Goal: Task Accomplishment & Management: Manage account settings

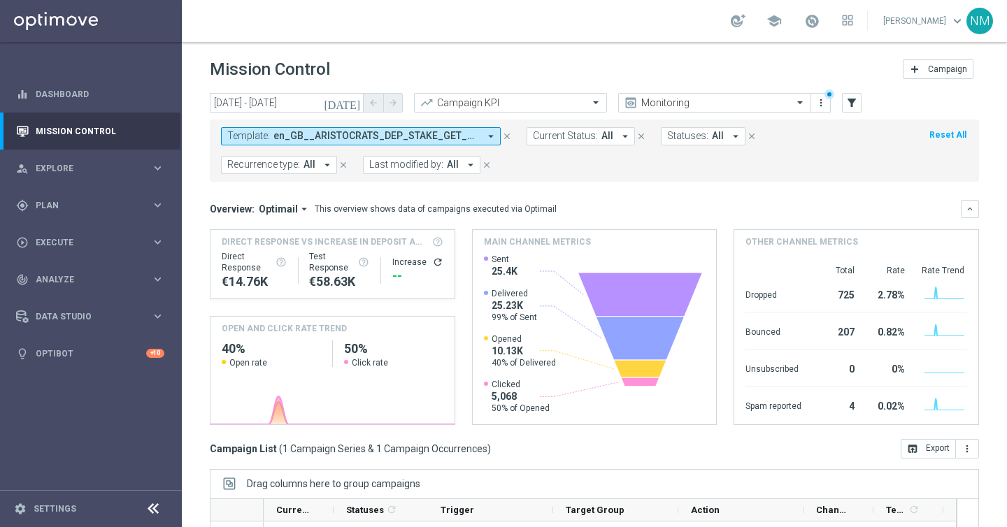
scroll to position [201, 0]
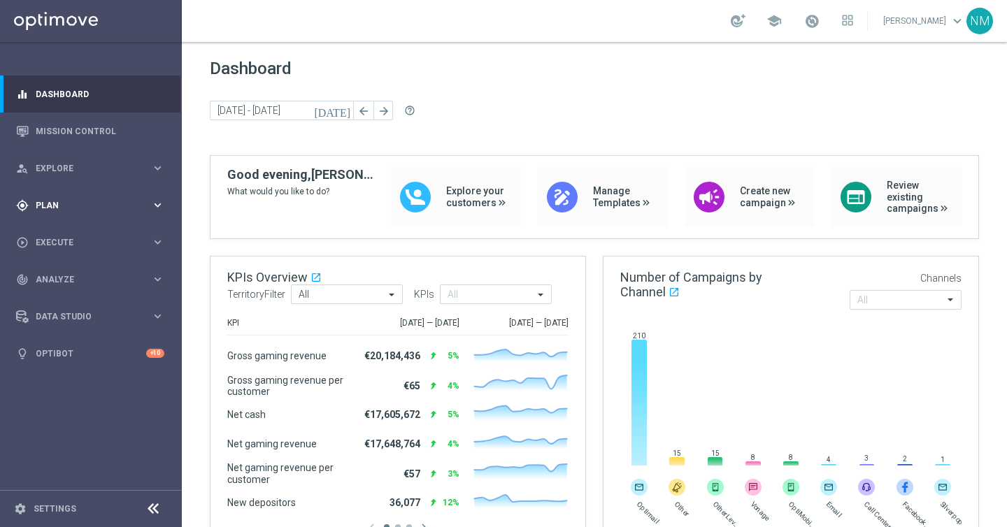
click at [74, 197] on div "gps_fixed Plan keyboard_arrow_right" at bounding box center [90, 205] width 180 height 37
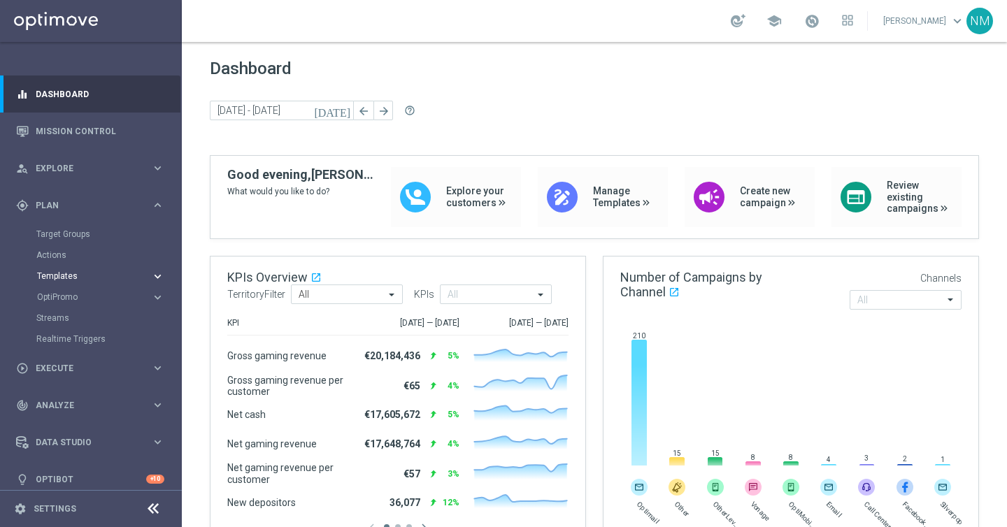
click at [45, 278] on span "Templates" at bounding box center [87, 276] width 100 height 8
click at [55, 297] on link "Optimail" at bounding box center [94, 297] width 102 height 11
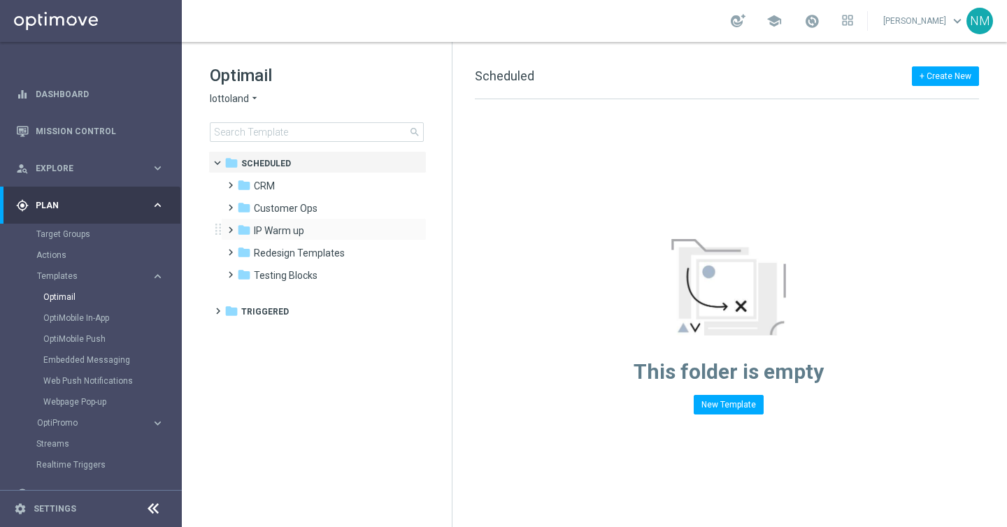
click at [226, 227] on span at bounding box center [228, 224] width 6 height 6
click at [234, 230] on span at bounding box center [237, 227] width 6 height 6
click at [228, 249] on span at bounding box center [228, 246] width 6 height 6
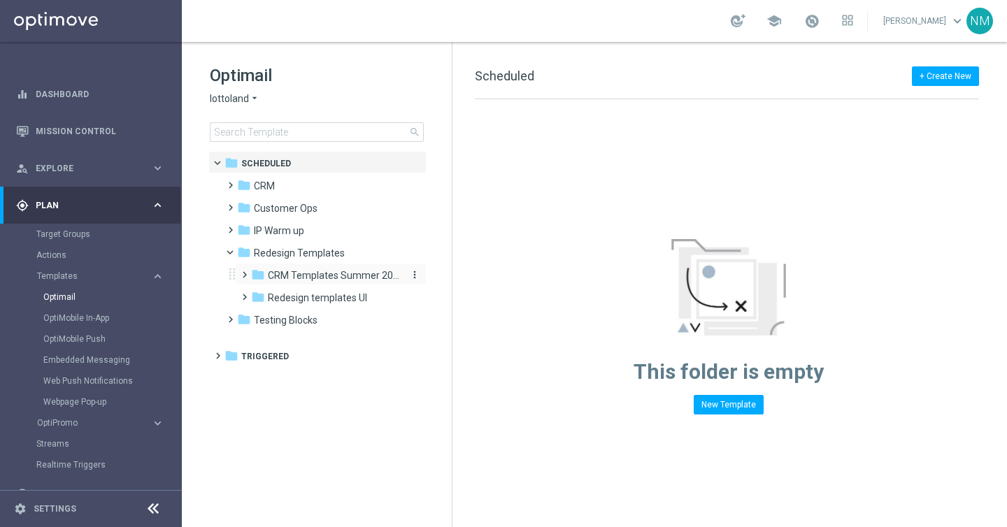
click at [273, 271] on span "CRM Templates Summer 2025" at bounding box center [334, 275] width 132 height 13
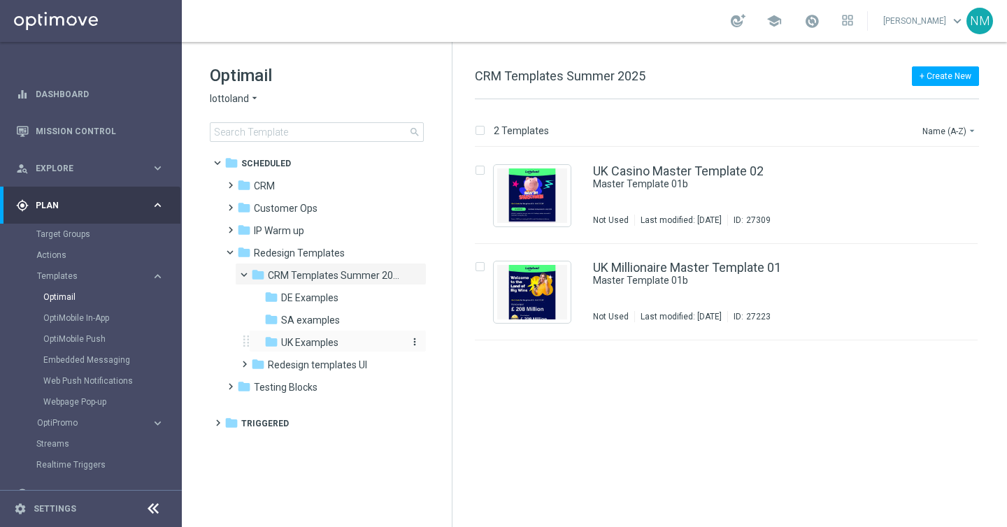
click at [284, 338] on span "UK Examples" at bounding box center [309, 342] width 57 height 13
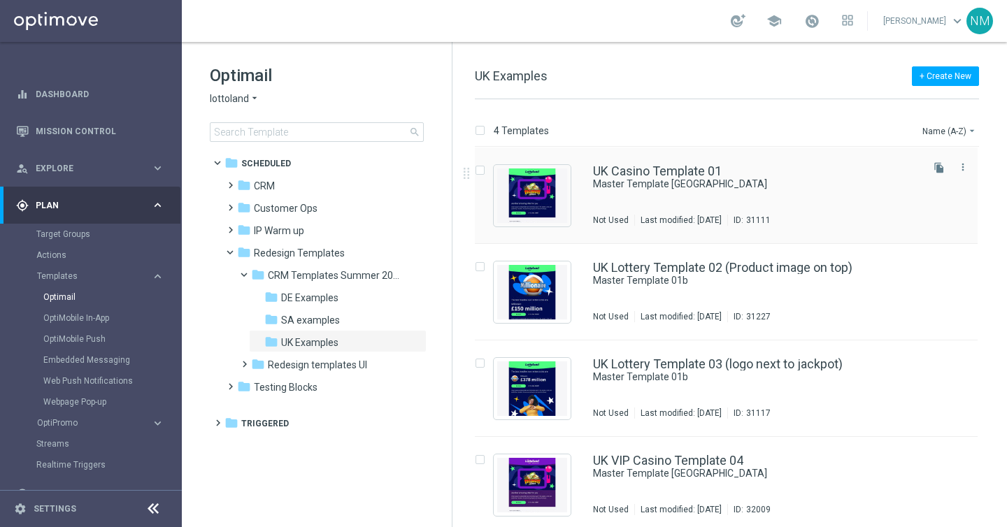
scroll to position [6, 0]
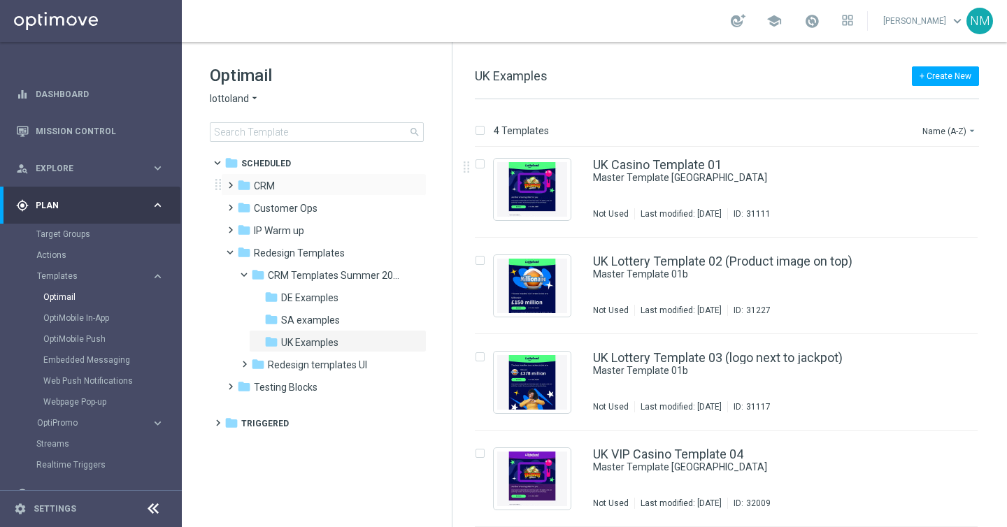
click at [229, 182] on span at bounding box center [228, 179] width 6 height 6
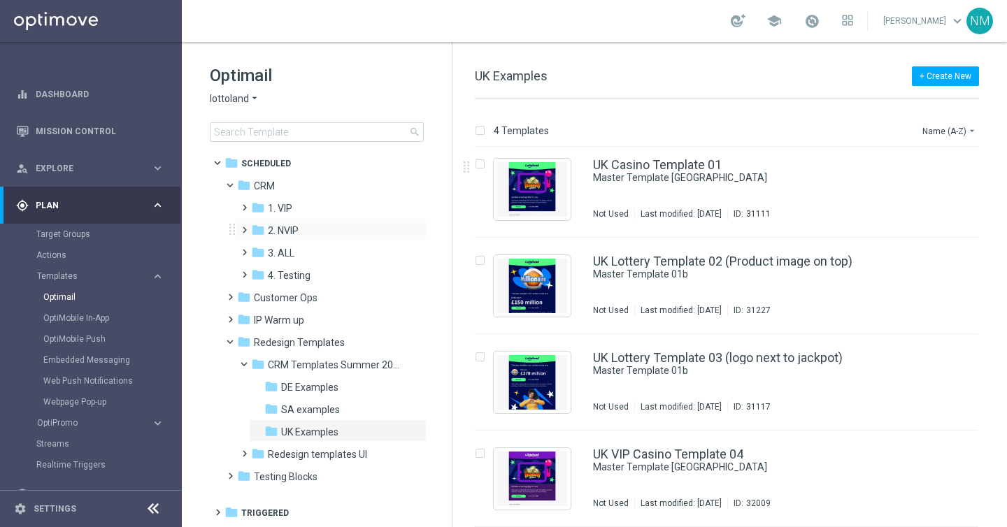
click at [243, 227] on span at bounding box center [242, 224] width 6 height 6
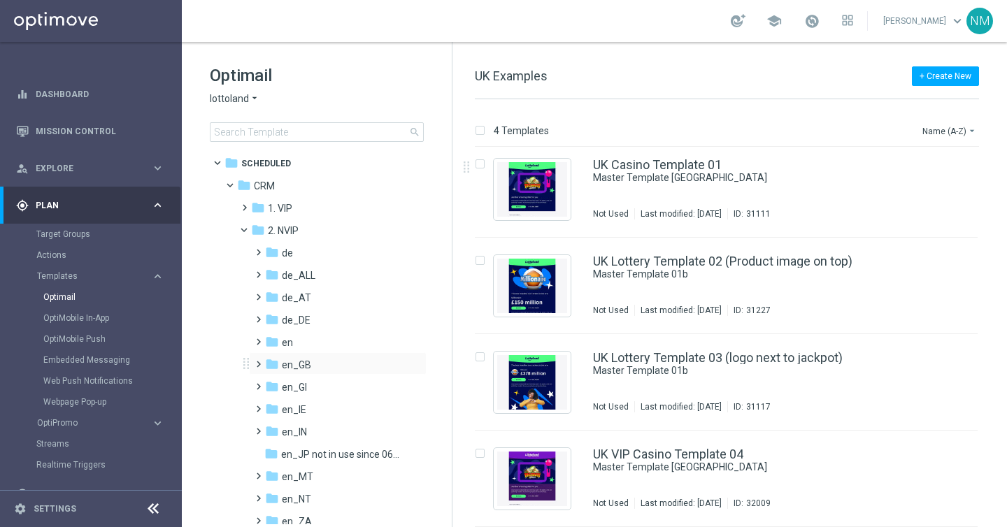
click at [254, 361] on span at bounding box center [255, 358] width 6 height 6
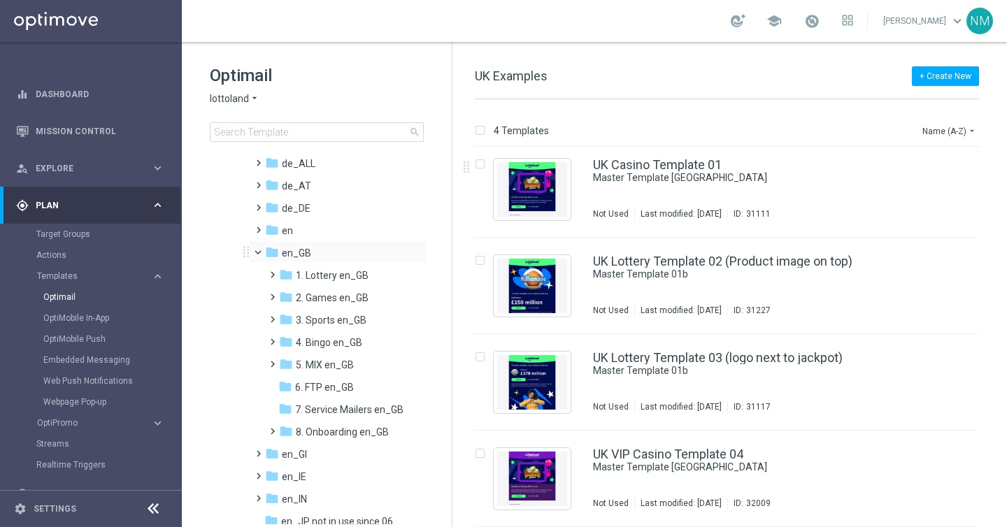
scroll to position [113, 0]
click at [318, 406] on span "7. Service Mailers en_GB" at bounding box center [349, 408] width 108 height 13
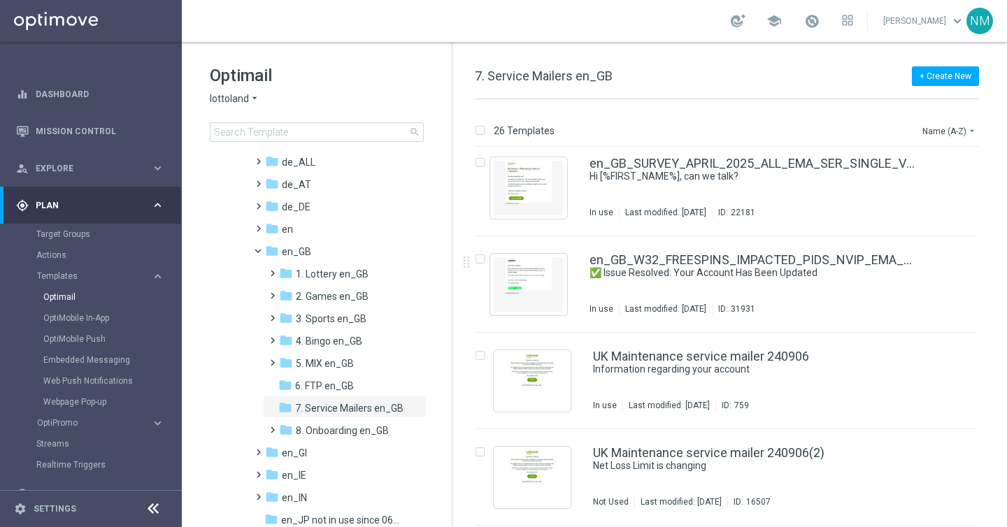
scroll to position [1994, 0]
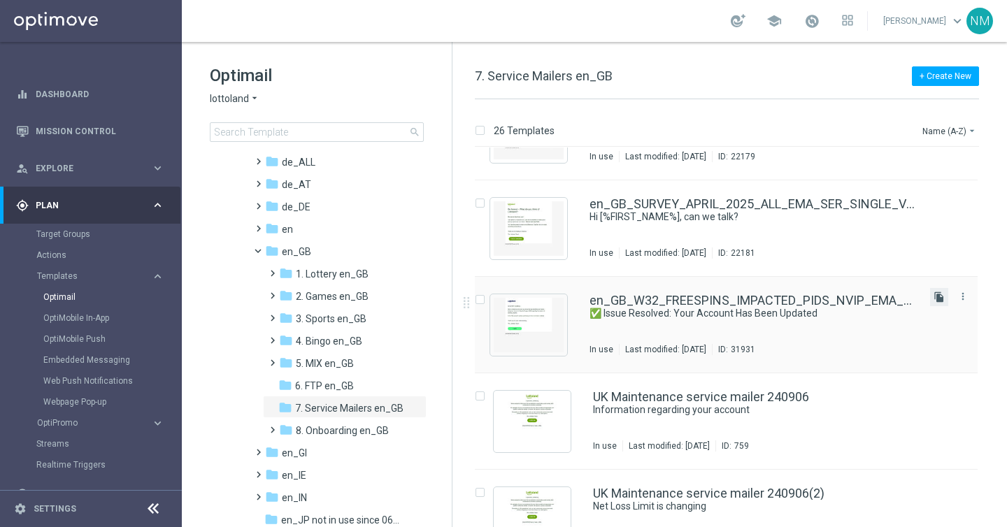
click at [937, 299] on icon "file_copy" at bounding box center [939, 297] width 11 height 11
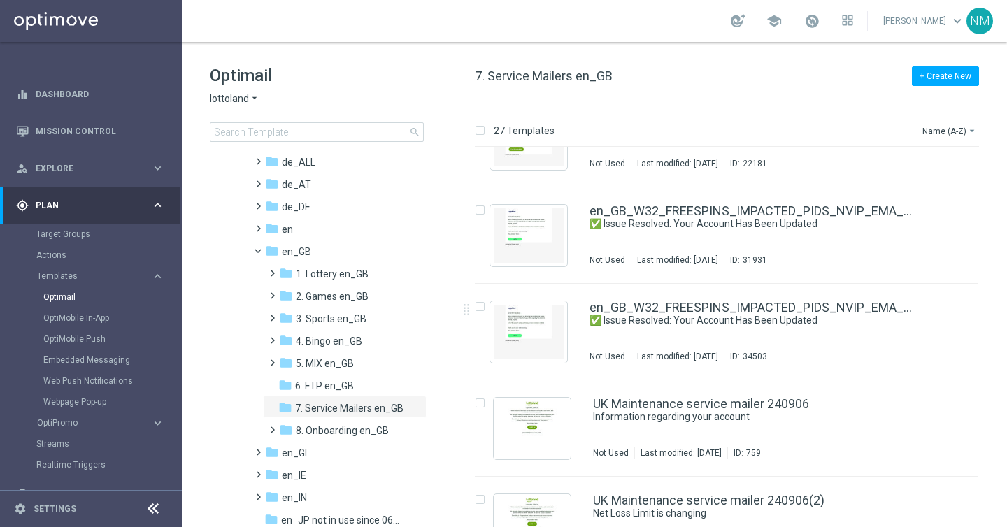
scroll to position [2074, 0]
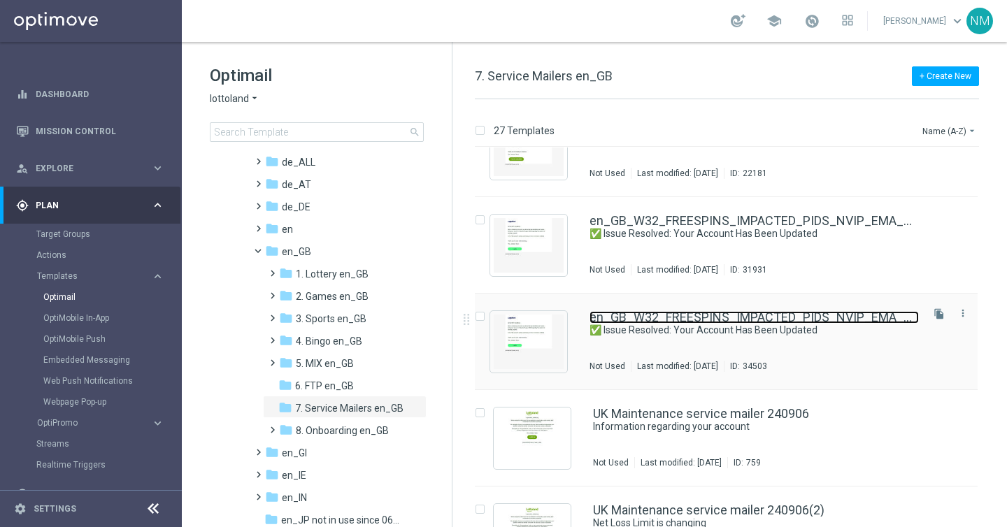
click at [727, 318] on link "en_GB_W32_FREESPINS_IMPACTED_PIDS_NVIP_EMA_SER_GM(1)" at bounding box center [754, 317] width 329 height 13
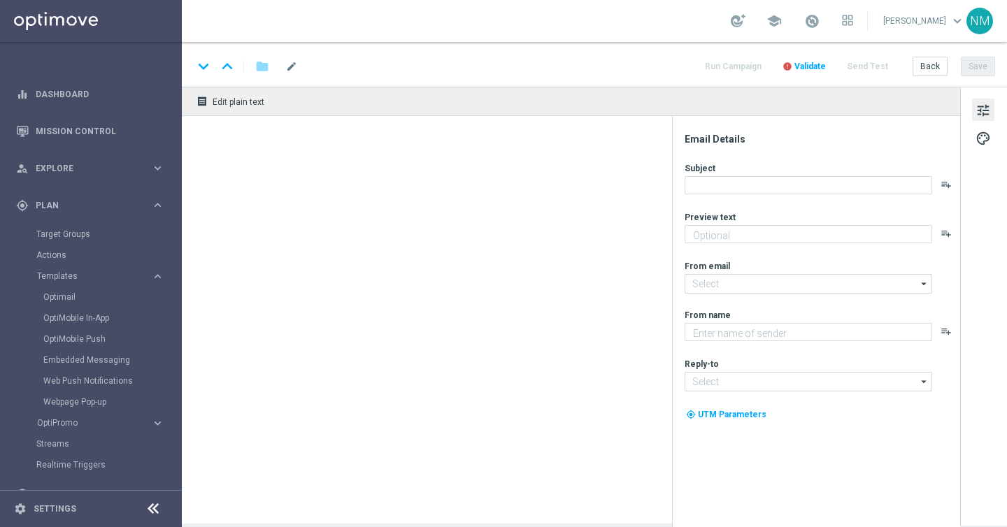
type textarea "We've credited your account."
type input "[EMAIL_ADDRESS][DOMAIN_NAME]"
type textarea "Lottoland"
type input "[EMAIL_ADDRESS][DOMAIN_NAME]"
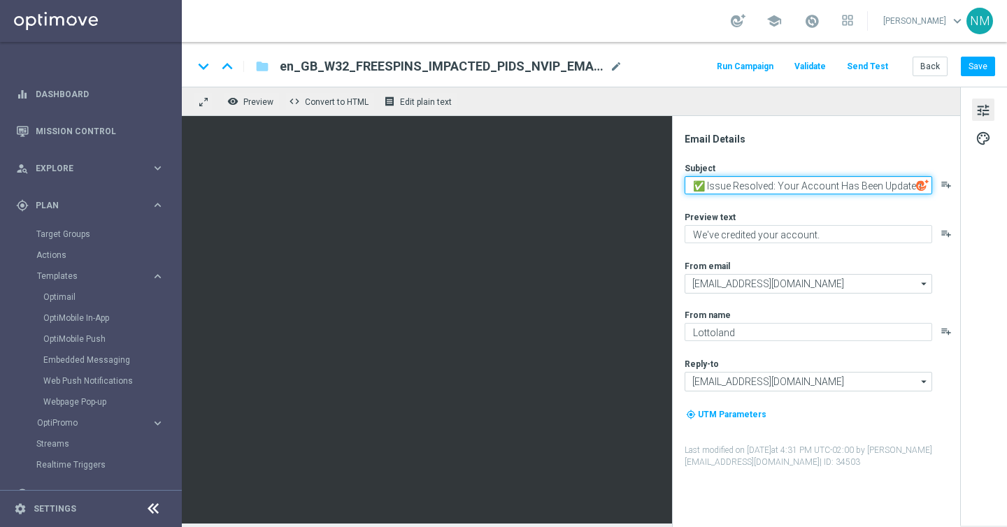
click at [714, 180] on textarea "✅ Issue Resolved: Your Account Has Been Updated" at bounding box center [809, 185] width 248 height 18
paste textarea "🎯 Your opinion matters"
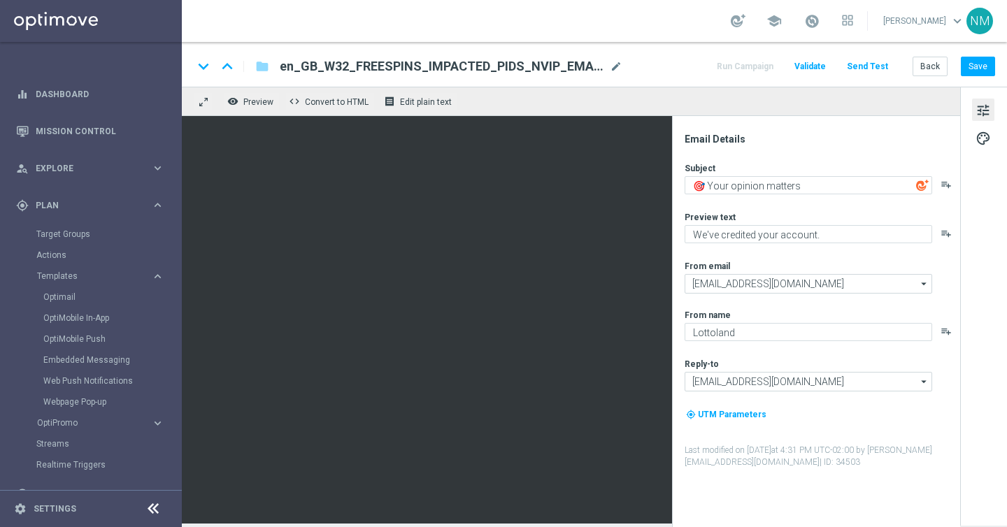
click at [746, 209] on div "Subject 🎯 Your opinion matters playlist_add Preview text We've credited your ac…" at bounding box center [822, 315] width 274 height 306
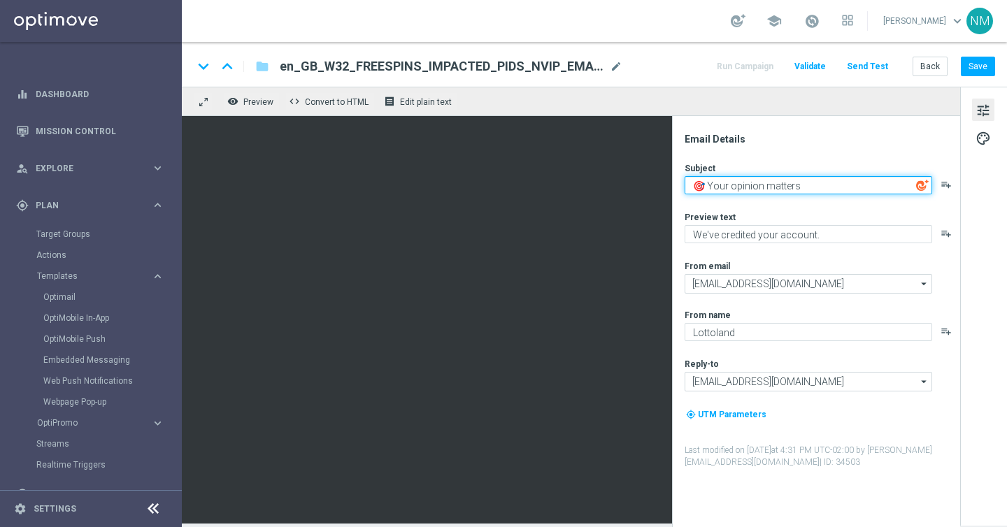
click at [799, 186] on textarea "🎯 Your opinion matters" at bounding box center [809, 185] width 248 height 18
click at [688, 187] on textarea "🎯 Your opinion matters" at bounding box center [809, 185] width 248 height 18
type textarea "Quick Lottoland App survey"
click at [797, 224] on div "Preview text We've credited your account. playlist_add" at bounding box center [822, 227] width 274 height 32
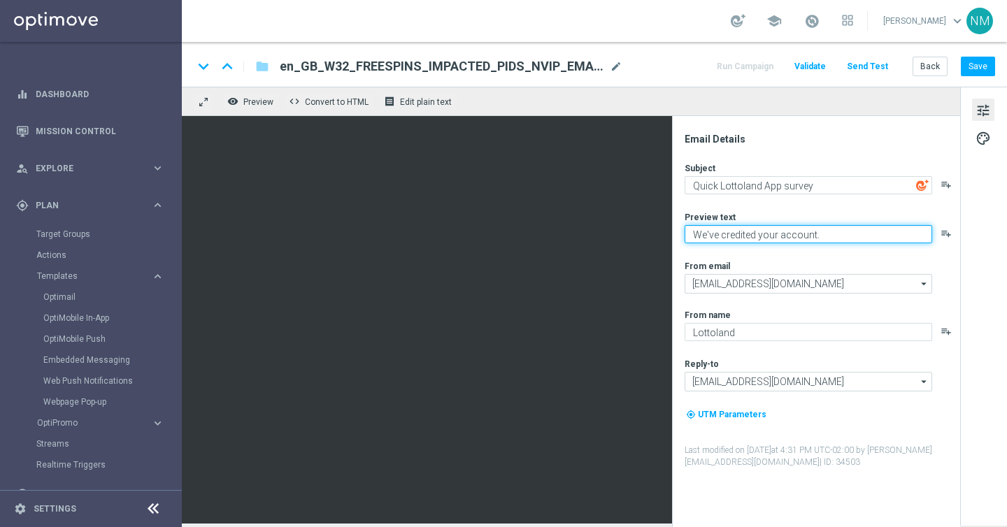
click at [716, 234] on textarea "We've credited your account." at bounding box center [809, 234] width 248 height 18
paste textarea "Value Your Opinion! 🌟"
type textarea "We Value Your Opinion! 🌟"
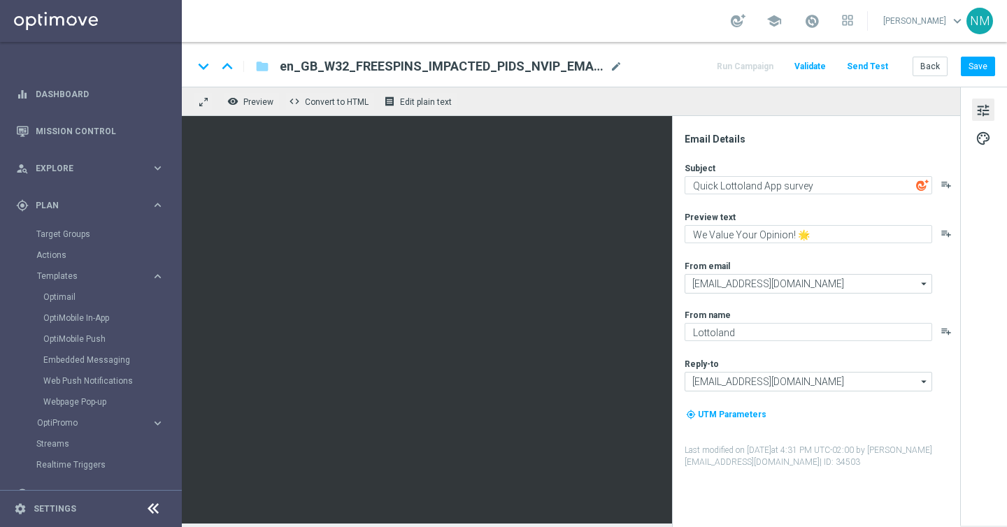
click at [817, 255] on div "Subject Quick Lottoland App survey playlist_add Preview text We Value Your Opin…" at bounding box center [822, 315] width 274 height 306
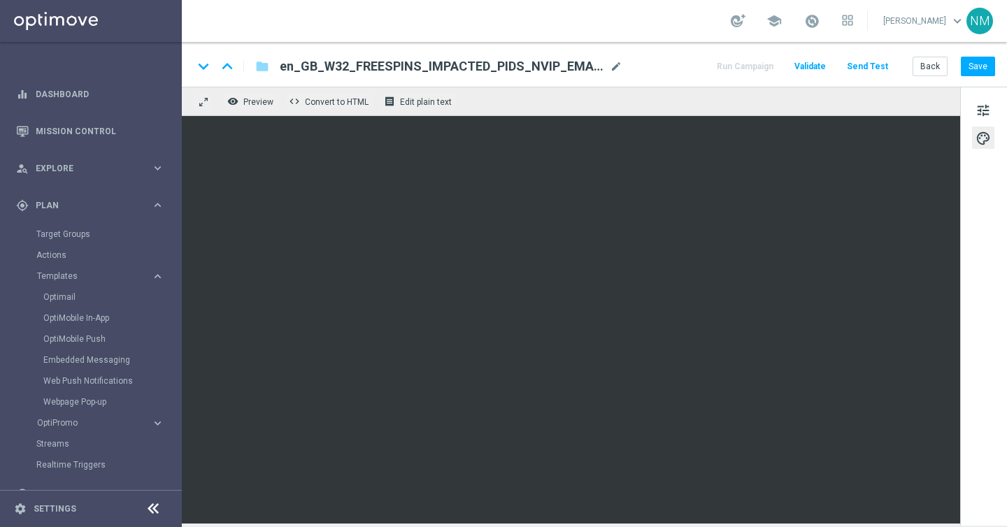
click at [828, 65] on button "Validate" at bounding box center [810, 66] width 36 height 19
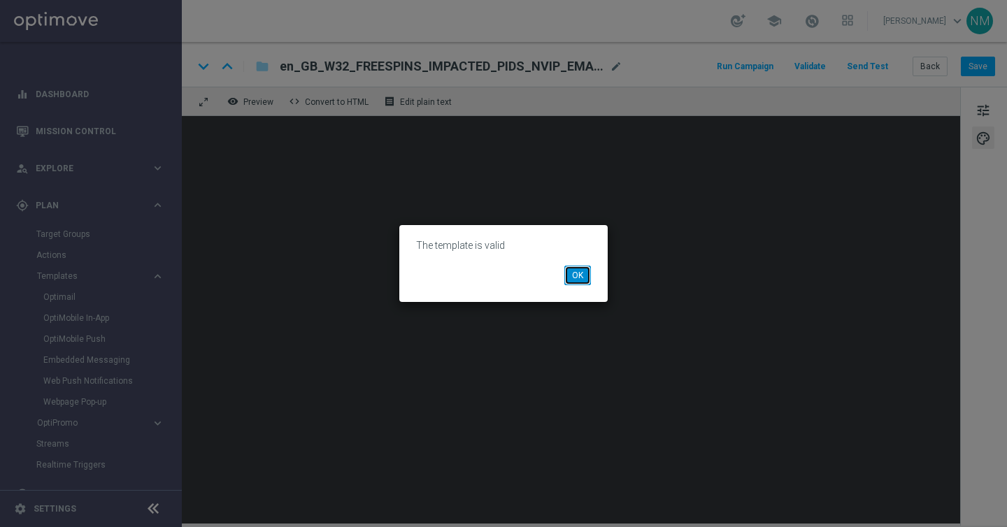
click at [574, 275] on button "OK" at bounding box center [577, 276] width 27 height 20
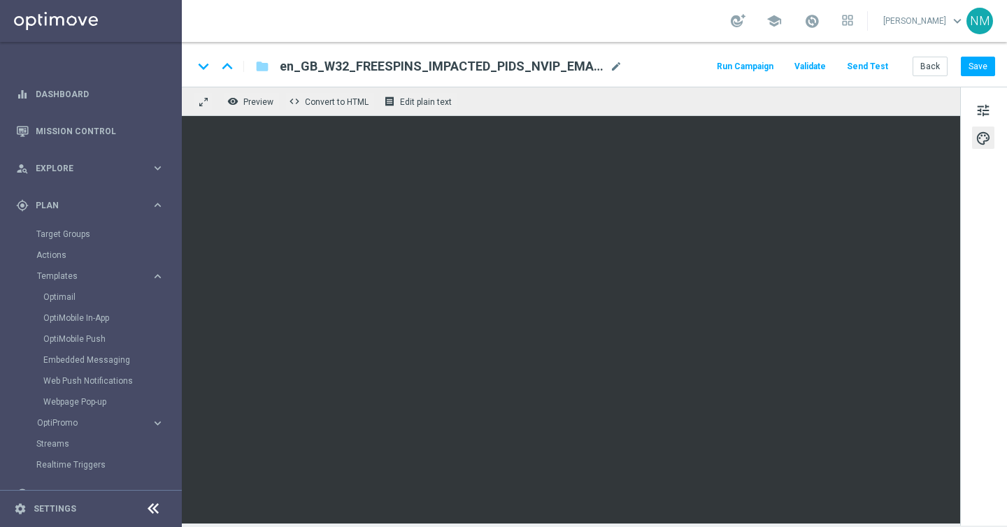
click at [380, 66] on span "en_GB_W32_FREESPINS_IMPACTED_PIDS_NVIP_EMA_SER_GM(1)" at bounding box center [442, 66] width 325 height 17
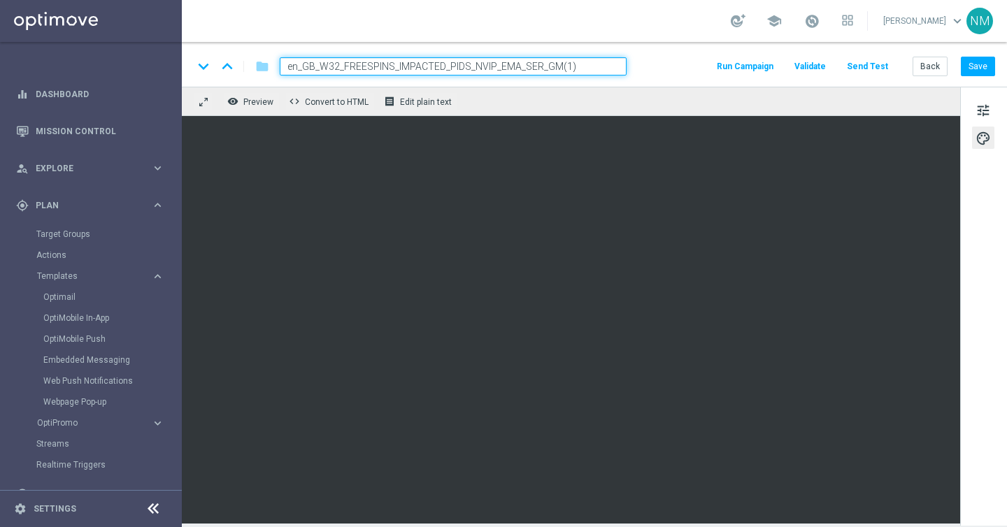
click at [368, 66] on input "en_GB_W32_FREESPINS_IMPACTED_PIDS_NVIP_EMA_SER_GM(1)" at bounding box center [453, 66] width 347 height 18
paste input "_APP_SURVEY__NVIP_EMA_SER_MIX_W35"
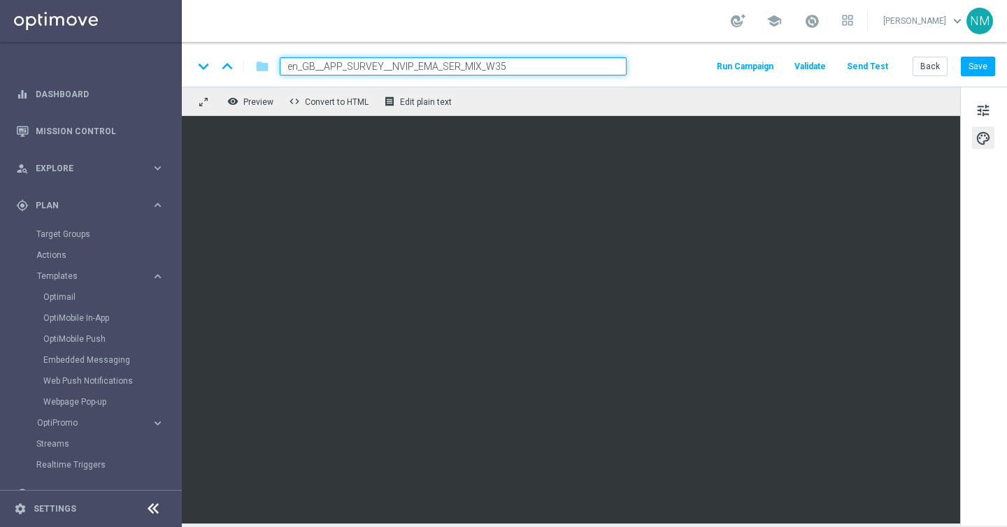
type input "en_GB__APP_SURVEY__NVIP_EMA_SER_MIX_W35"
click at [662, 57] on div "keyboard_arrow_down keyboard_arrow_up folder en_GB__APP_SURVEY__NVIP_EMA_SER_MI…" at bounding box center [594, 66] width 802 height 18
click at [979, 71] on button "Save" at bounding box center [978, 67] width 34 height 20
click at [878, 62] on button "Send Test" at bounding box center [867, 66] width 45 height 19
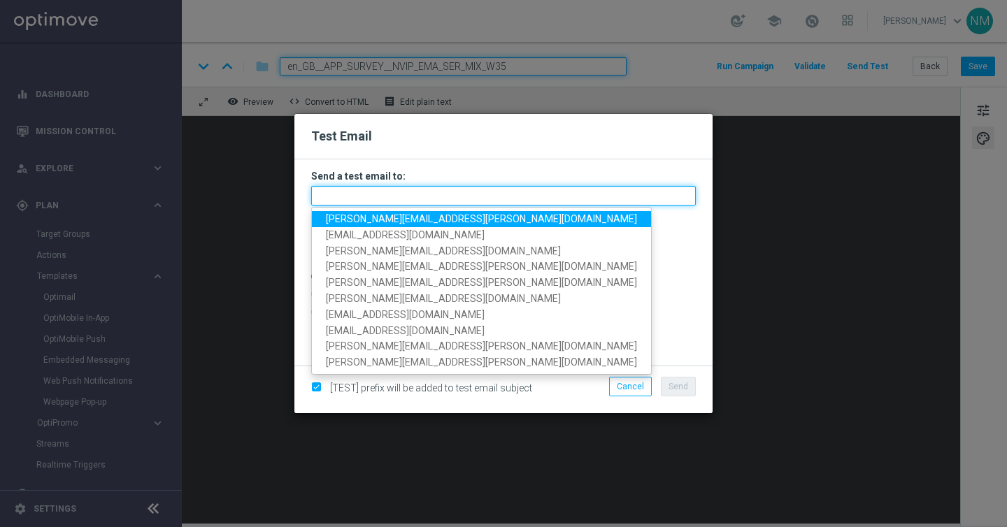
click at [475, 195] on input "text" at bounding box center [503, 196] width 385 height 20
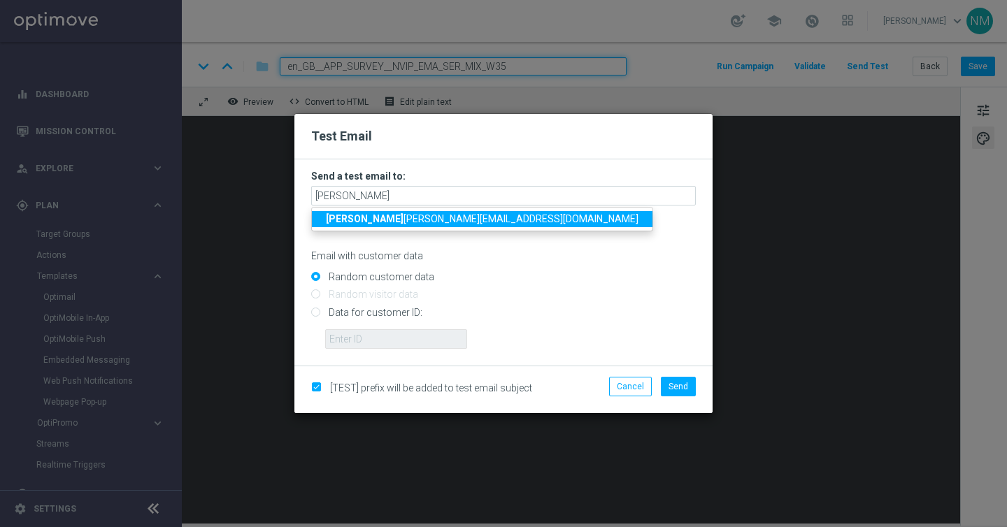
click at [406, 227] on link "rick y.hubbard@lottoland.com" at bounding box center [482, 219] width 341 height 16
type input "ricky.hubbard@lottoland.com"
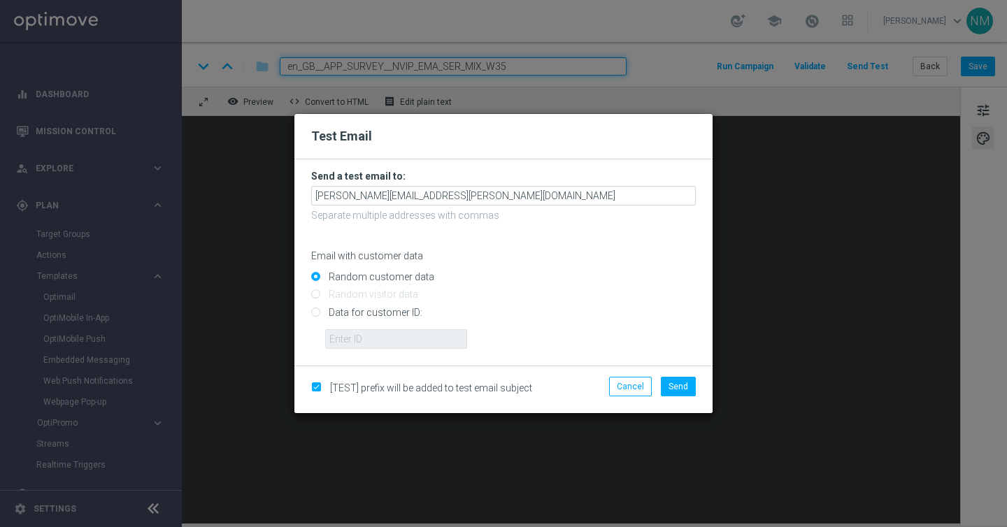
click at [381, 314] on input "Data for customer ID:" at bounding box center [503, 318] width 385 height 20
radio input "true"
click at [381, 340] on input "text" at bounding box center [396, 339] width 142 height 20
paste input "220553462"
type input "220553462"
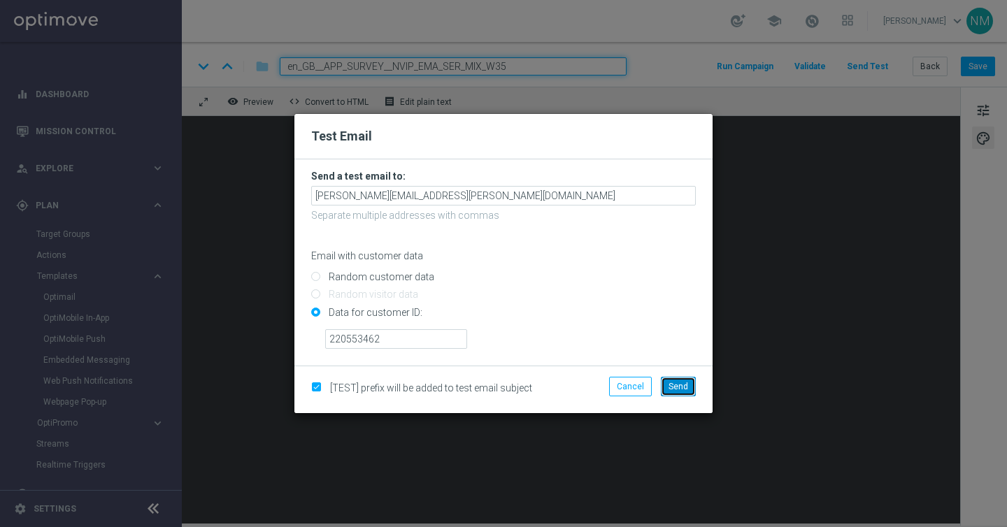
click at [695, 385] on button "Send" at bounding box center [678, 387] width 35 height 20
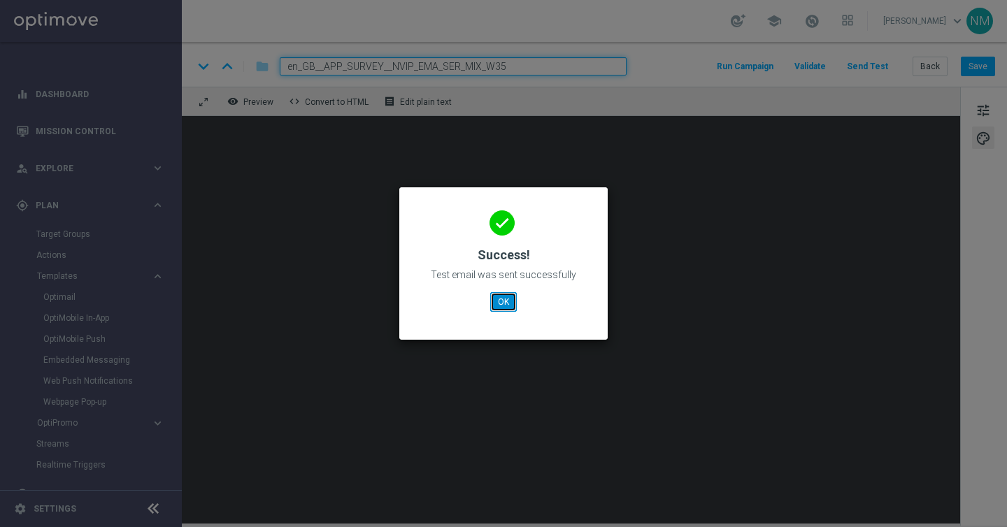
click at [512, 304] on button "OK" at bounding box center [503, 302] width 27 height 20
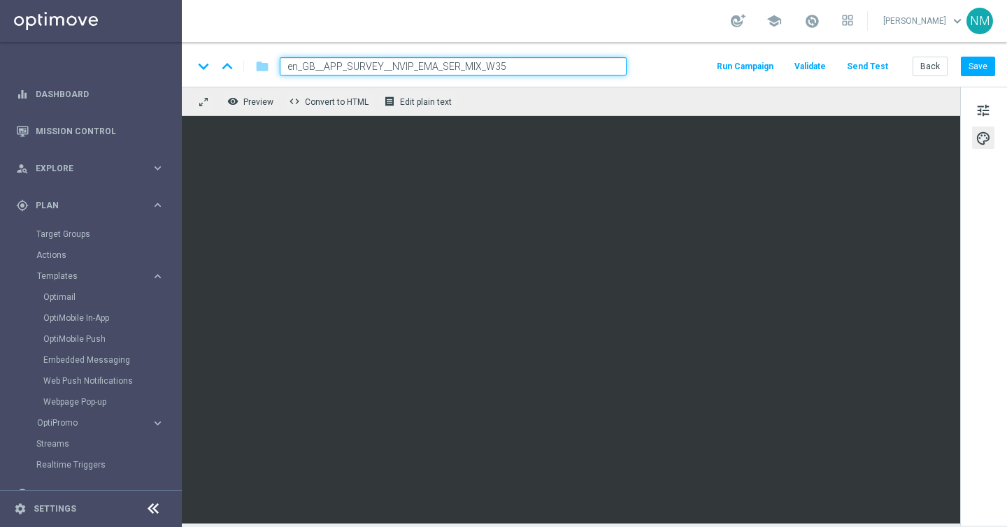
click at [863, 66] on button "Send Test" at bounding box center [867, 66] width 45 height 19
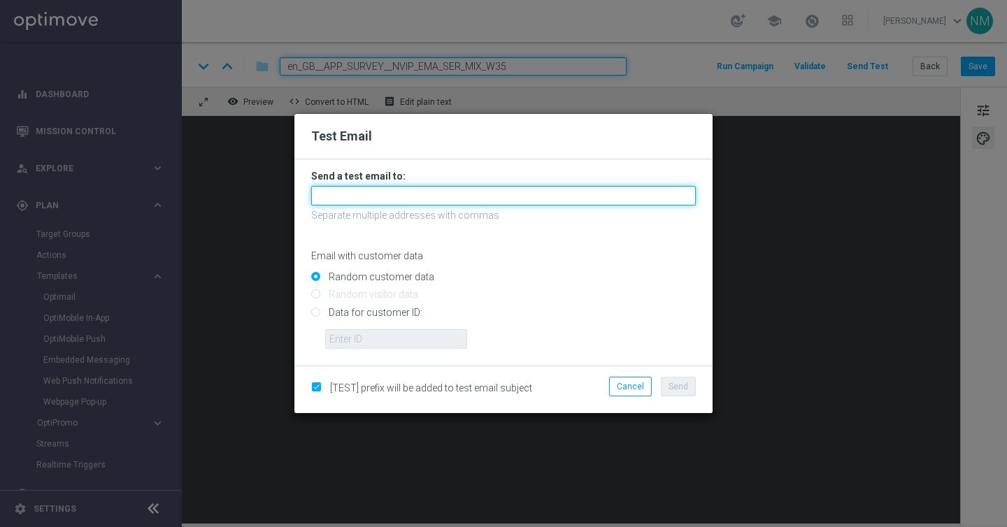
click at [525, 202] on input "text" at bounding box center [503, 196] width 385 height 20
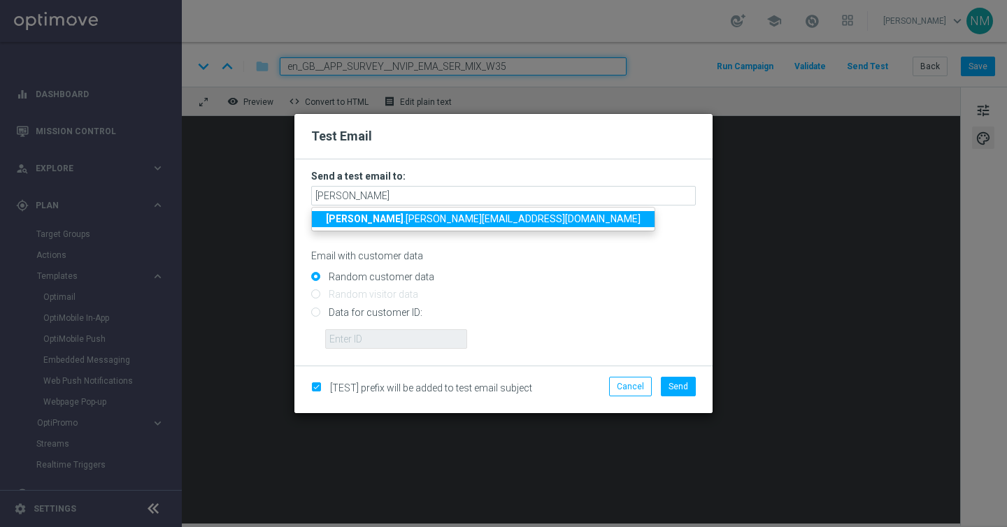
click at [439, 220] on span "james .parr@lottoland.com" at bounding box center [483, 218] width 315 height 11
type input "james.parr@lottoland.com"
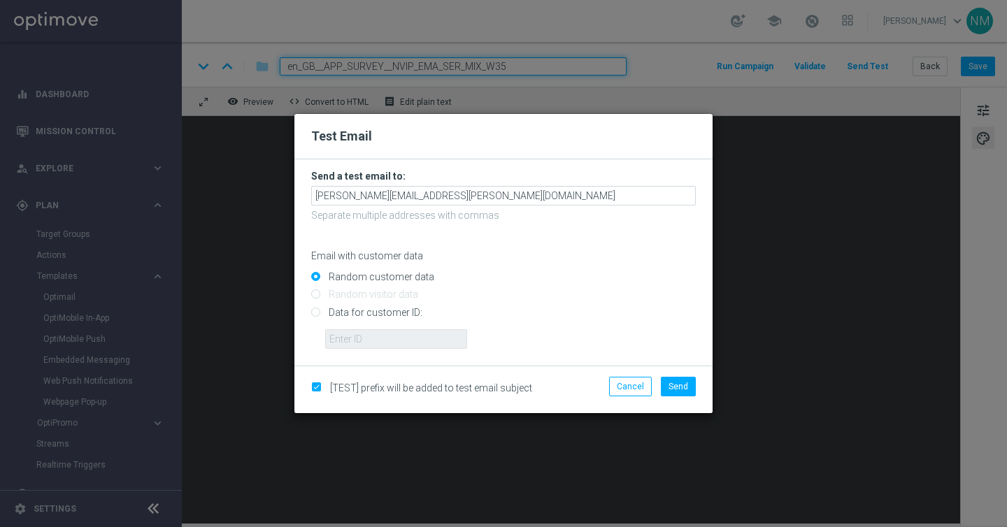
click at [372, 316] on input "Data for customer ID:" at bounding box center [503, 318] width 385 height 20
radio input "true"
click at [372, 334] on input "text" at bounding box center [396, 339] width 142 height 20
paste input "220553462"
type input "220553462"
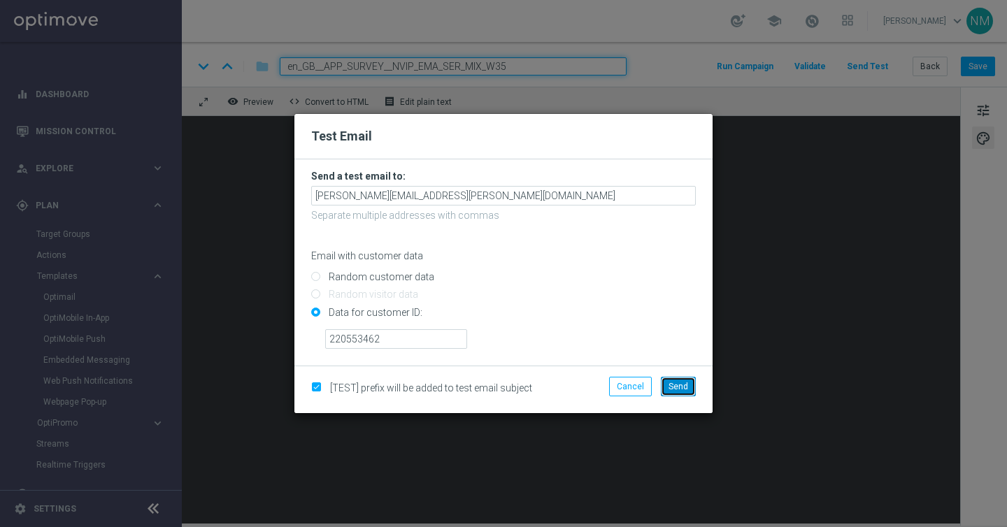
click at [678, 385] on span "Send" at bounding box center [679, 387] width 20 height 10
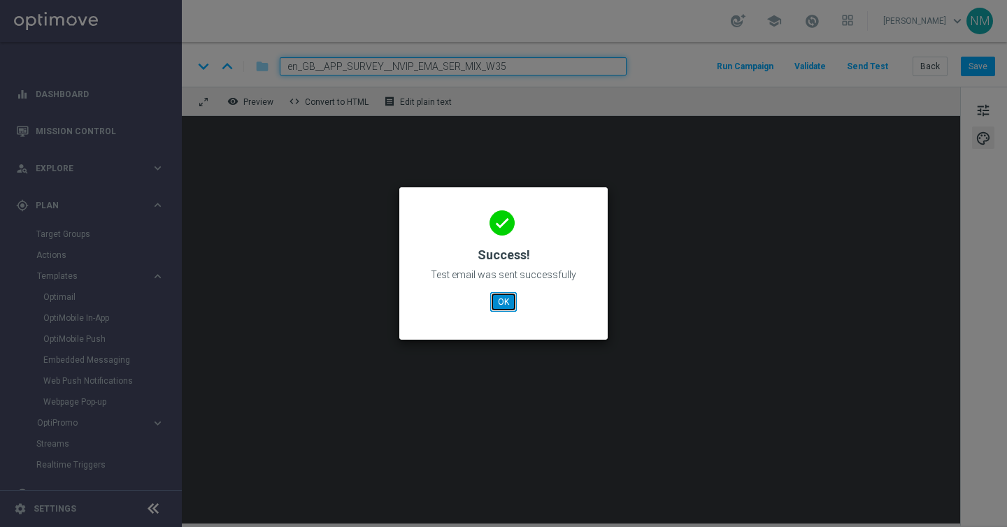
click at [508, 308] on button "OK" at bounding box center [503, 302] width 27 height 20
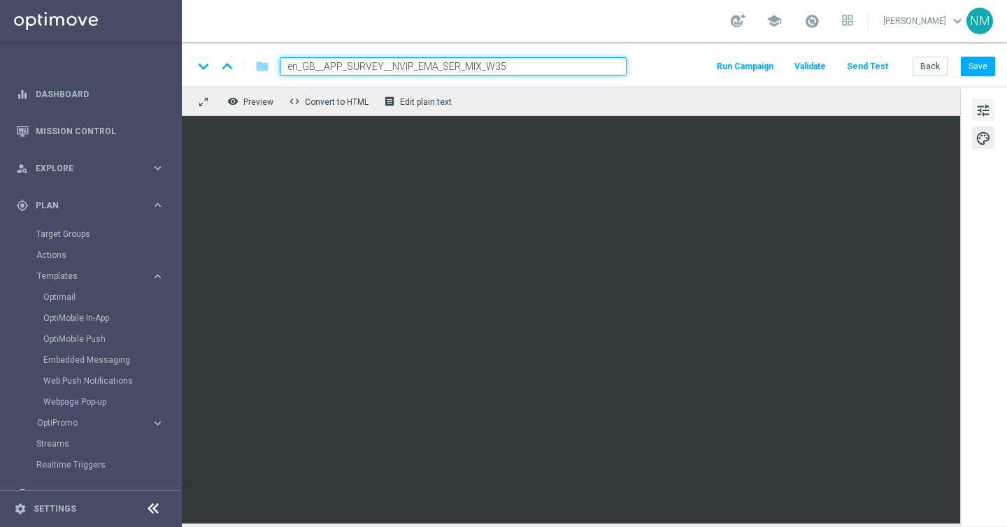
click at [976, 102] on span "tune" at bounding box center [983, 110] width 15 height 18
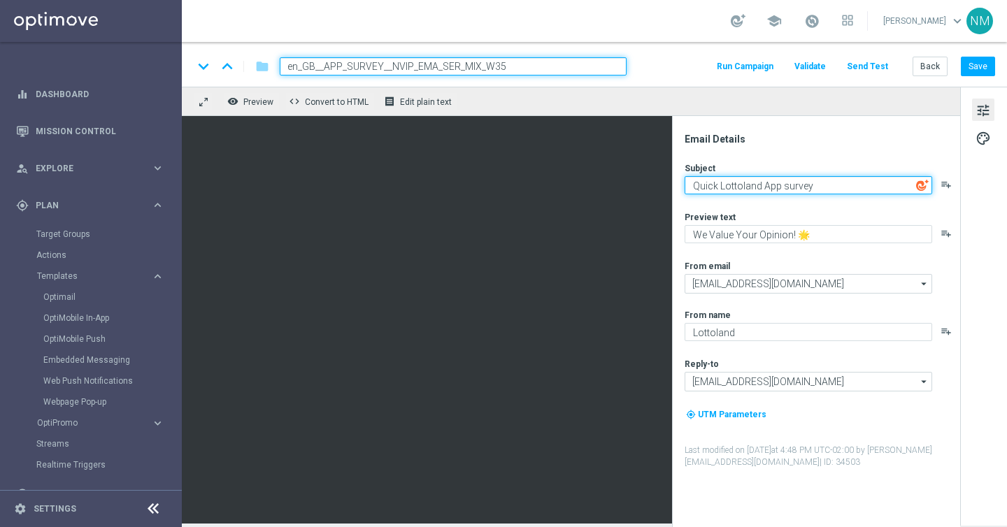
click at [746, 187] on textarea "Quick Lottoland App survey" at bounding box center [809, 185] width 248 height 18
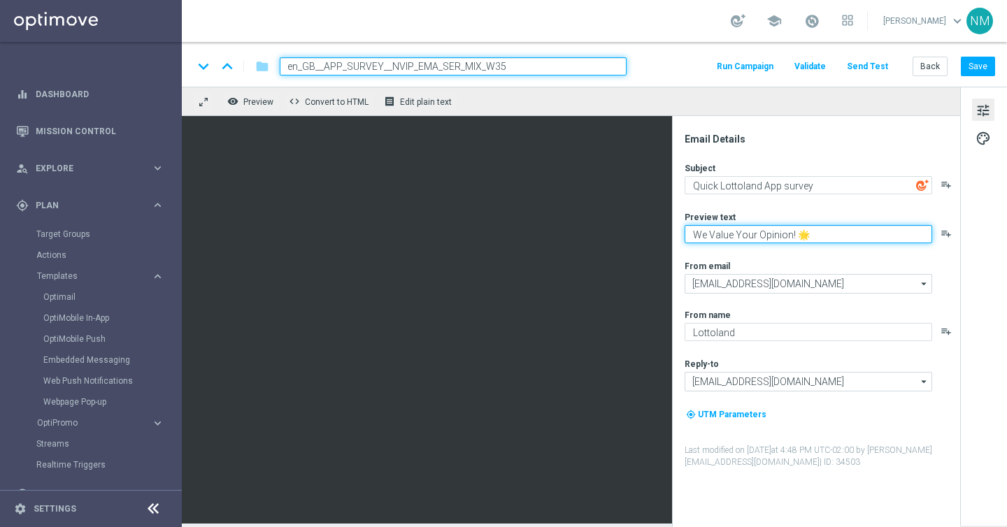
click at [708, 235] on textarea "We Value Your Opinion! 🌟" at bounding box center [809, 234] width 248 height 18
click at [725, 239] on textarea "We Value Your Opinion! 🌟" at bounding box center [809, 234] width 248 height 18
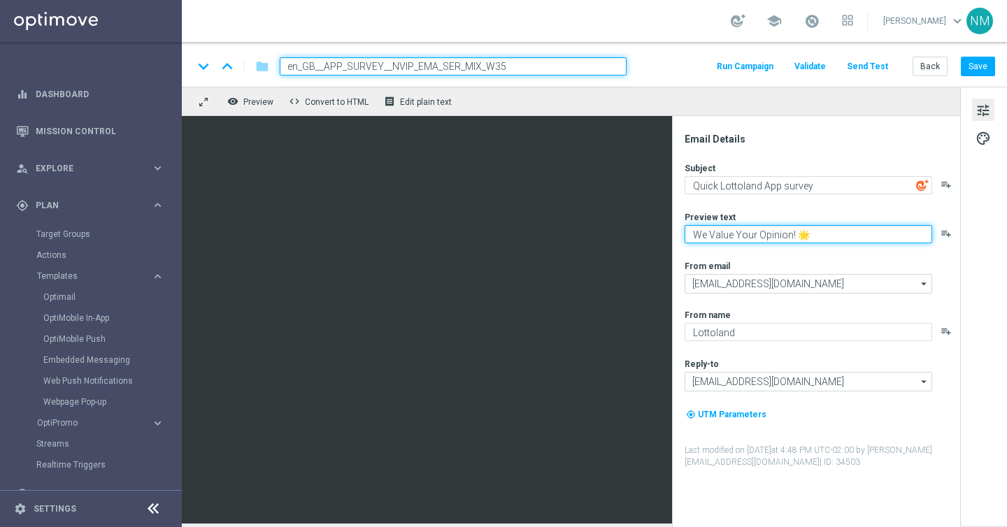
click at [725, 239] on textarea "We Value Your Opinion! 🌟" at bounding box center [809, 234] width 248 height 18
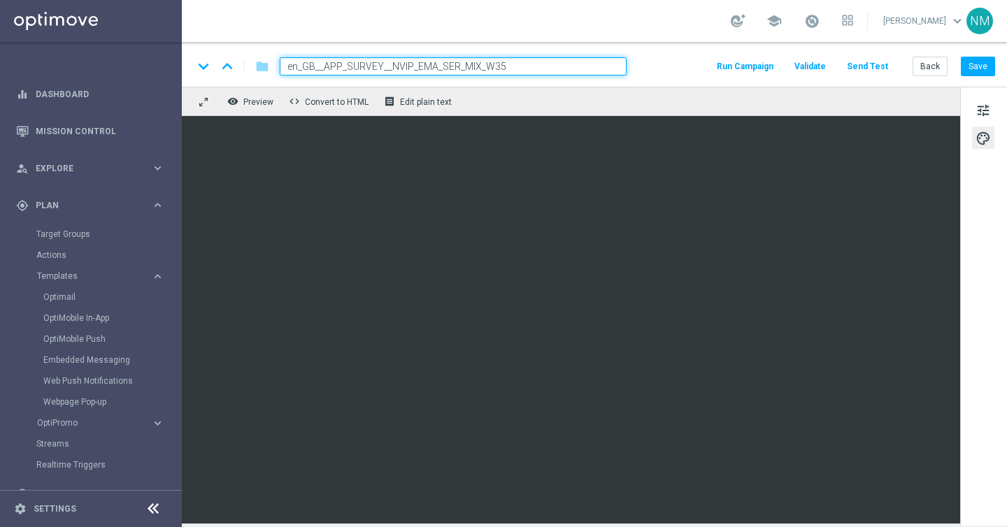
click at [871, 71] on button "Send Test" at bounding box center [867, 66] width 45 height 19
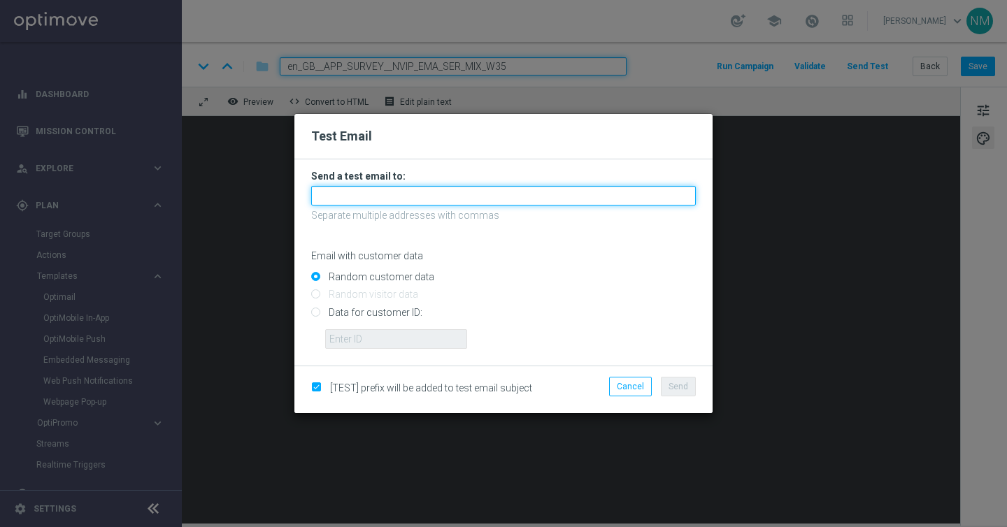
click at [414, 197] on input "text" at bounding box center [503, 196] width 385 height 20
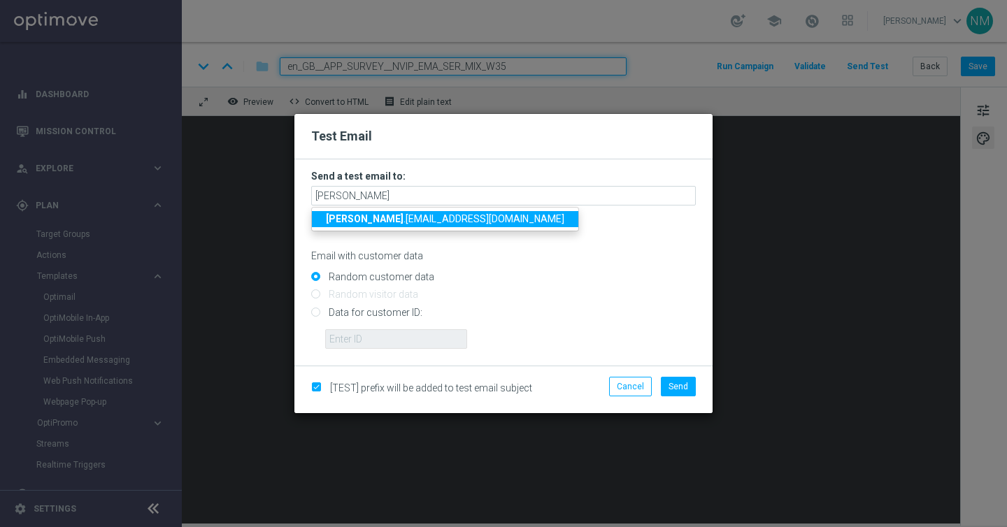
click at [396, 215] on span "adam .bloor@lottoland.com" at bounding box center [445, 218] width 239 height 11
type input "adam.bloor@lottoland.com"
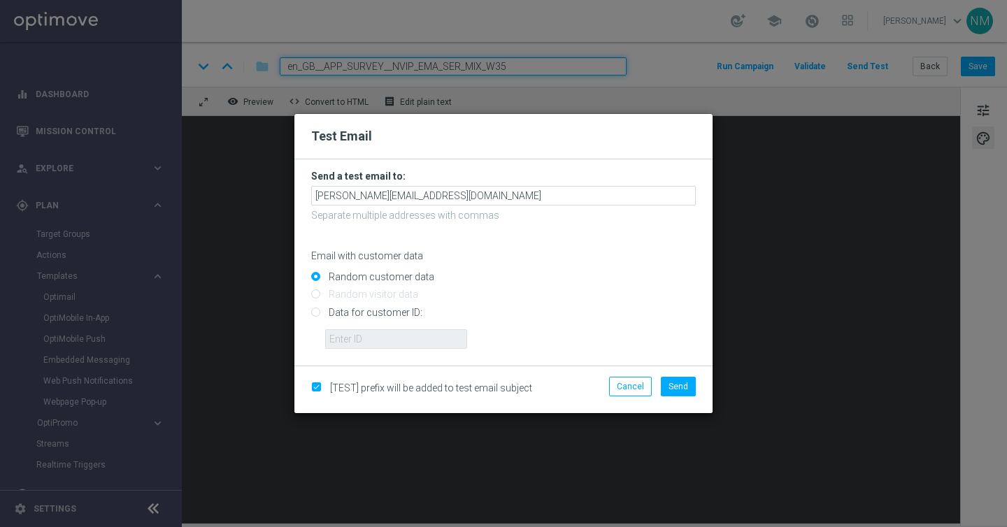
click at [353, 313] on input "Data for customer ID:" at bounding box center [503, 318] width 385 height 20
radio input "true"
click at [353, 332] on input "text" at bounding box center [396, 339] width 142 height 20
paste input "4832825"
type input "4832825"
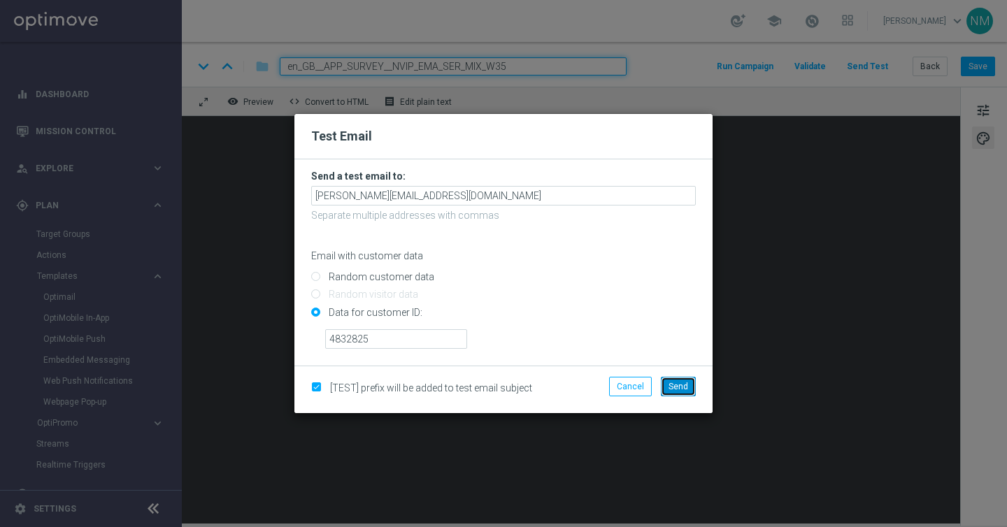
click at [689, 390] on button "Send" at bounding box center [678, 387] width 35 height 20
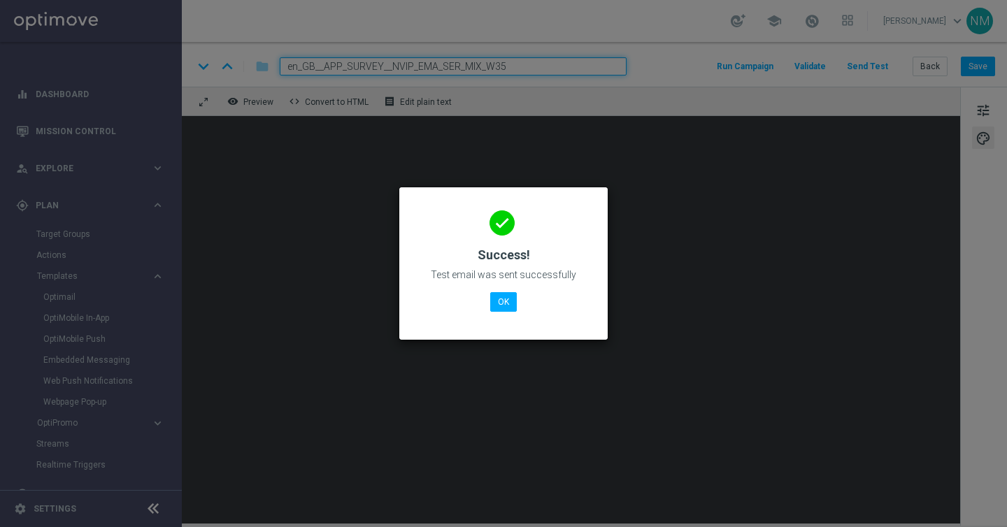
click at [506, 290] on div "done Success! Test email was sent successfully OK" at bounding box center [503, 262] width 175 height 122
click at [506, 298] on button "OK" at bounding box center [503, 302] width 27 height 20
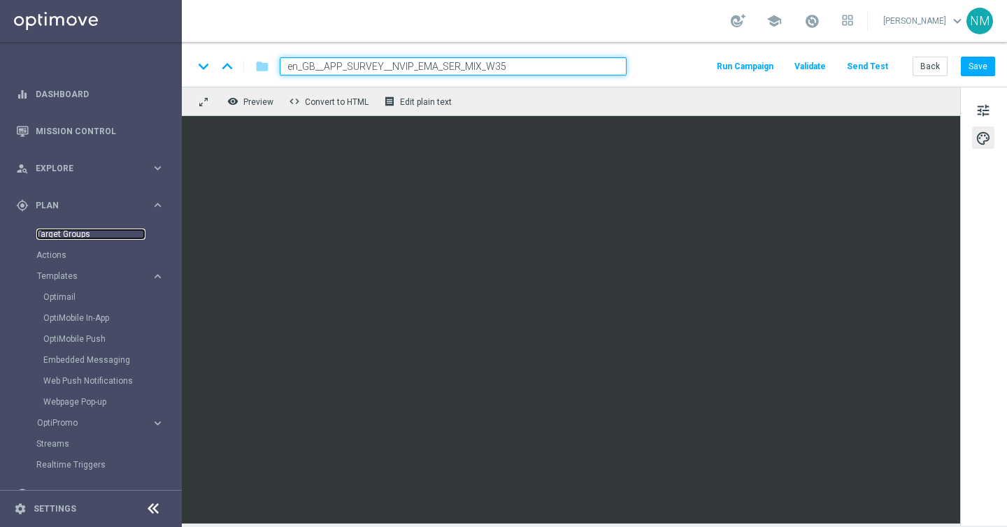
click at [71, 236] on link "Target Groups" at bounding box center [90, 234] width 109 height 11
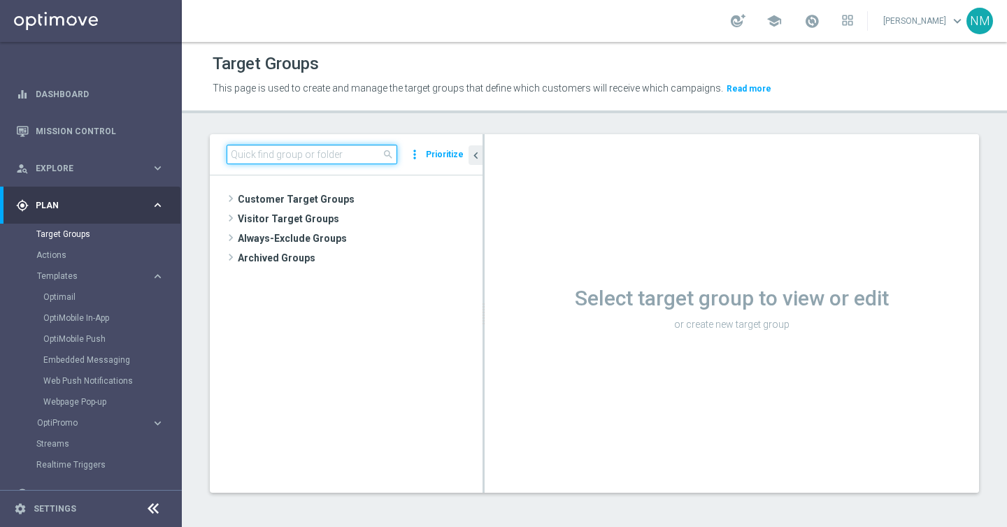
click at [297, 155] on input at bounding box center [312, 155] width 171 height 20
paste input "UK_EMAIL_UK SURVEY_ALL"
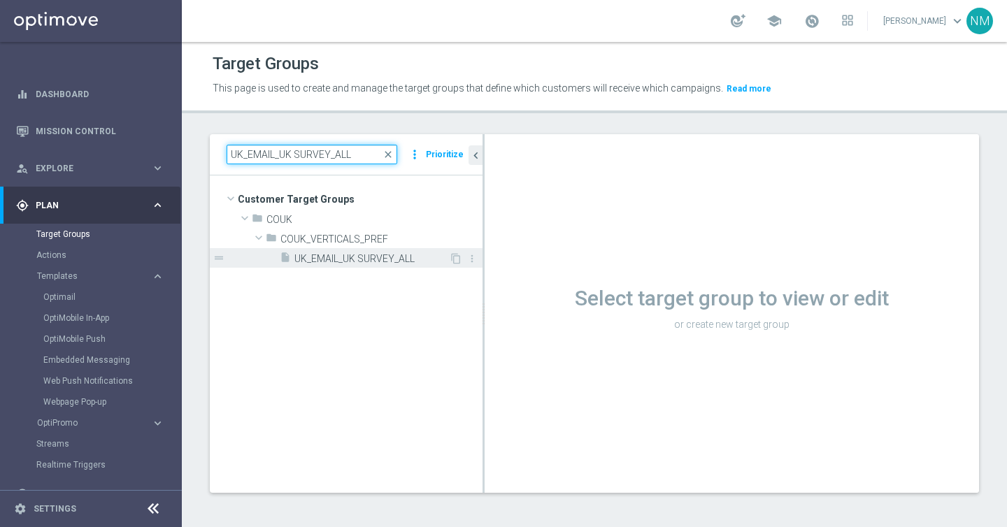
type input "UK_EMAIL_UK SURVEY_ALL"
click at [336, 263] on span "UK_EMAIL_UK SURVEY_ALL" at bounding box center [371, 259] width 155 height 12
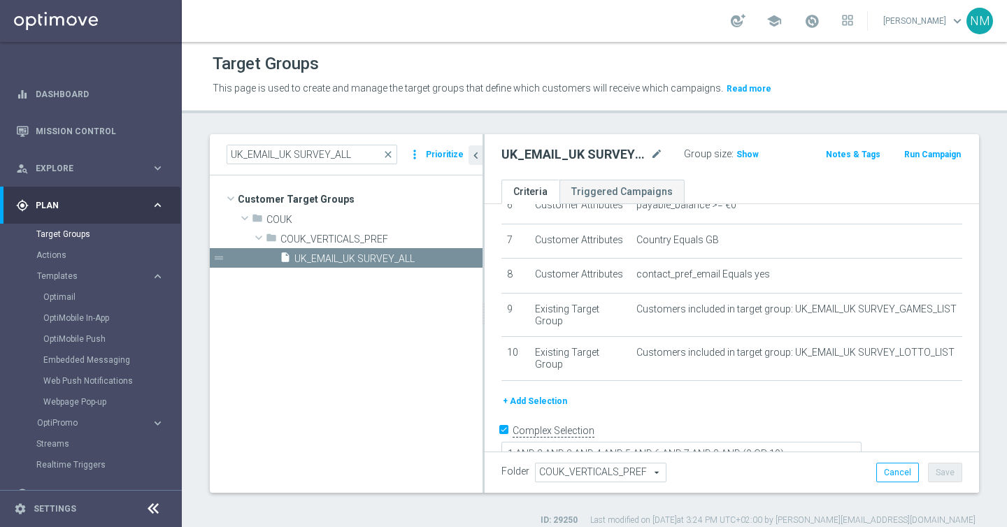
scroll to position [248, 0]
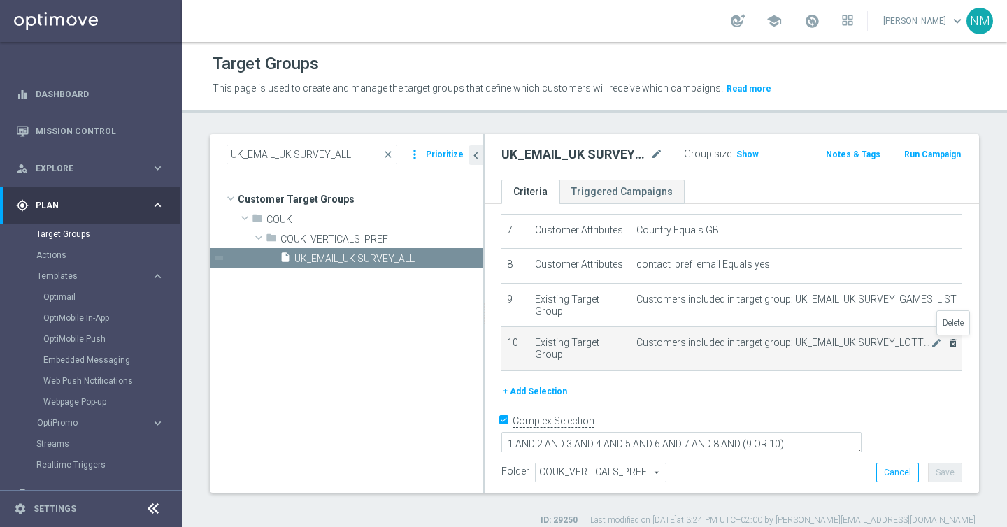
click at [951, 345] on icon "delete_forever" at bounding box center [953, 343] width 11 height 11
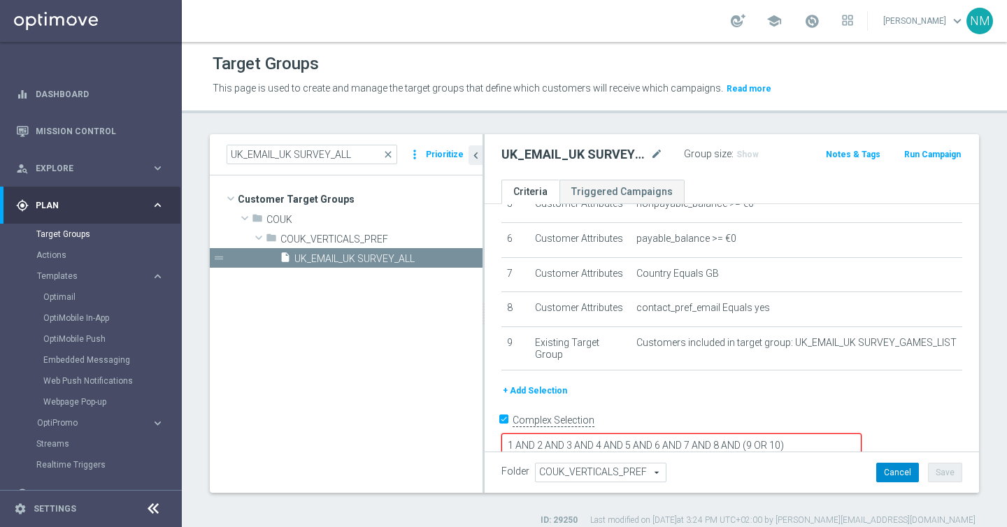
click at [897, 469] on button "Cancel" at bounding box center [897, 473] width 43 height 20
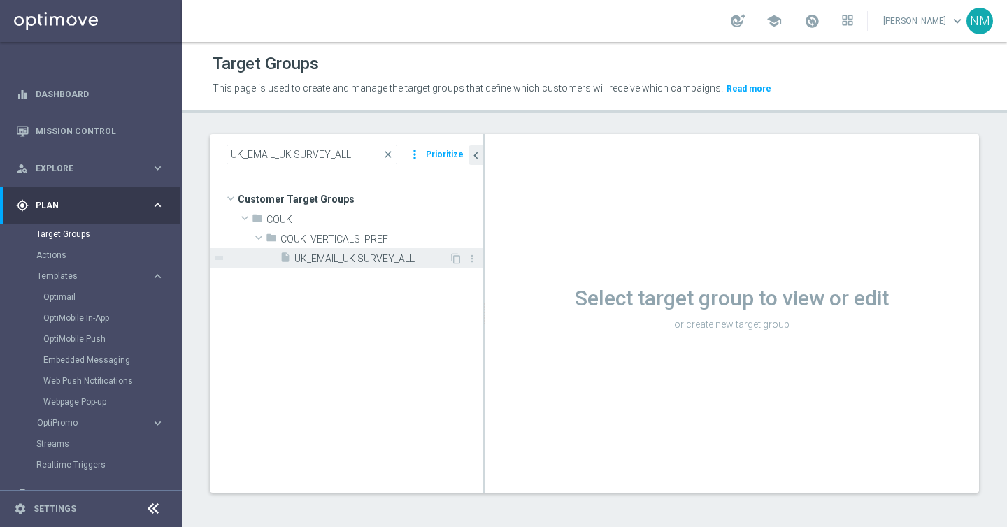
click at [366, 259] on span "UK_EMAIL_UK SURVEY_ALL" at bounding box center [371, 259] width 155 height 12
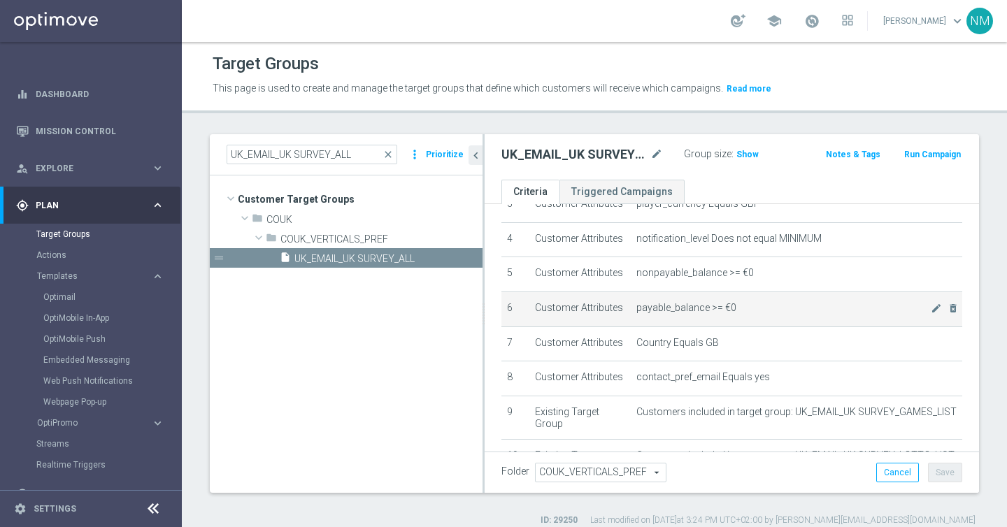
scroll to position [148, 0]
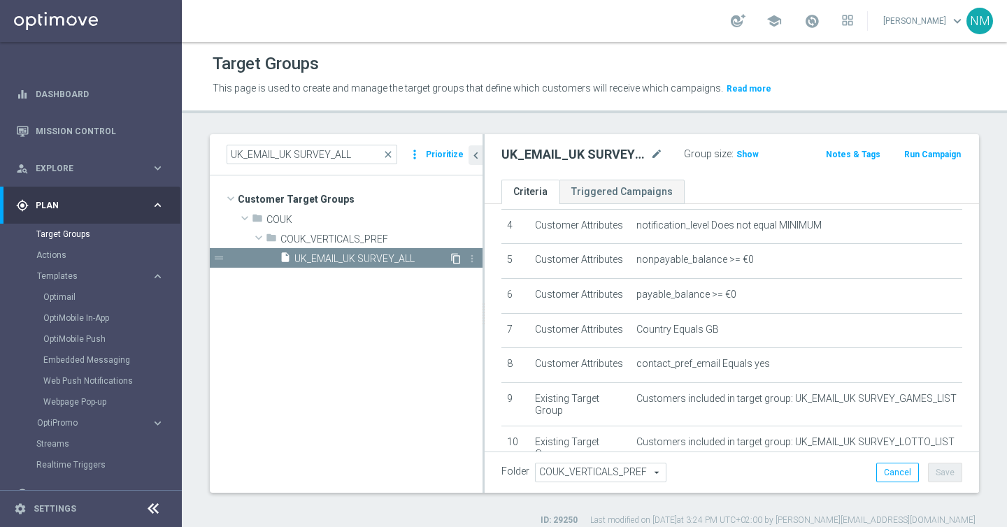
click at [451, 258] on icon "content_copy" at bounding box center [455, 258] width 11 height 11
click at [371, 256] on span "Copy of UK_EMAIL_UK SURVEY_ALL" at bounding box center [372, 259] width 157 height 12
click at [674, 156] on icon "mode_edit" at bounding box center [673, 154] width 13 height 17
type input "UK_EMAIL_UK APP SURVEY_ALL | Active in the last 30 days"
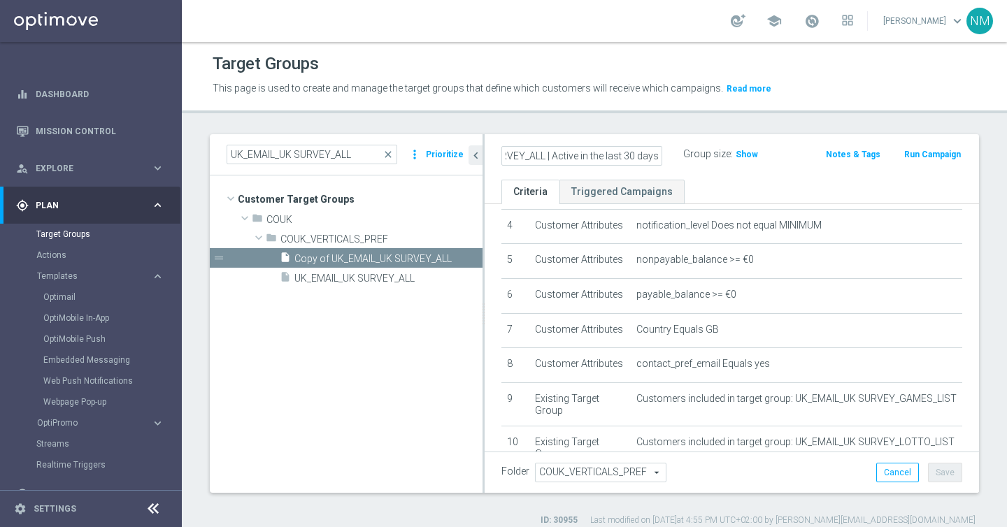
click at [795, 183] on ul "Criteria Triggered Campaigns" at bounding box center [732, 192] width 494 height 24
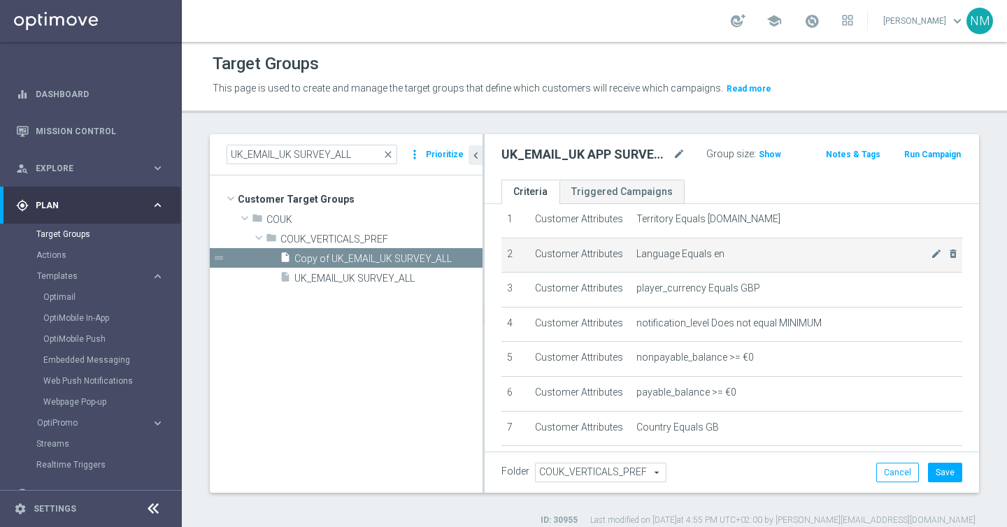
scroll to position [45, 0]
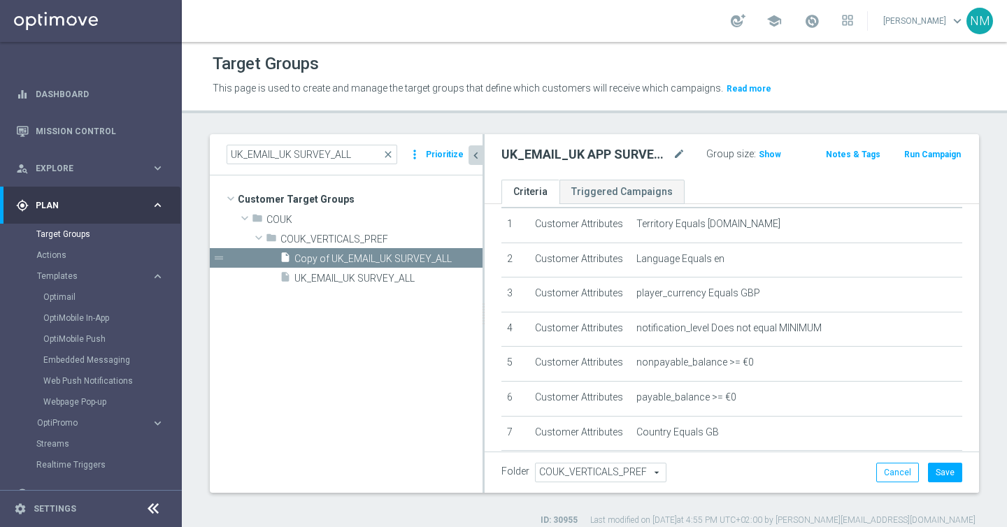
click at [474, 156] on icon "chevron_left" at bounding box center [475, 155] width 13 height 13
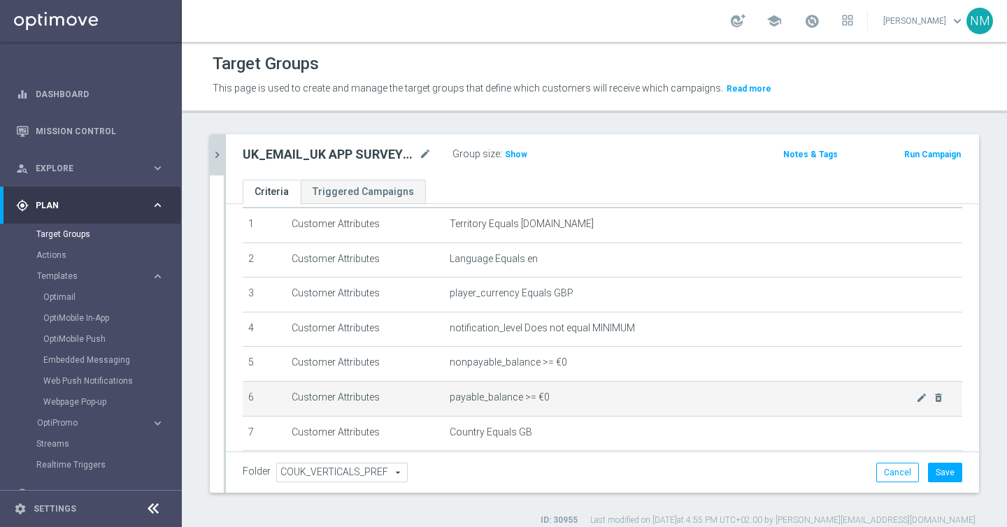
scroll to position [229, 0]
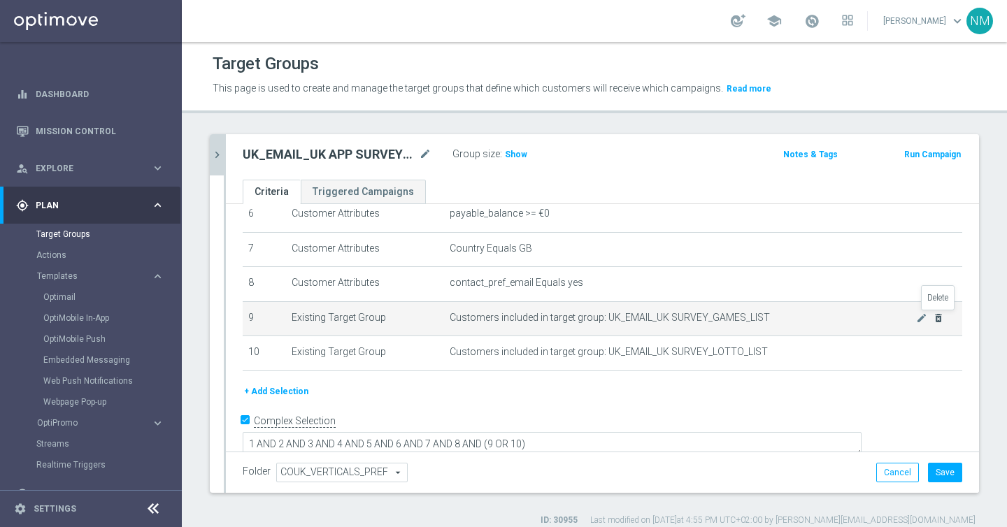
click at [936, 318] on icon "delete_forever" at bounding box center [938, 318] width 11 height 11
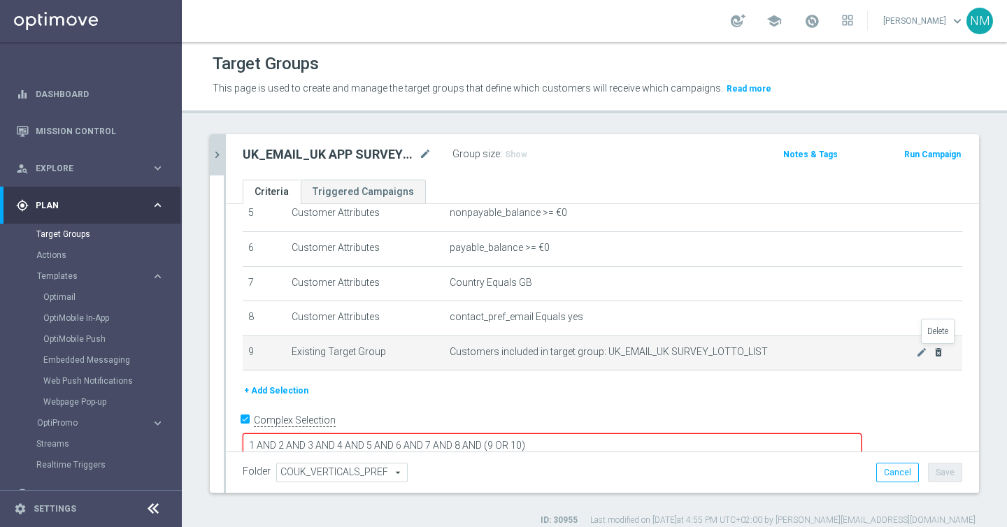
click at [941, 353] on icon "delete_forever" at bounding box center [938, 352] width 11 height 11
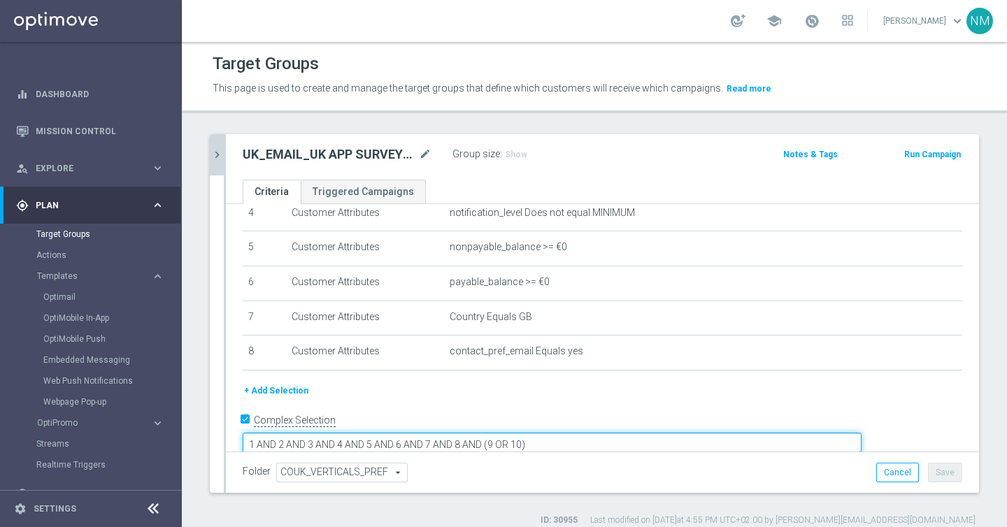
drag, startPoint x: 655, startPoint y: 421, endPoint x: 590, endPoint y: 420, distance: 65.8
click at [590, 433] on textarea "1 AND 2 AND 3 AND 4 AND 5 AND 6 AND 7 AND 8 AND (9 OR 10)" at bounding box center [552, 445] width 619 height 24
type textarea "1 AND 2 AND 3 AND 4 AND 5 AND 6 AND 7 AND 8 AND"
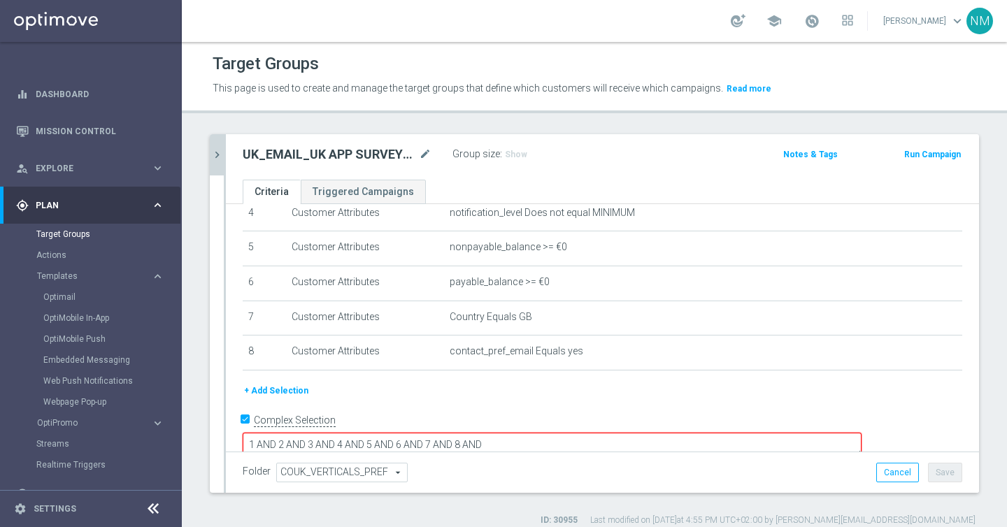
click at [524, 464] on div "Folder COUK_VERTICALS_PREF COUK_VERTICALS_PREF arrow_drop_down search Cancel Sa…" at bounding box center [603, 473] width 720 height 20
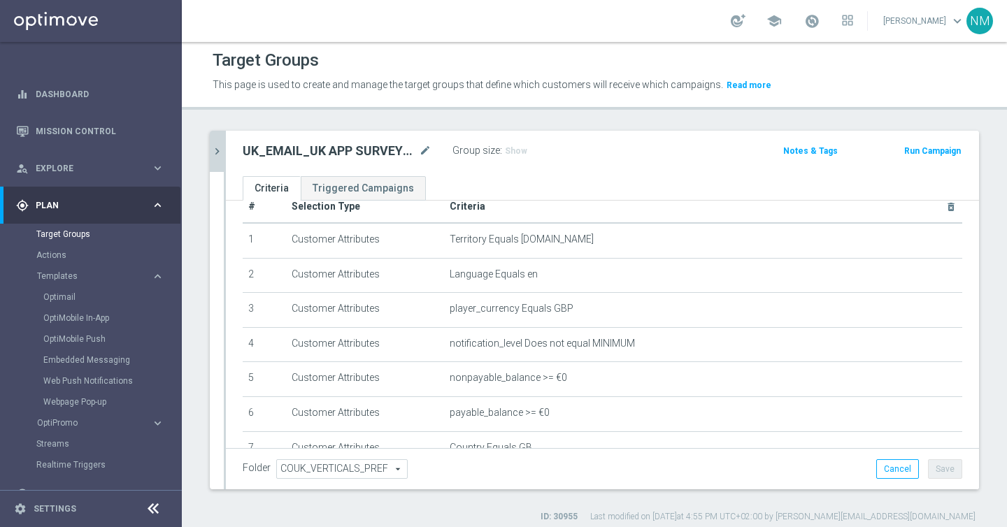
scroll to position [160, 0]
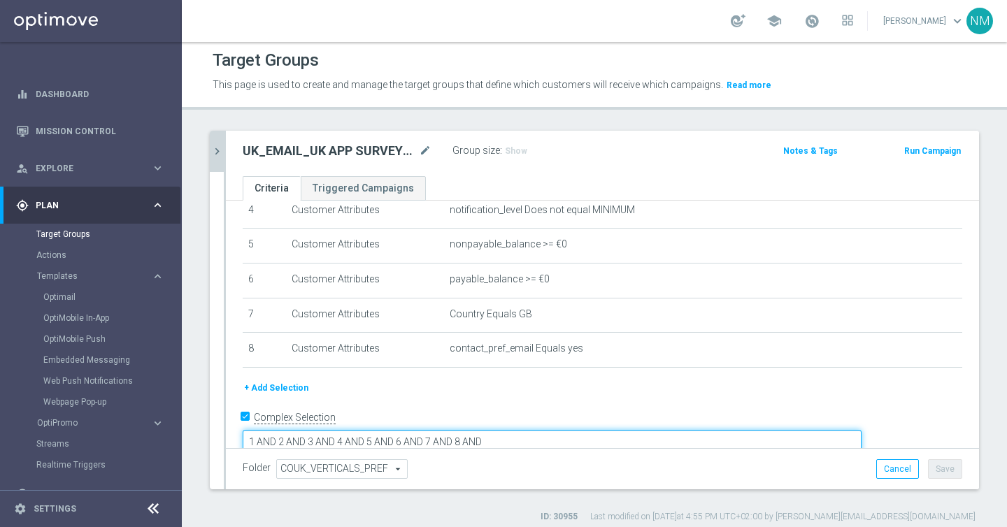
click at [357, 430] on textarea "1 AND 2 AND 3 AND 4 AND 5 AND 6 AND 7 AND 8 AND" at bounding box center [552, 442] width 619 height 24
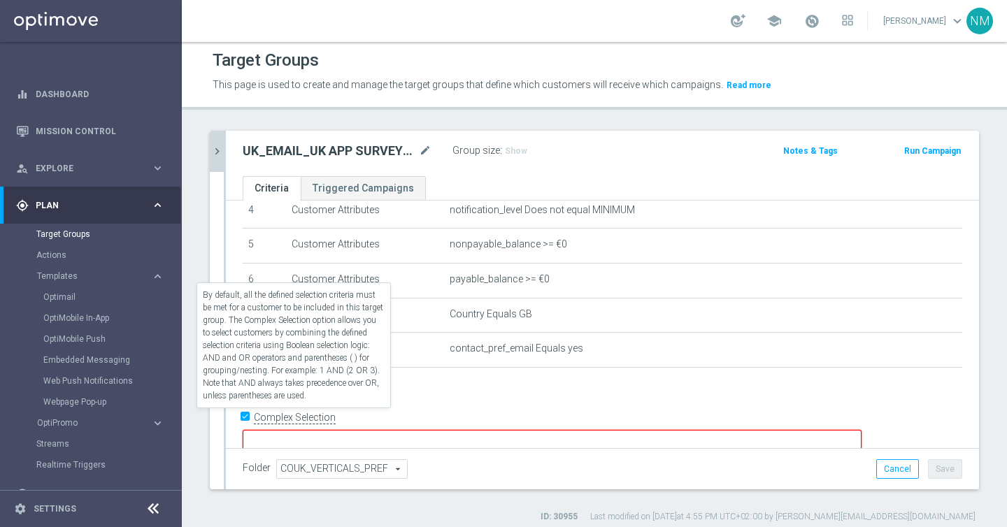
click at [306, 415] on label "Complex Selection" at bounding box center [295, 417] width 82 height 13
click at [252, 415] on input "Complex Selection" at bounding box center [247, 419] width 9 height 20
checkbox input "false"
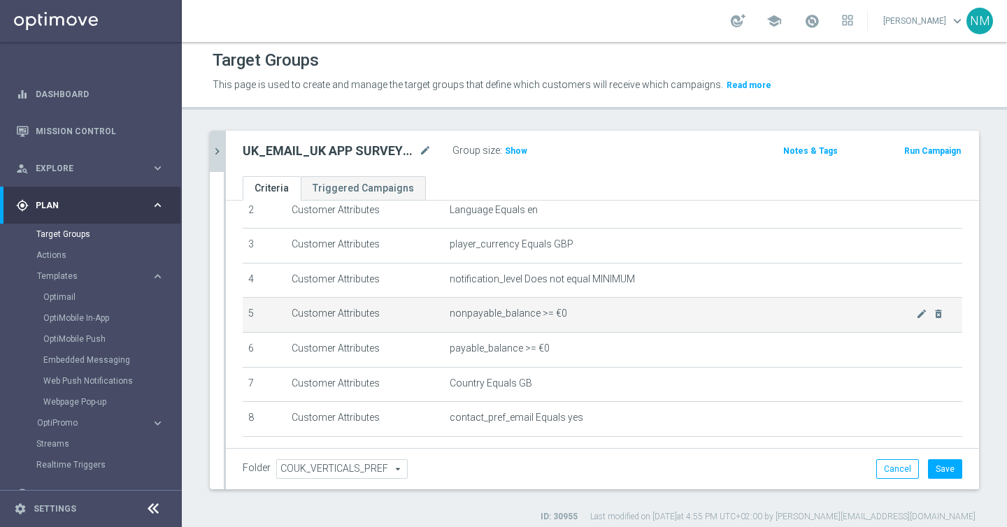
scroll to position [158, 0]
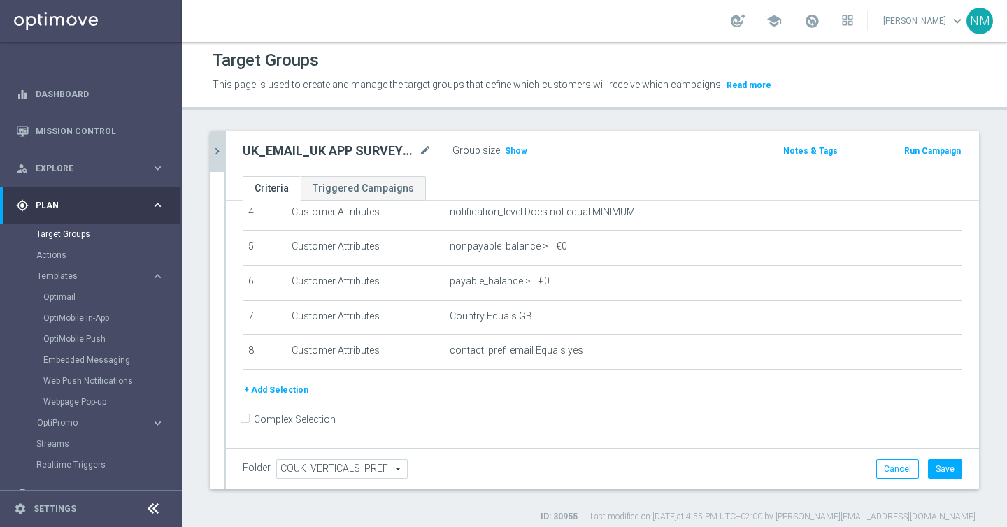
click at [286, 387] on button "+ Add Selection" at bounding box center [276, 390] width 67 height 15
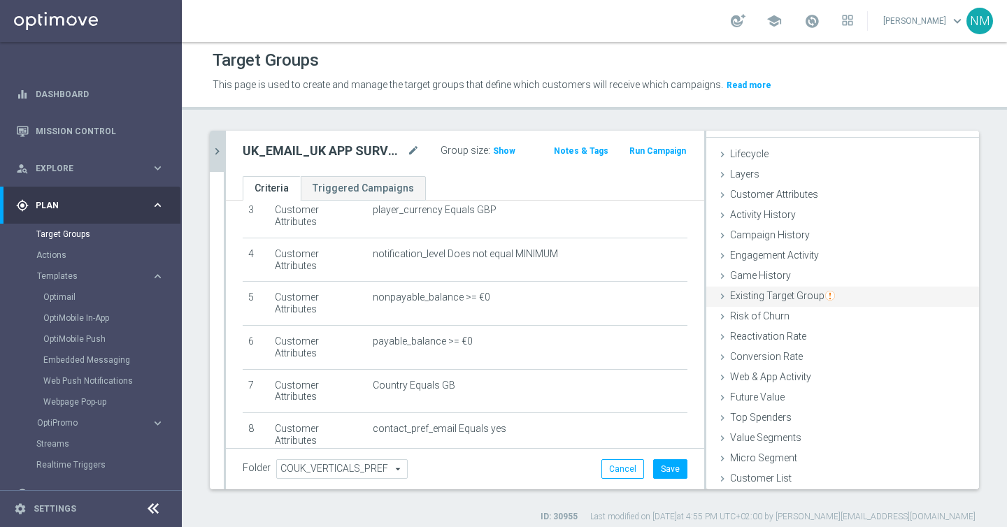
scroll to position [20, 0]
click at [777, 184] on div "Layers done" at bounding box center [842, 174] width 273 height 21
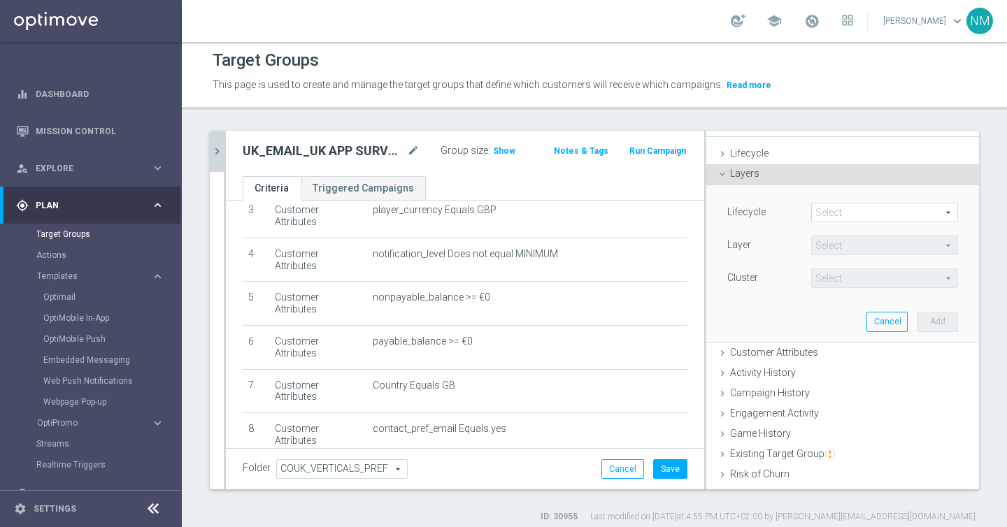
click at [769, 175] on div "Layers done" at bounding box center [842, 174] width 273 height 21
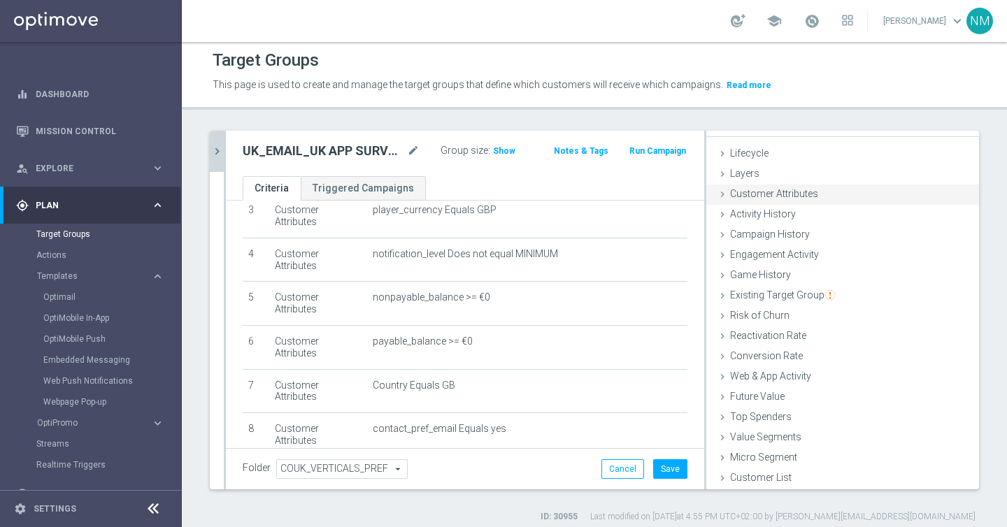
click at [766, 196] on span "Customer Attributes" at bounding box center [774, 193] width 88 height 11
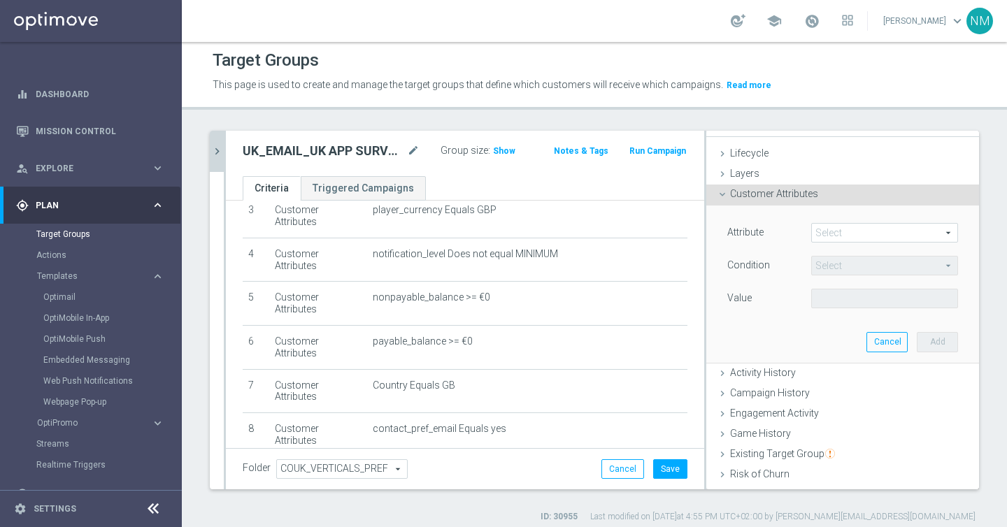
click at [840, 231] on span at bounding box center [884, 233] width 145 height 18
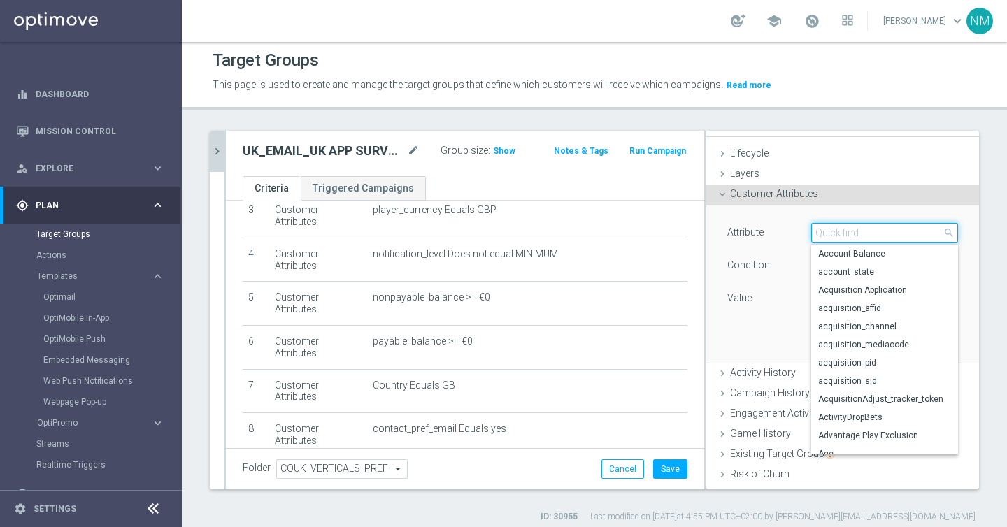
click at [834, 227] on input "search" at bounding box center [884, 233] width 147 height 20
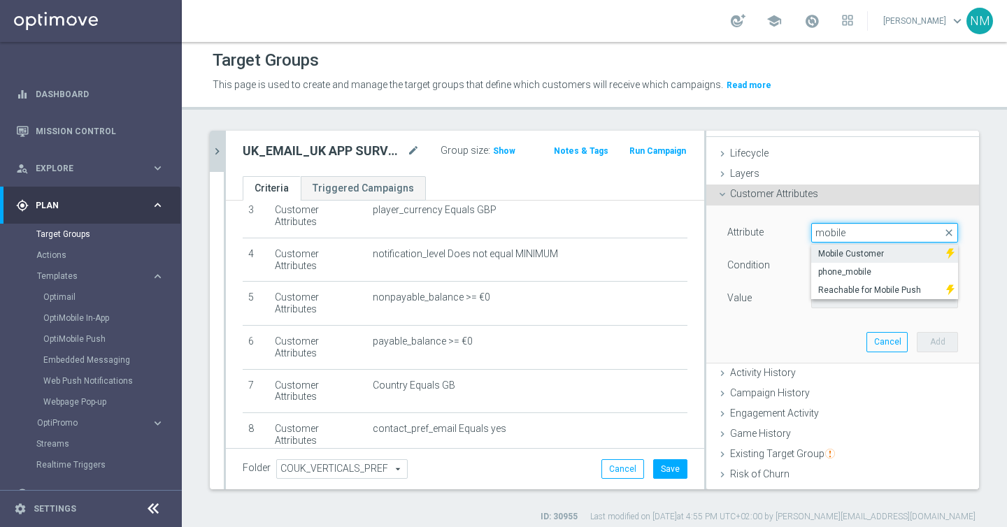
type input "mobile"
click at [846, 256] on span "Mobile Customer" at bounding box center [878, 253] width 121 height 11
type input "Mobile Customer"
type input "Equals"
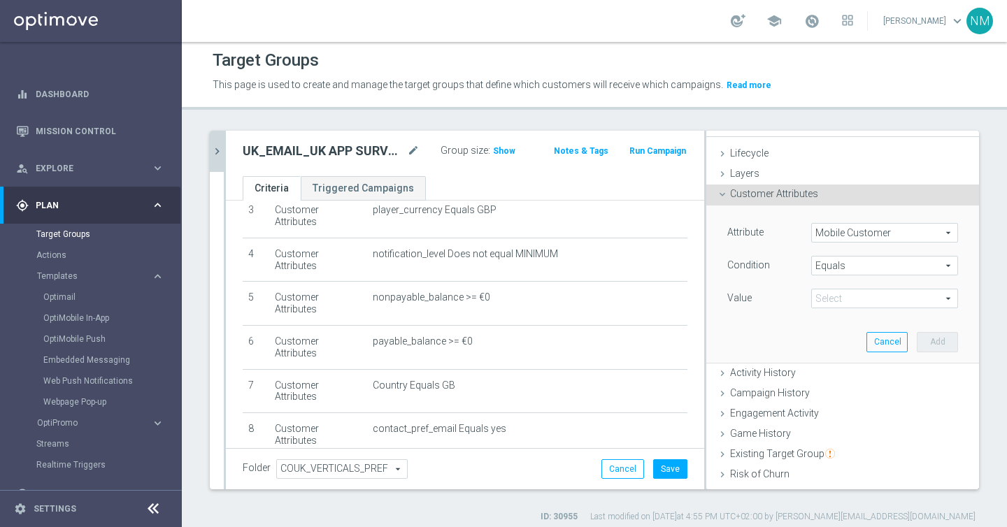
click at [840, 300] on span at bounding box center [884, 299] width 145 height 18
click at [833, 336] on span "true" at bounding box center [884, 337] width 133 height 11
type input "true"
click at [507, 155] on span "Show" at bounding box center [504, 151] width 22 height 10
click at [946, 343] on button "Add" at bounding box center [937, 342] width 41 height 20
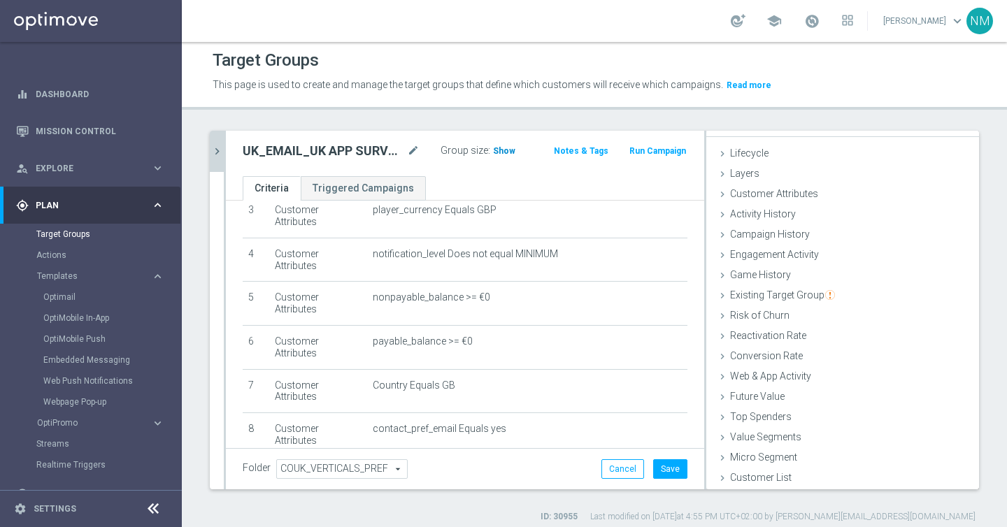
click at [499, 152] on span "Show" at bounding box center [504, 151] width 22 height 10
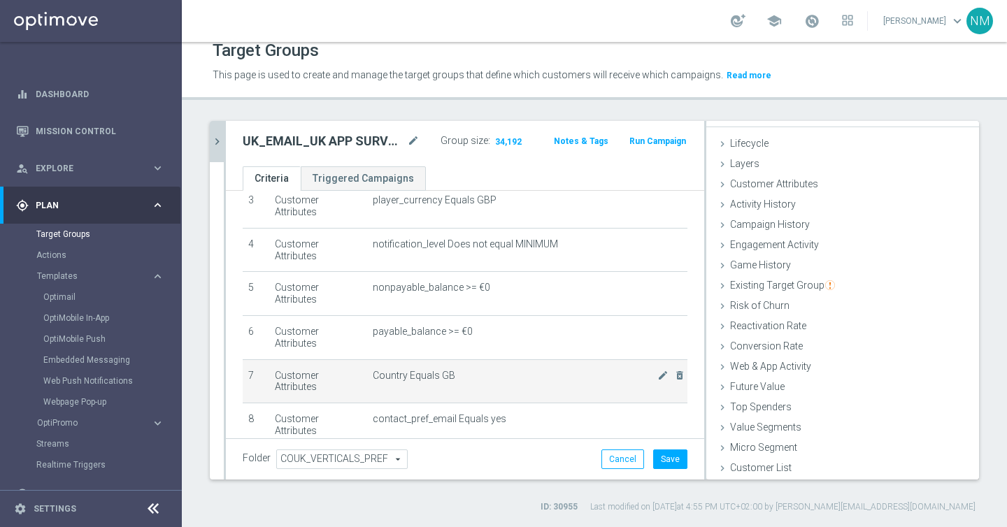
scroll to position [178, 0]
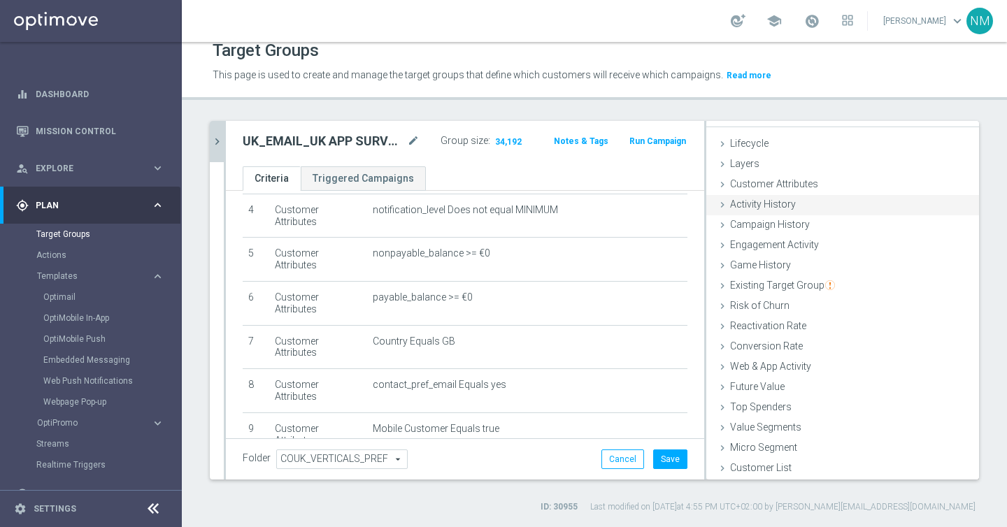
click at [720, 205] on icon at bounding box center [722, 204] width 11 height 11
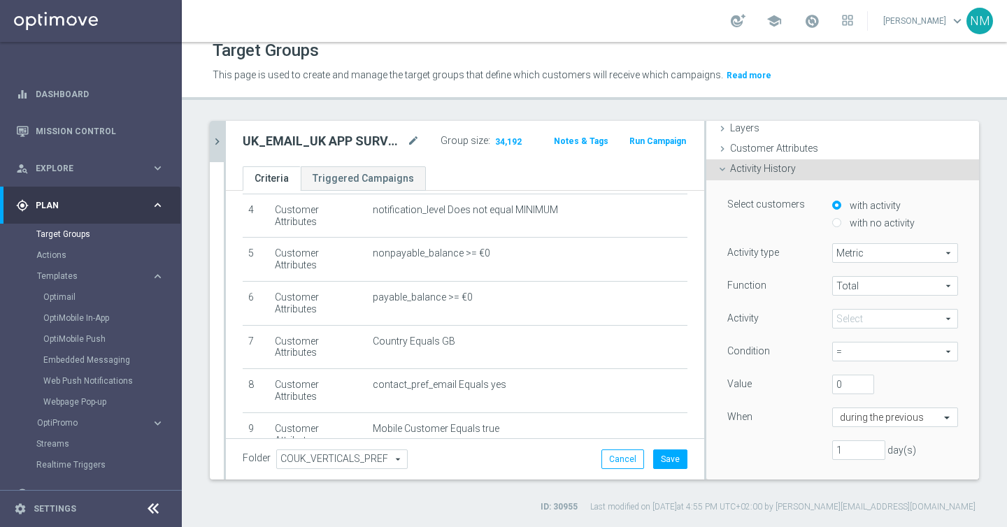
scroll to position [59, 0]
click at [845, 286] on span "Total" at bounding box center [895, 283] width 124 height 18
click at [807, 294] on div "Function" at bounding box center [769, 284] width 105 height 22
click at [857, 259] on span "Metric" at bounding box center [895, 250] width 124 height 18
click at [846, 287] on span "Days with activity" at bounding box center [895, 288] width 111 height 11
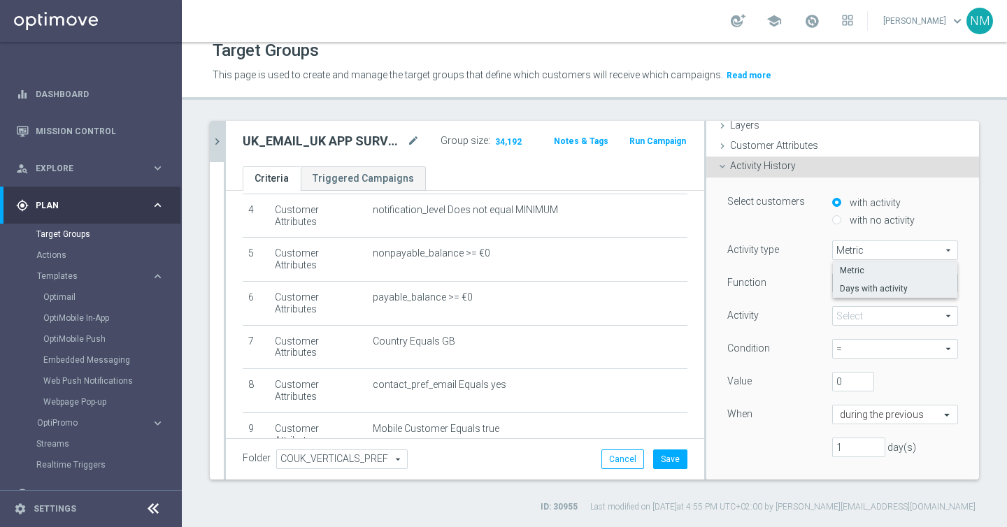
type input "Days with activity"
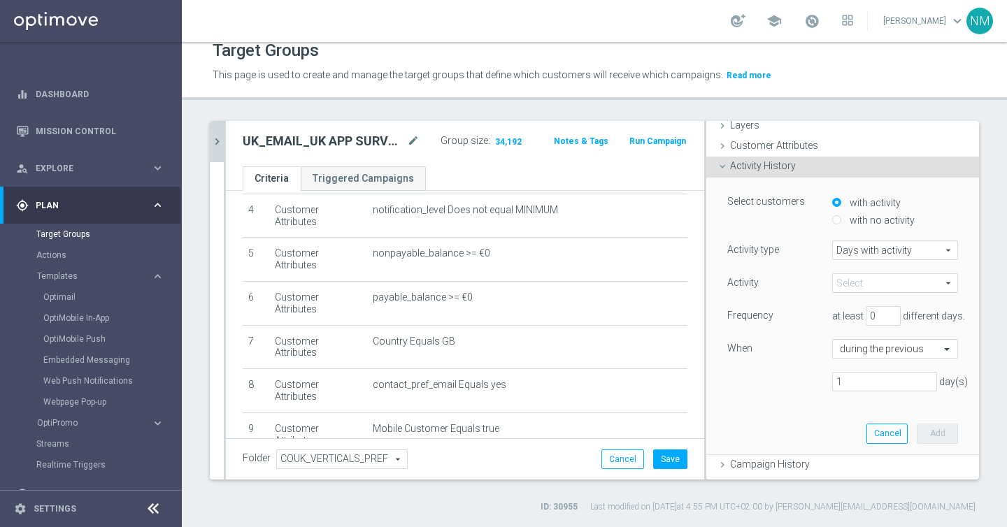
click at [858, 283] on span at bounding box center [895, 283] width 124 height 18
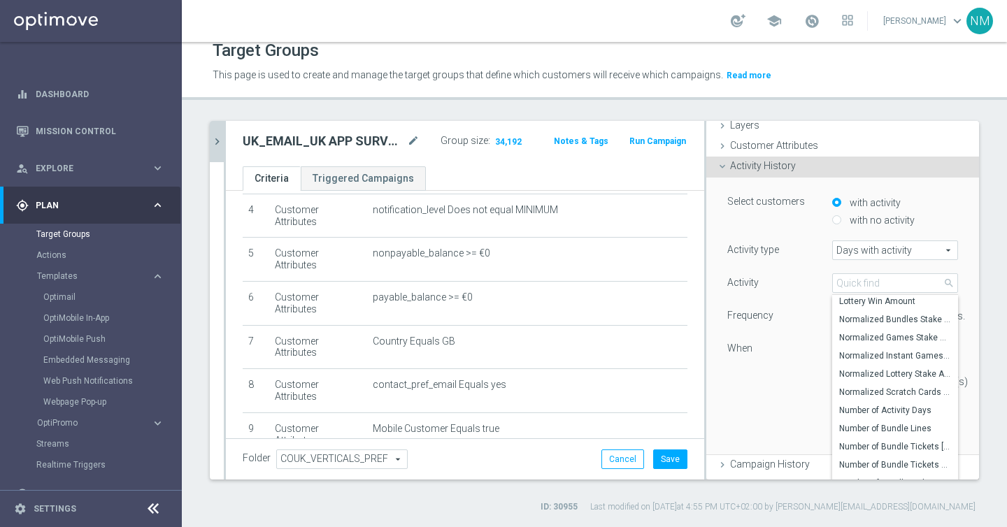
scroll to position [246, 0]
click at [852, 415] on span "Number of Activity Days" at bounding box center [895, 411] width 112 height 11
type input "Number of Activity Days"
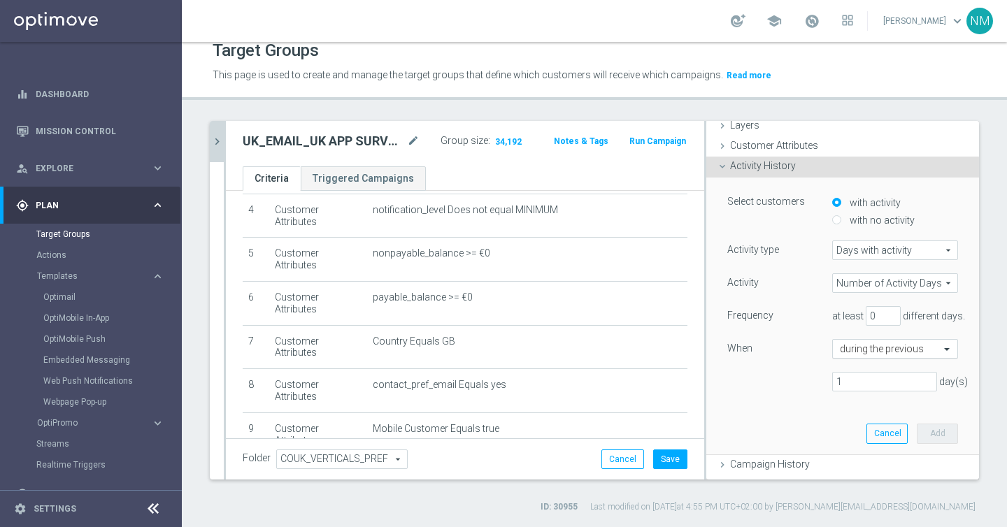
click at [874, 350] on input "text" at bounding box center [881, 349] width 83 height 13
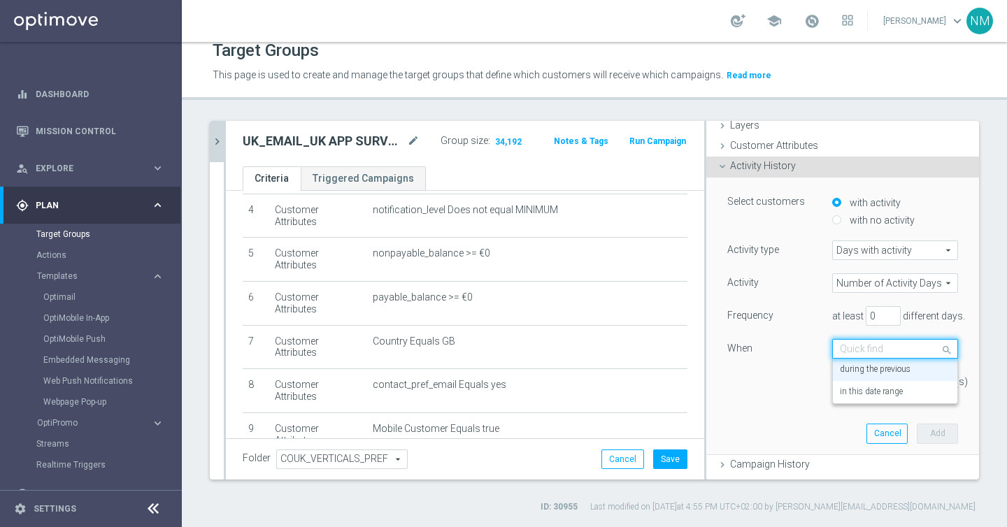
click at [807, 360] on div "When" at bounding box center [769, 350] width 105 height 22
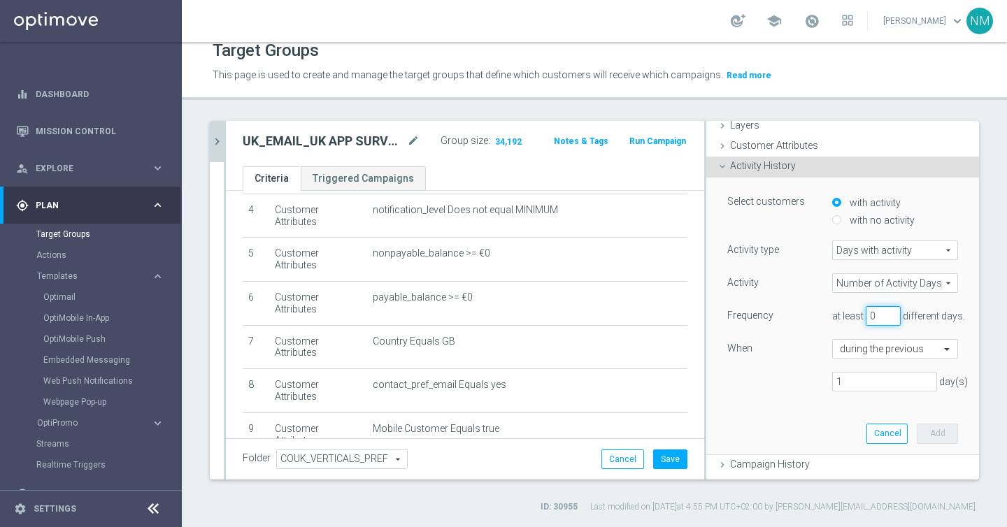
click at [876, 312] on input "0" at bounding box center [883, 316] width 35 height 20
type input "30"
click at [937, 319] on span "different days." at bounding box center [934, 316] width 62 height 11
click at [943, 436] on button "Add" at bounding box center [937, 434] width 41 height 20
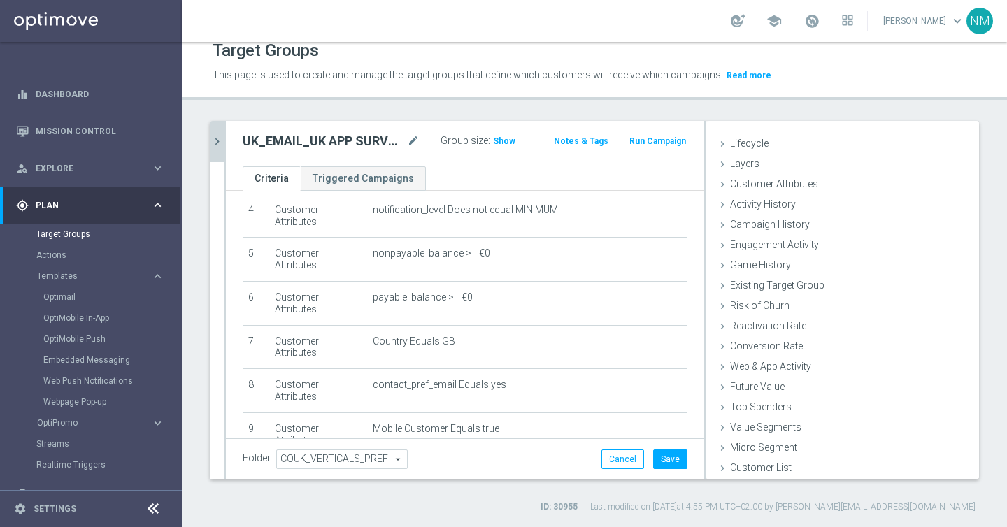
scroll to position [20, 0]
click at [663, 454] on button "Save" at bounding box center [670, 460] width 34 height 20
click at [333, 138] on h2 "UK_EMAIL_UK APP SURVEY_ALL | Active in the last 30 days" at bounding box center [324, 141] width 162 height 17
click at [411, 149] on icon "mode_edit" at bounding box center [413, 141] width 13 height 17
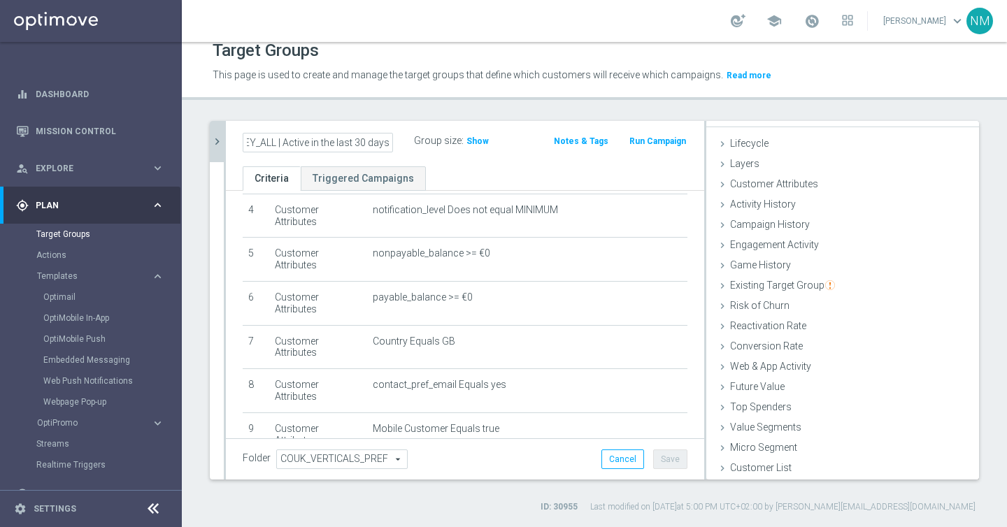
click at [346, 143] on input "UK_EMAIL_UK APP SURVEY_ALL | Active in the last 30 days" at bounding box center [318, 143] width 150 height 20
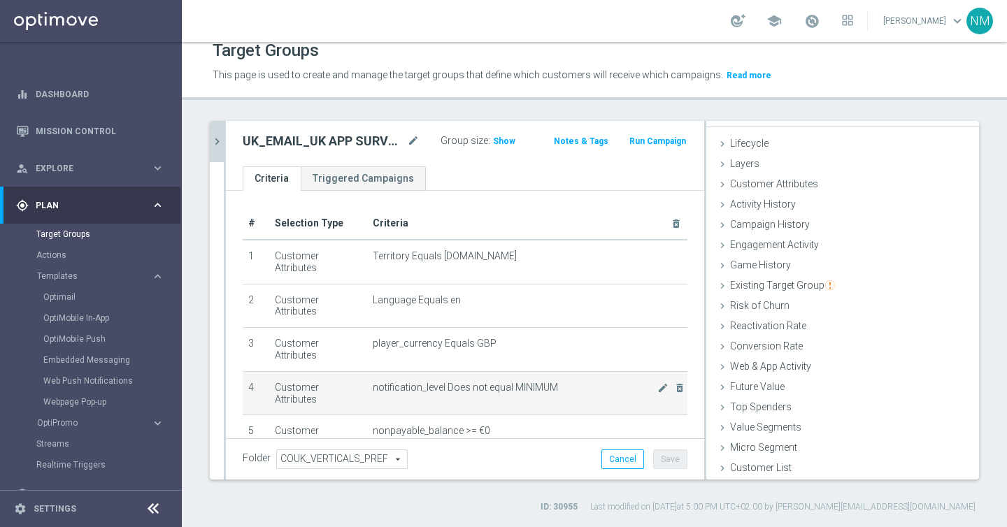
scroll to position [212, 0]
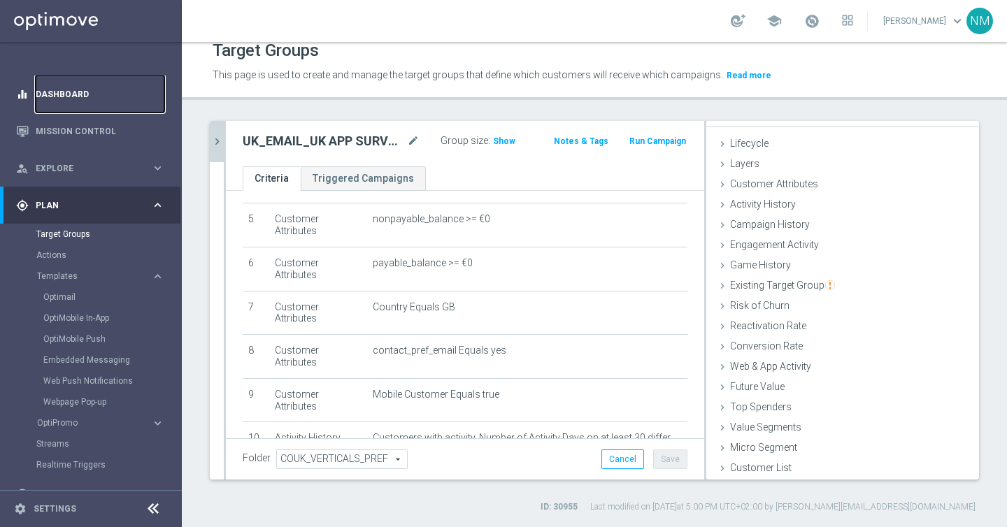
click at [59, 106] on link "Dashboard" at bounding box center [100, 94] width 129 height 37
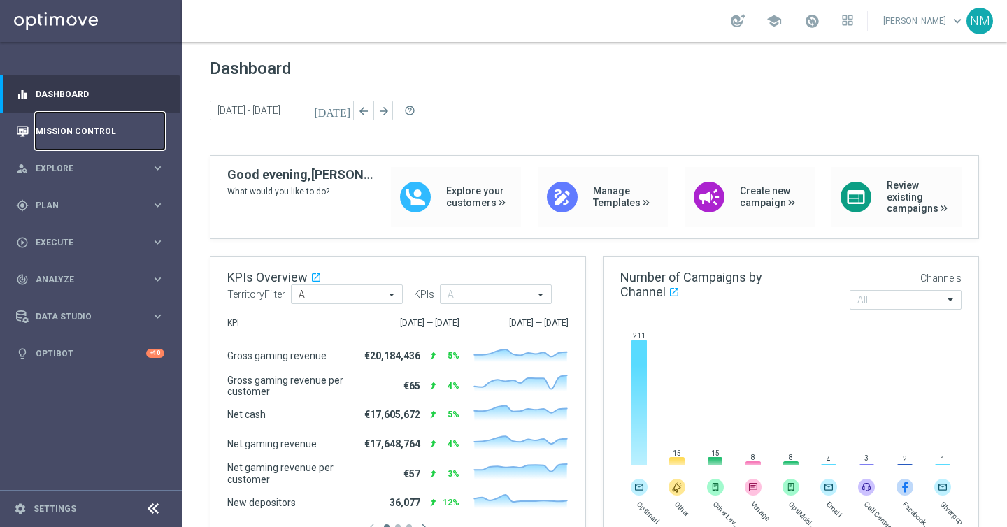
click at [66, 136] on link "Mission Control" at bounding box center [100, 131] width 129 height 37
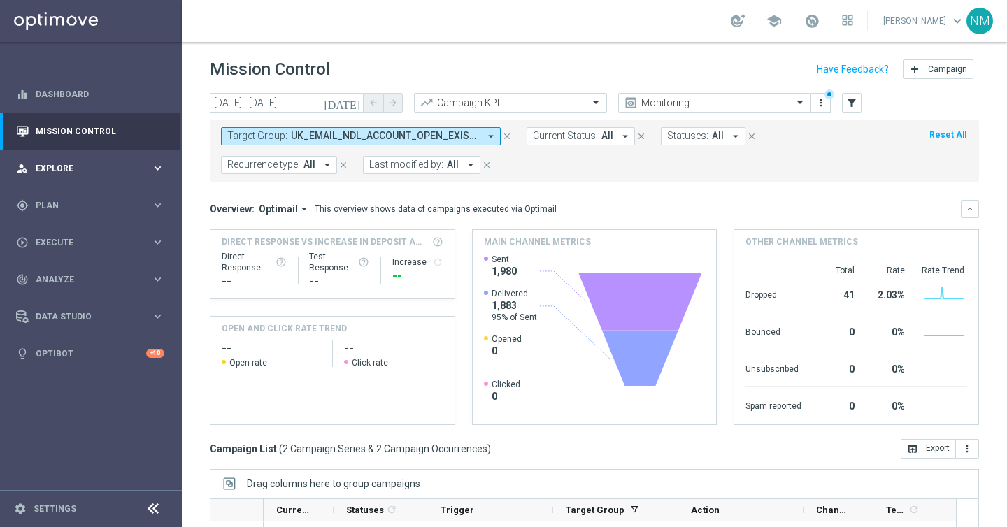
click at [76, 166] on span "Explore" at bounding box center [93, 168] width 115 height 8
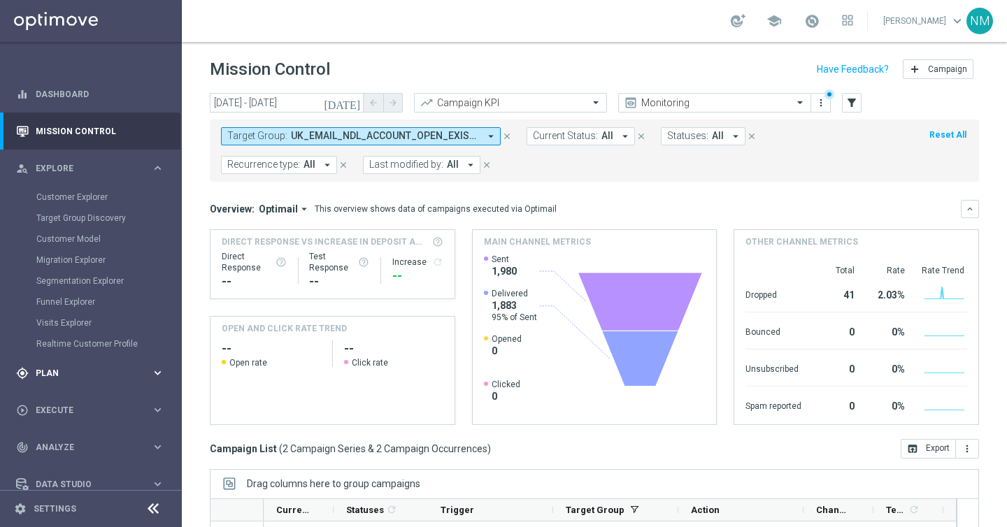
click at [69, 377] on div "gps_fixed Plan" at bounding box center [83, 373] width 135 height 13
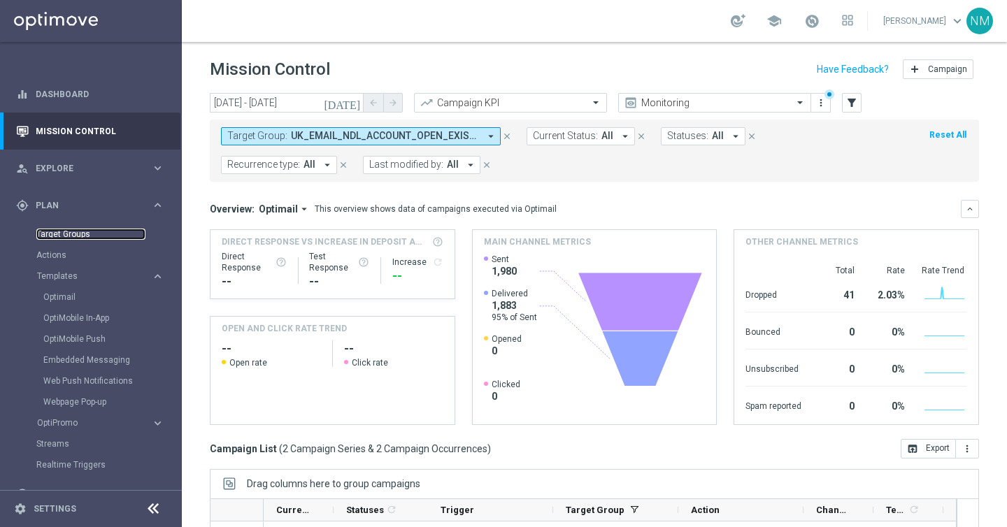
click at [62, 235] on link "Target Groups" at bounding box center [90, 234] width 109 height 11
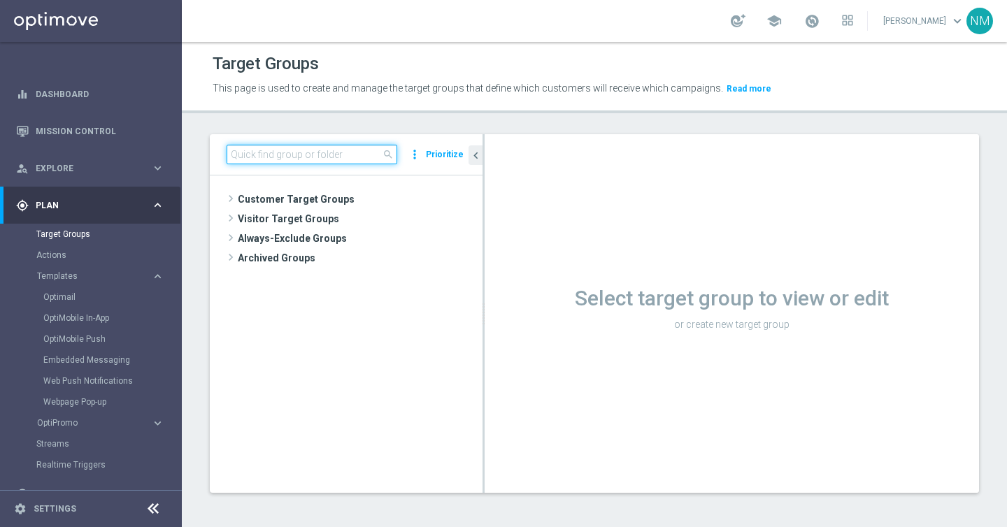
click at [297, 147] on input at bounding box center [312, 155] width 171 height 20
paste input "UK_EMAIL_UK APP SURVEY_ALL | Active in the last 30 days"
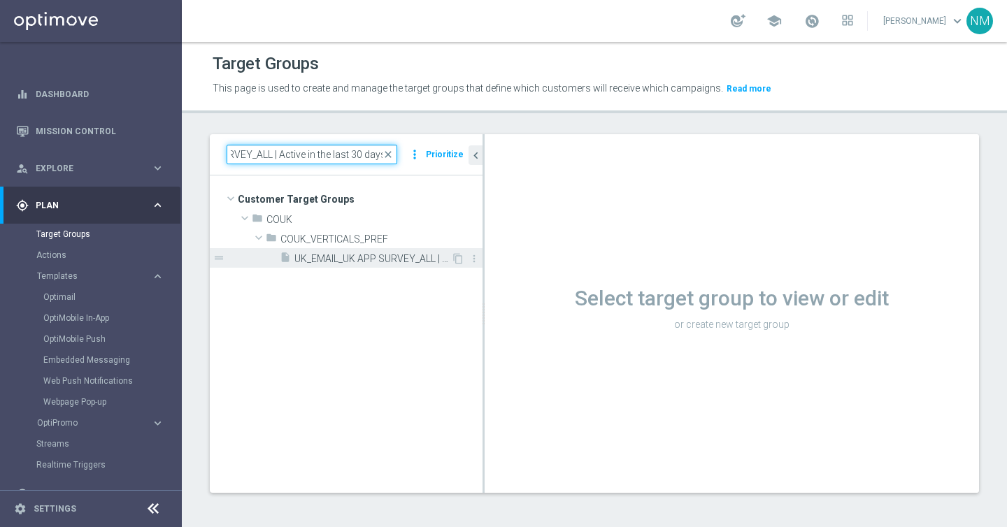
type input "UK_EMAIL_UK APP SURVEY_ALL | Active in the last 30 days"
click at [378, 264] on div "insert_drive_file UK_EMAIL_UK APP SURVEY_ALL | Active in the last 30 days" at bounding box center [365, 258] width 171 height 20
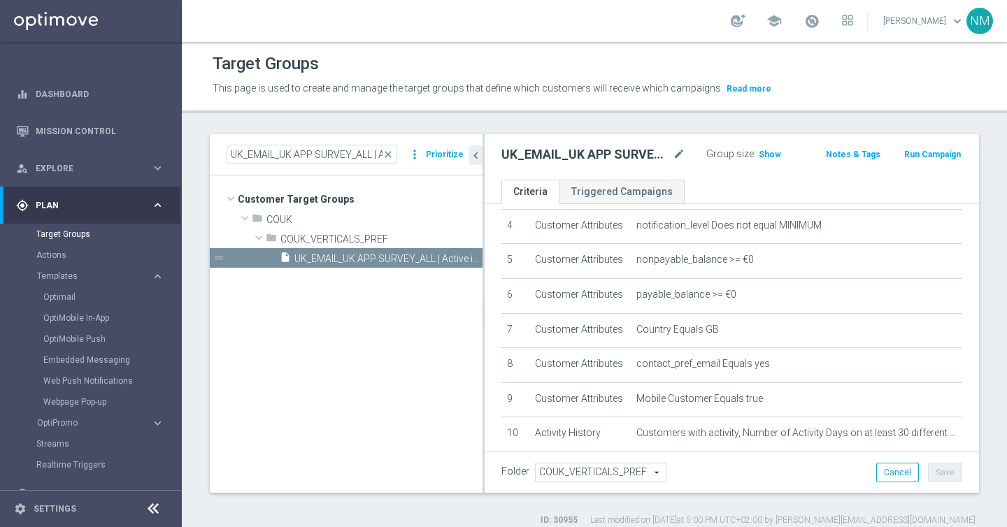
scroll to position [227, 0]
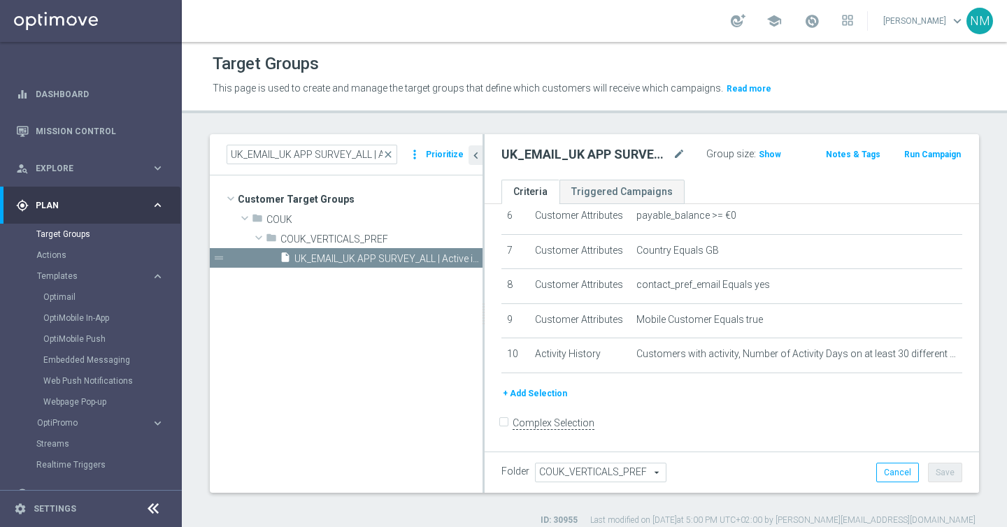
click at [532, 390] on button "+ Add Selection" at bounding box center [534, 393] width 67 height 15
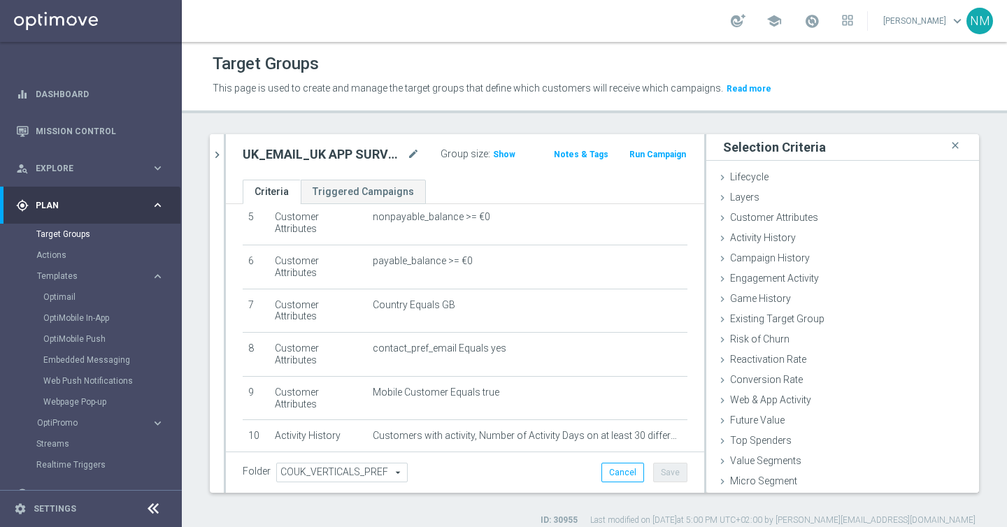
scroll to position [213, 0]
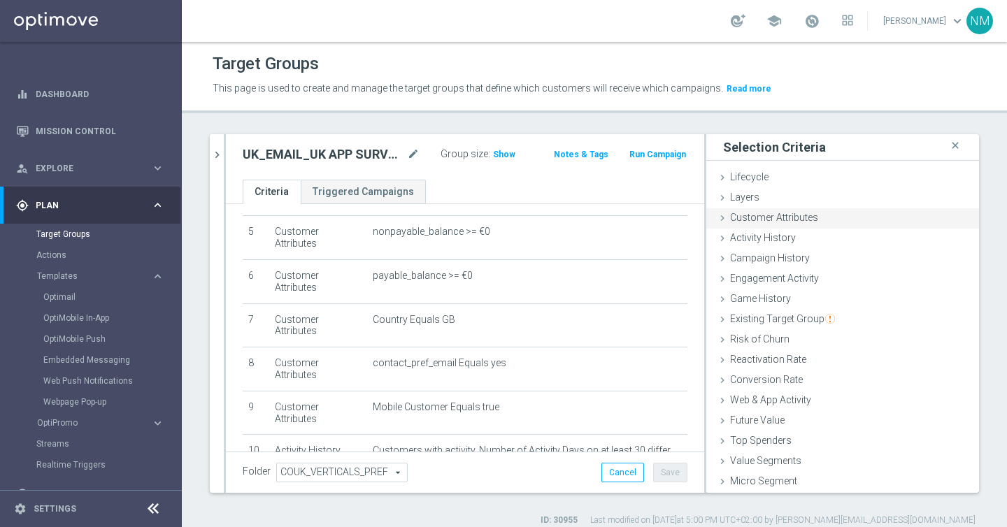
click at [767, 216] on span "Customer Attributes" at bounding box center [774, 217] width 88 height 11
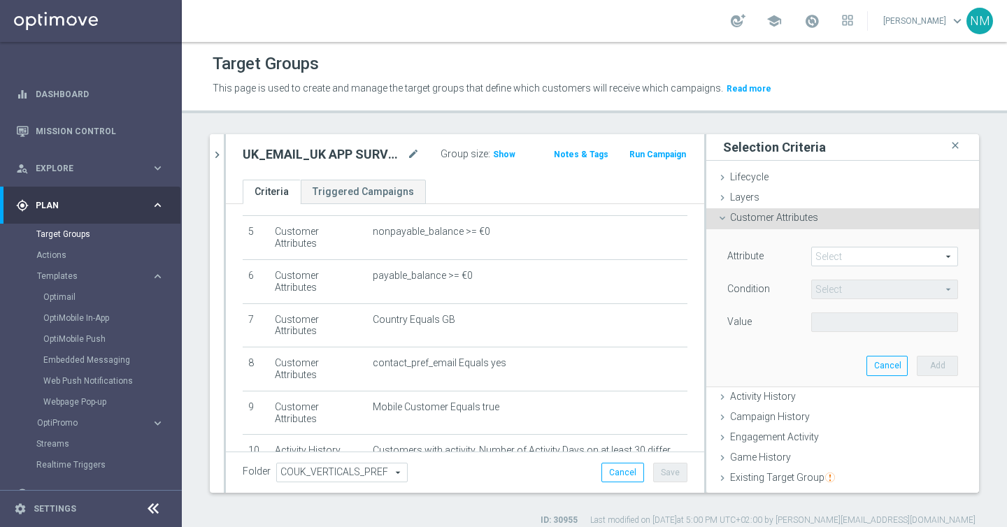
click at [838, 264] on span at bounding box center [884, 257] width 145 height 18
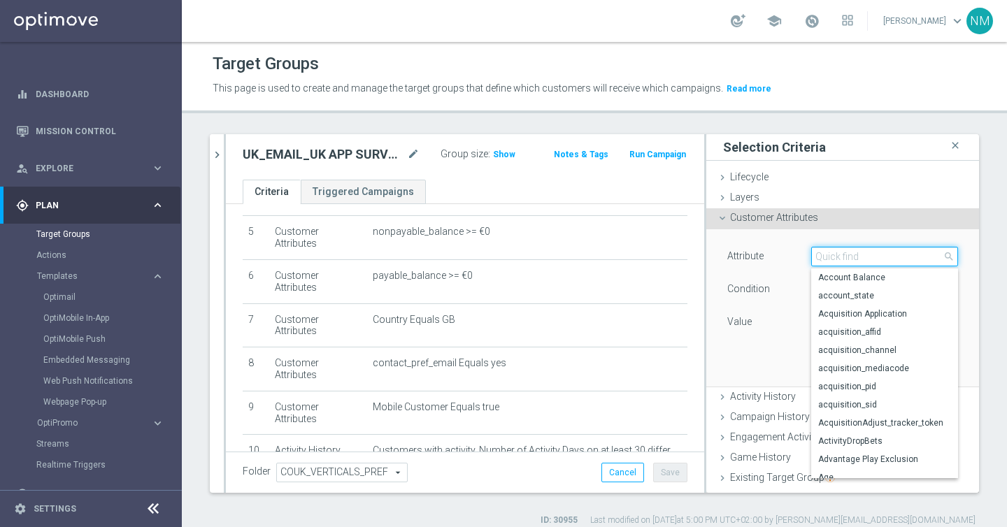
click at [837, 261] on input "search" at bounding box center [884, 257] width 147 height 20
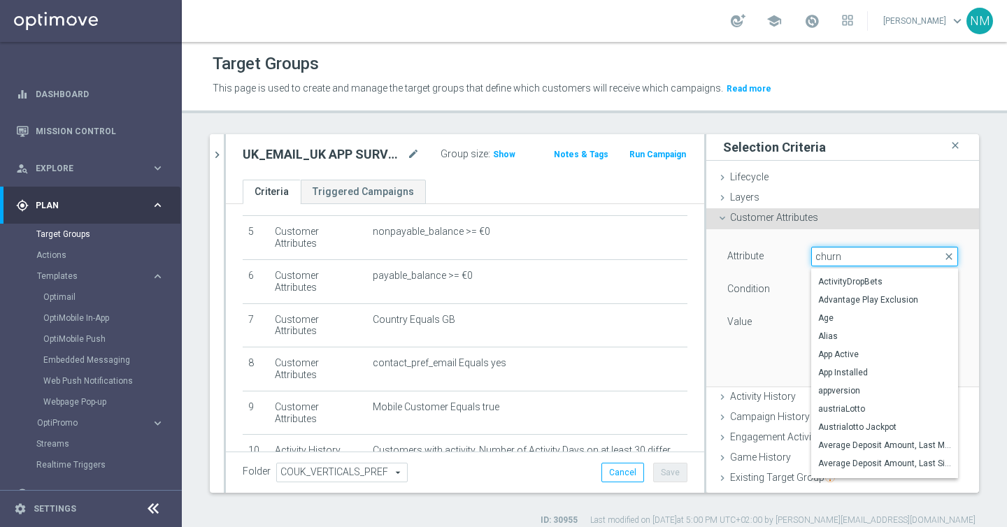
scroll to position [0, 0]
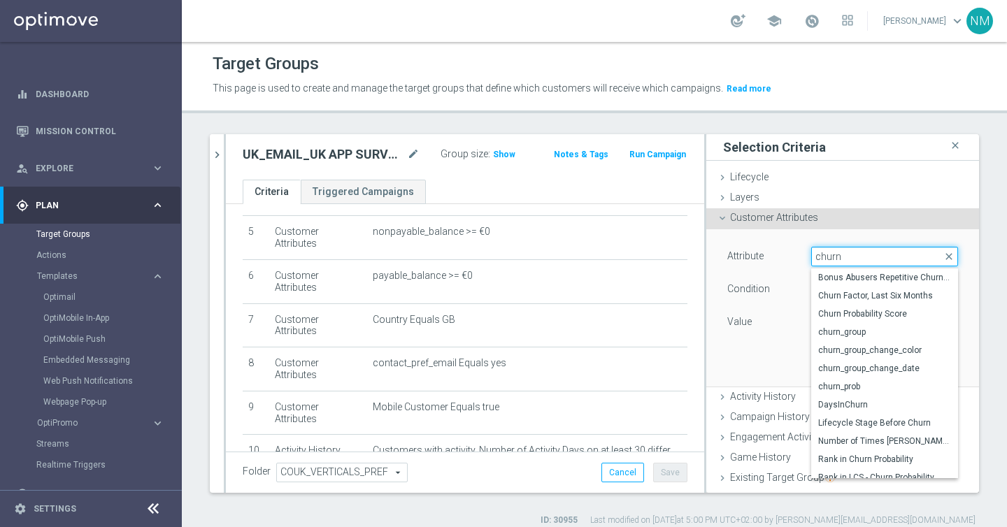
type input "churn"
click at [734, 316] on label "Value" at bounding box center [739, 321] width 24 height 13
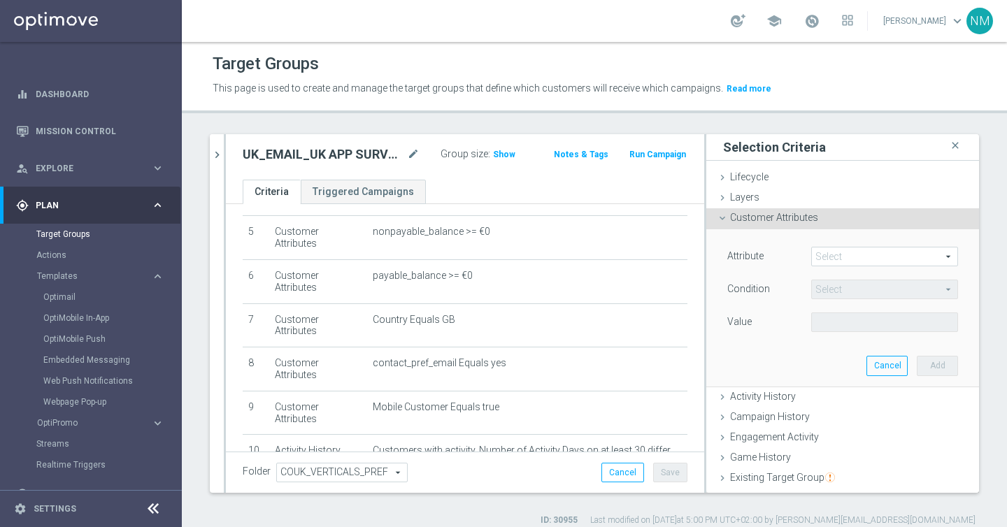
click at [840, 255] on span at bounding box center [884, 257] width 145 height 18
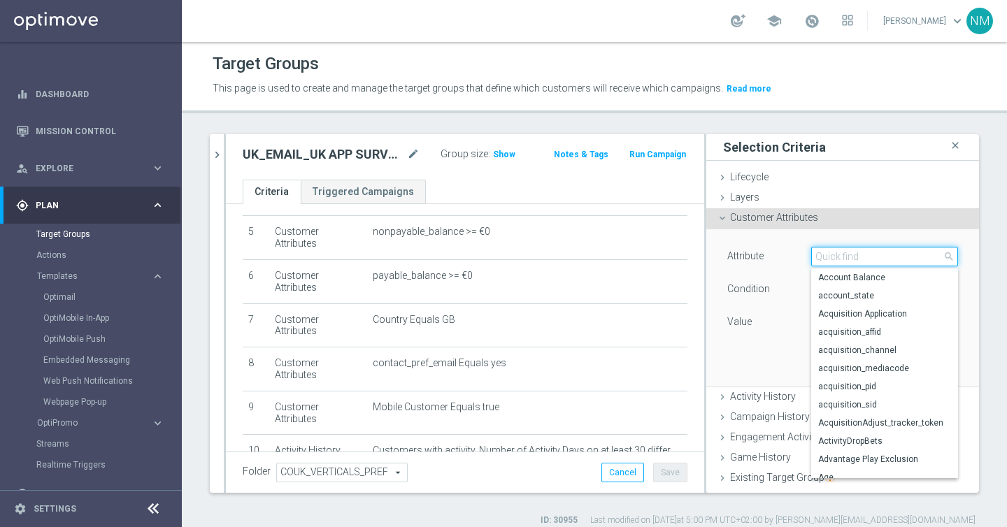
click at [833, 258] on input "search" at bounding box center [884, 257] width 147 height 20
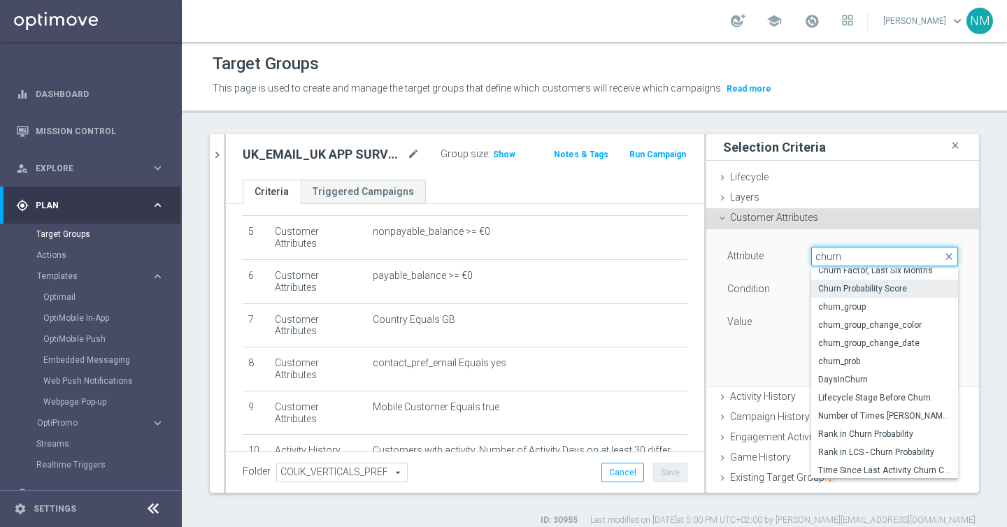
scroll to position [26, 0]
type input "churn"
click at [776, 333] on div "Value" at bounding box center [759, 324] width 84 height 22
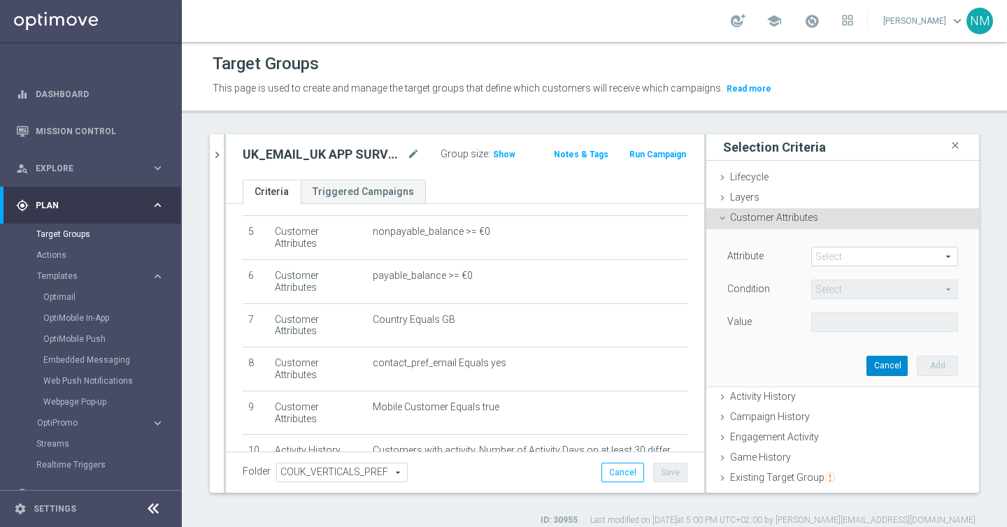
click at [885, 374] on button "Cancel" at bounding box center [887, 366] width 41 height 20
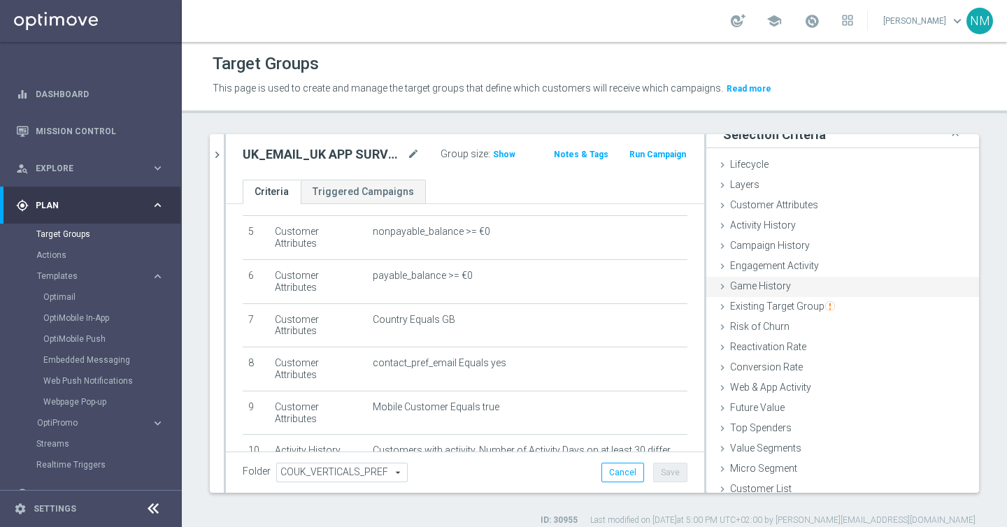
scroll to position [0, 0]
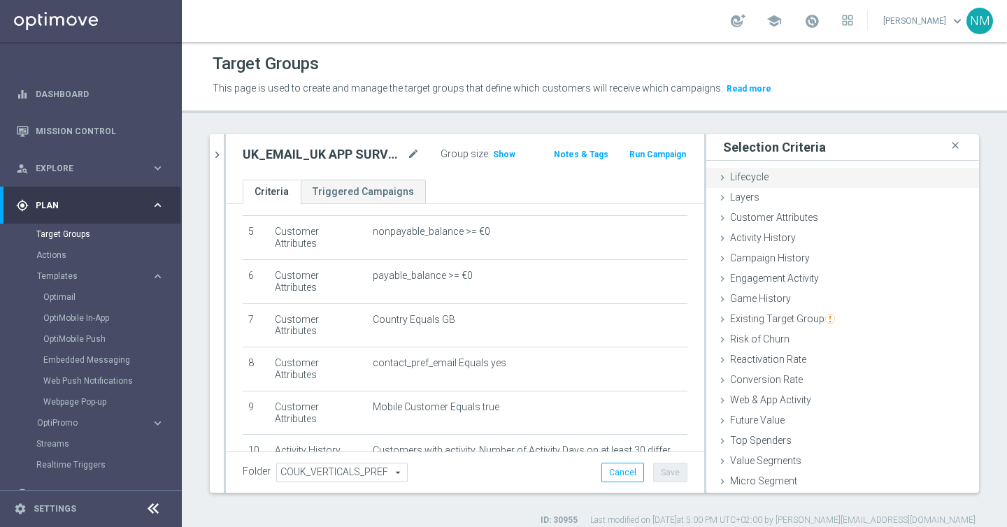
click at [723, 178] on icon at bounding box center [722, 177] width 11 height 11
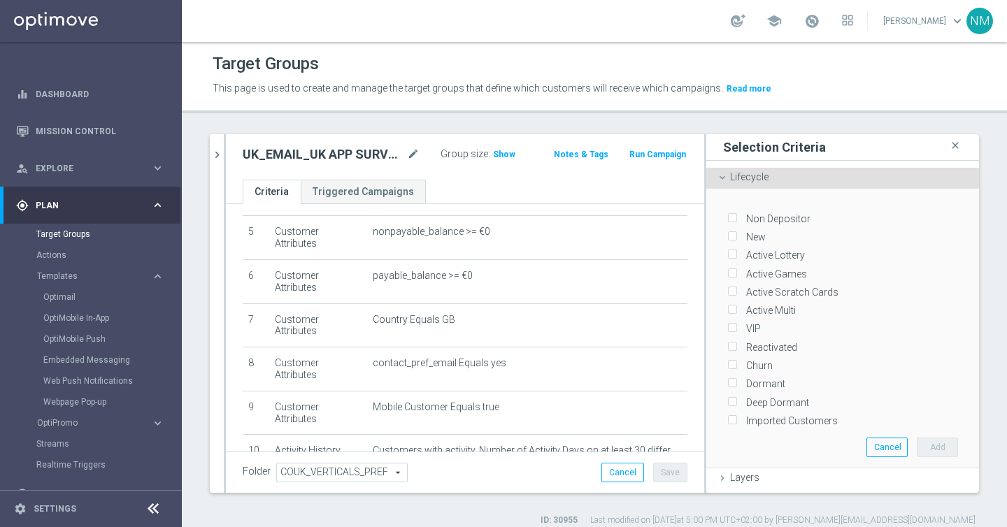
click at [770, 417] on label "Imported Customers" at bounding box center [789, 421] width 97 height 13
click at [736, 417] on input "Imported Customers" at bounding box center [731, 421] width 9 height 9
checkbox input "true"
click at [762, 397] on label "Deep Dormant" at bounding box center [775, 403] width 68 height 13
click at [736, 398] on input "Deep Dormant" at bounding box center [731, 402] width 9 height 9
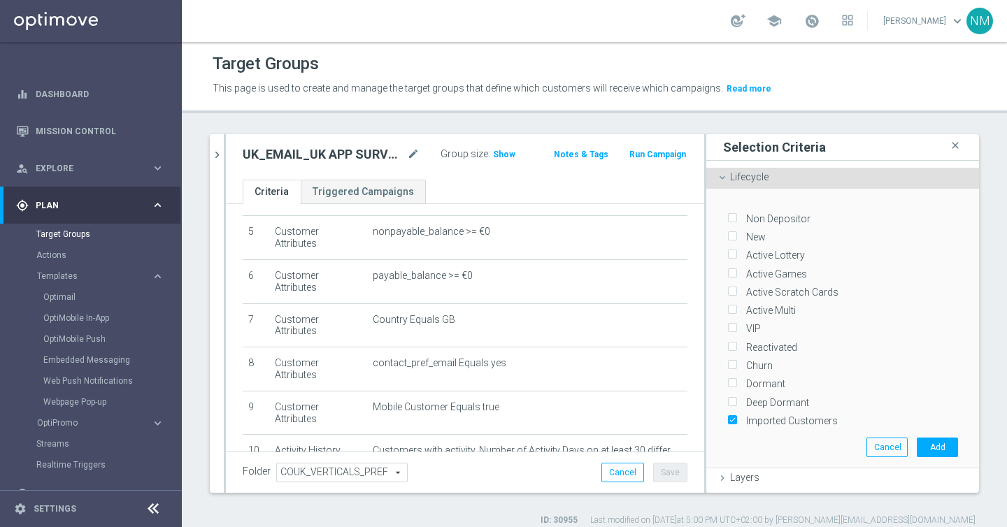
checkbox input "true"
click at [757, 380] on label "Dormant" at bounding box center [763, 384] width 44 height 13
click at [736, 380] on input "Dormant" at bounding box center [731, 384] width 9 height 9
checkbox input "true"
click at [751, 343] on label "Reactivated" at bounding box center [769, 347] width 56 height 13
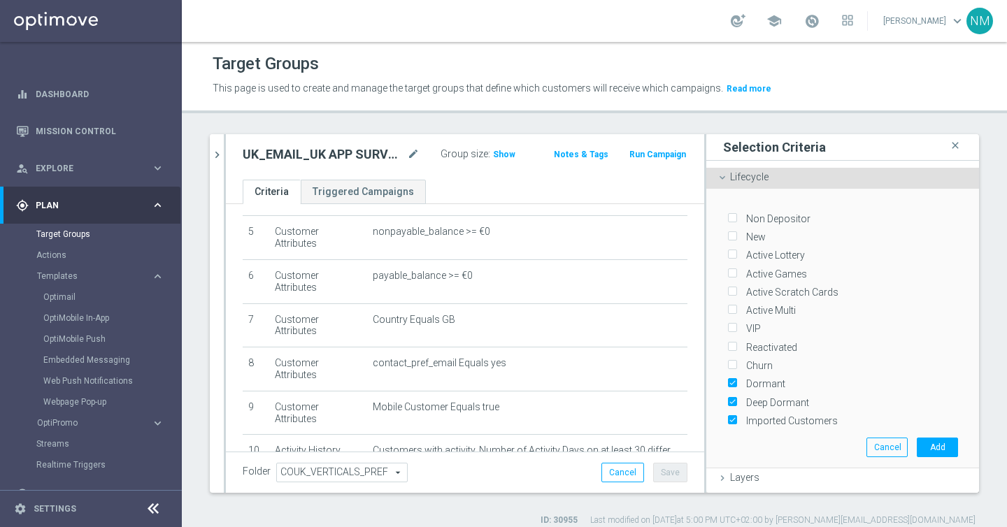
click at [736, 343] on input "Reactivated" at bounding box center [731, 347] width 9 height 9
checkbox input "true"
click at [748, 324] on label "VIP" at bounding box center [751, 328] width 20 height 13
click at [736, 325] on input "VIP" at bounding box center [731, 329] width 9 height 9
checkbox input "true"
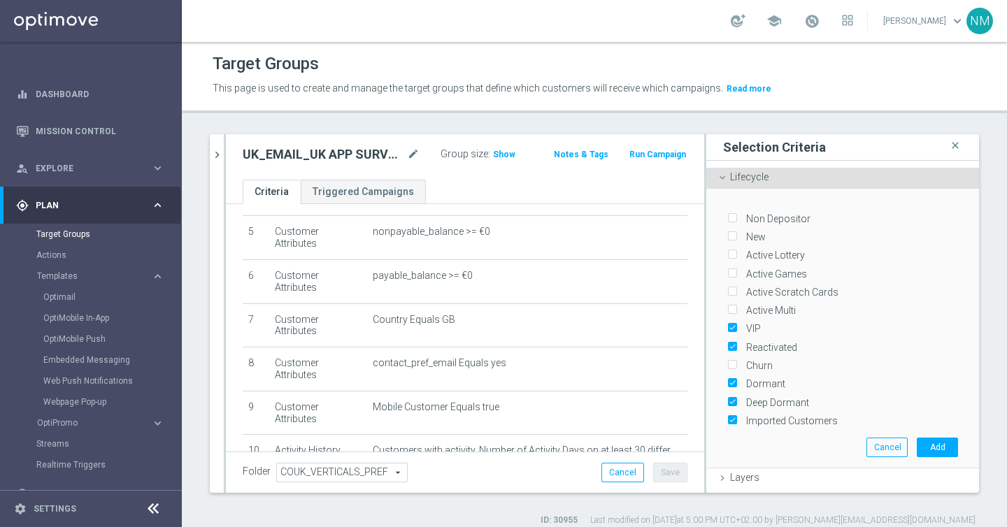
click at [748, 305] on label "Active Multi" at bounding box center [768, 310] width 55 height 13
click at [736, 306] on input "Active Multi" at bounding box center [731, 310] width 9 height 9
checkbox input "true"
click at [747, 288] on label "Active Scratch Cards" at bounding box center [789, 292] width 97 height 13
click at [736, 288] on input "Active Scratch Cards" at bounding box center [731, 292] width 9 height 9
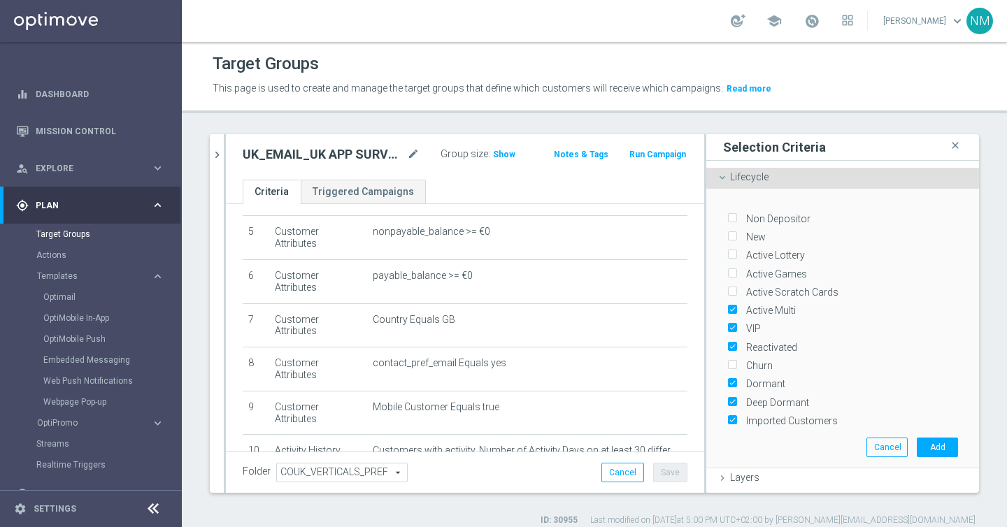
checkbox input "true"
click at [754, 271] on label "Active Games" at bounding box center [774, 274] width 66 height 13
click at [736, 271] on input "Active Games" at bounding box center [731, 273] width 9 height 9
checkbox input "true"
click at [753, 252] on label "Active Lottery" at bounding box center [773, 255] width 64 height 13
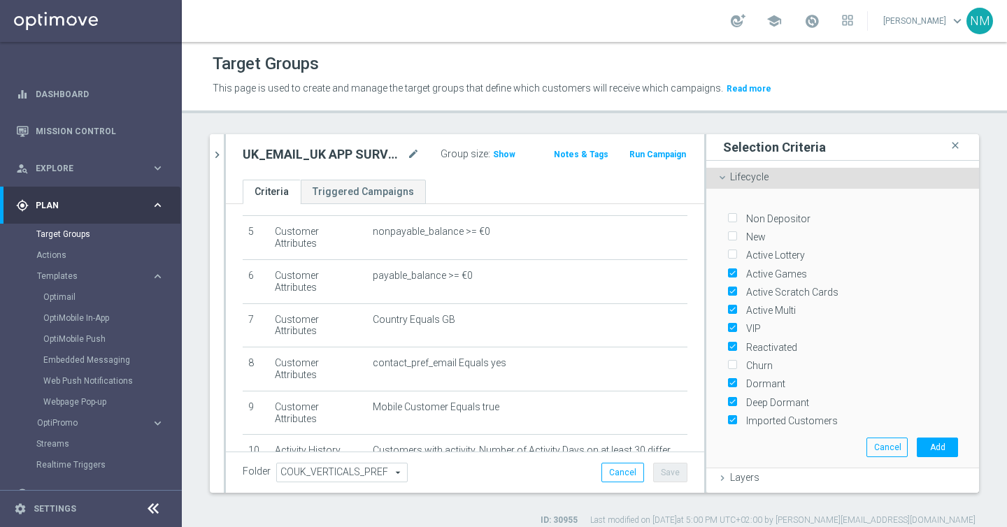
click at [736, 252] on input "Active Lottery" at bounding box center [731, 255] width 9 height 9
checkbox input "true"
click at [745, 232] on label "New" at bounding box center [753, 237] width 24 height 13
click at [736, 233] on input "New" at bounding box center [731, 237] width 9 height 9
checkbox input "true"
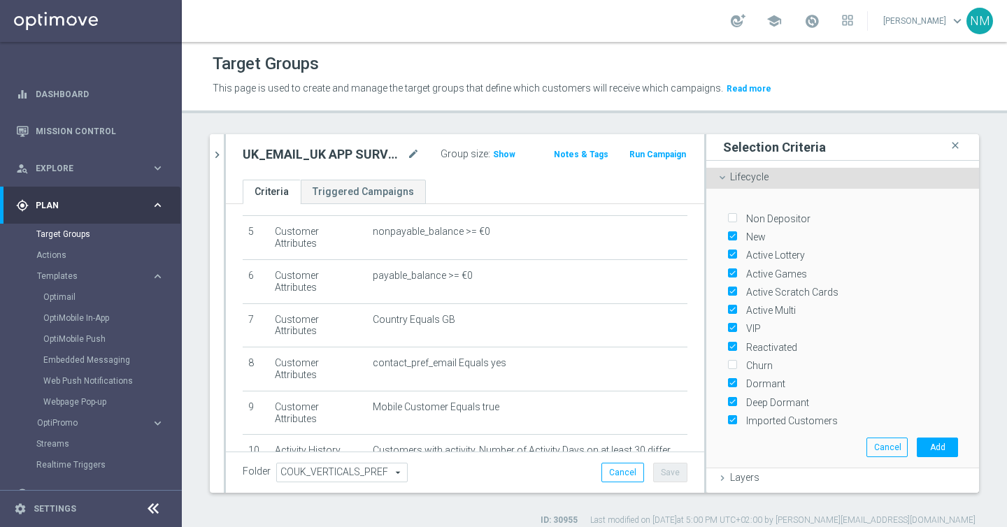
click at [745, 220] on label "Non Depositor" at bounding box center [775, 219] width 69 height 13
click at [736, 220] on input "Non Depositor" at bounding box center [731, 218] width 9 height 9
checkbox input "true"
click at [877, 439] on button "Cancel" at bounding box center [887, 448] width 41 height 20
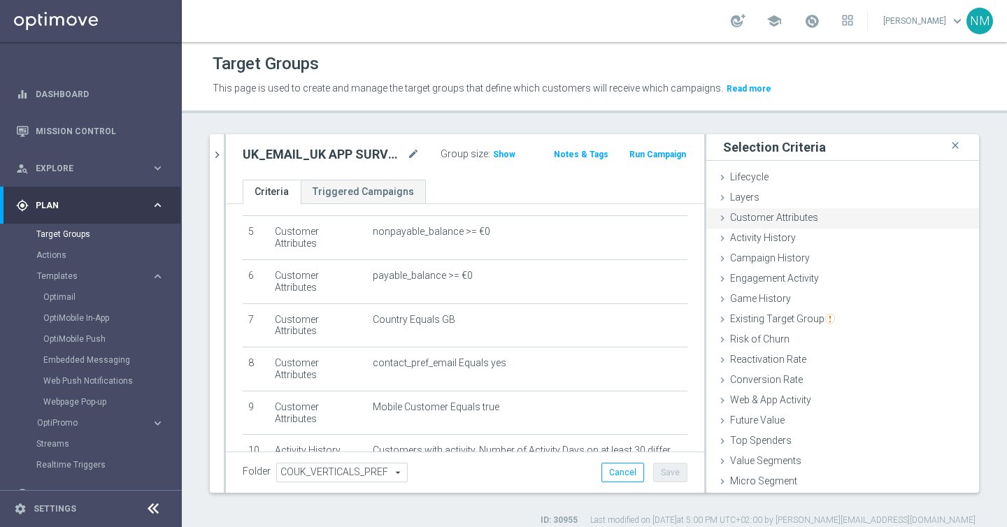
click at [784, 220] on span "Customer Attributes" at bounding box center [774, 217] width 88 height 11
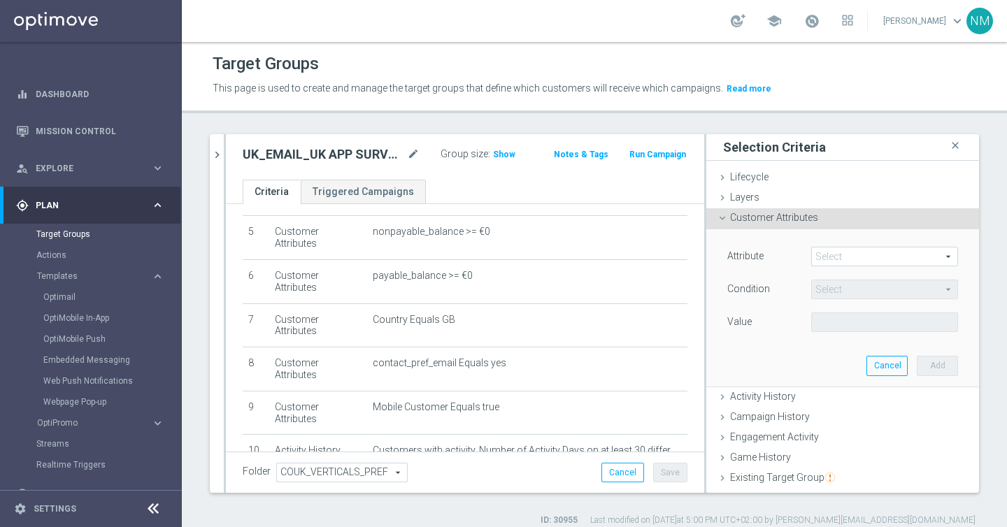
click at [832, 257] on span at bounding box center [884, 257] width 145 height 18
click at [829, 257] on span at bounding box center [884, 257] width 145 height 18
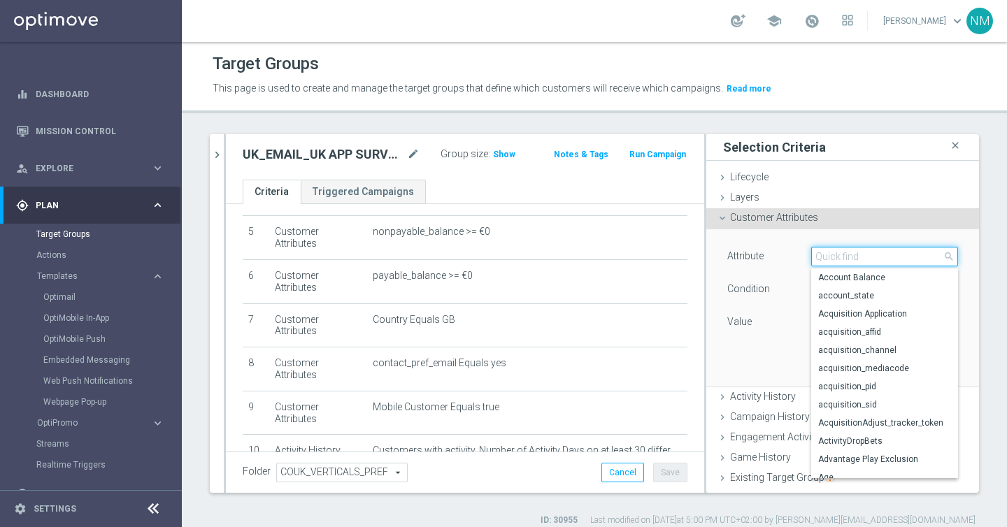
click at [829, 257] on input "search" at bounding box center [884, 257] width 147 height 20
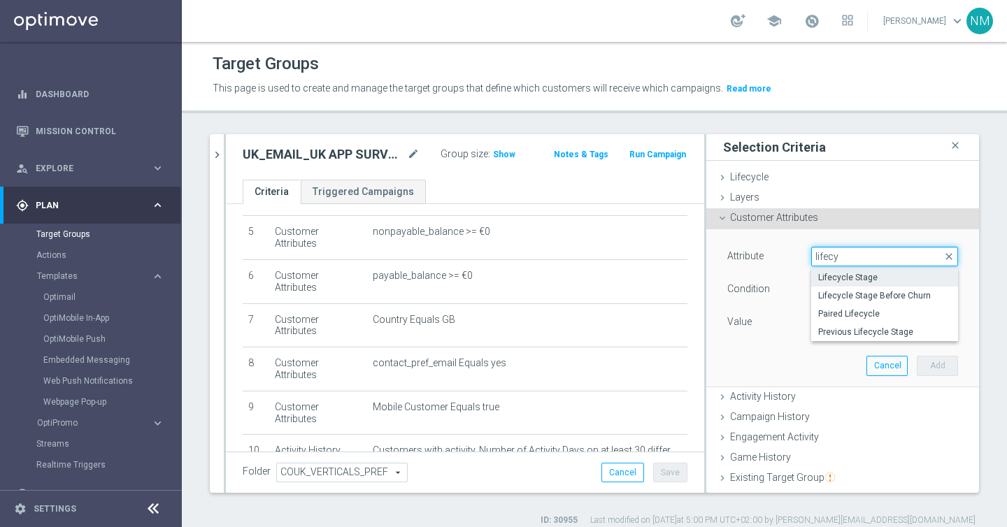
type input "lifecy"
click at [847, 275] on span "Lifecycle Stage" at bounding box center [884, 277] width 133 height 11
type input "Lifecycle Stage"
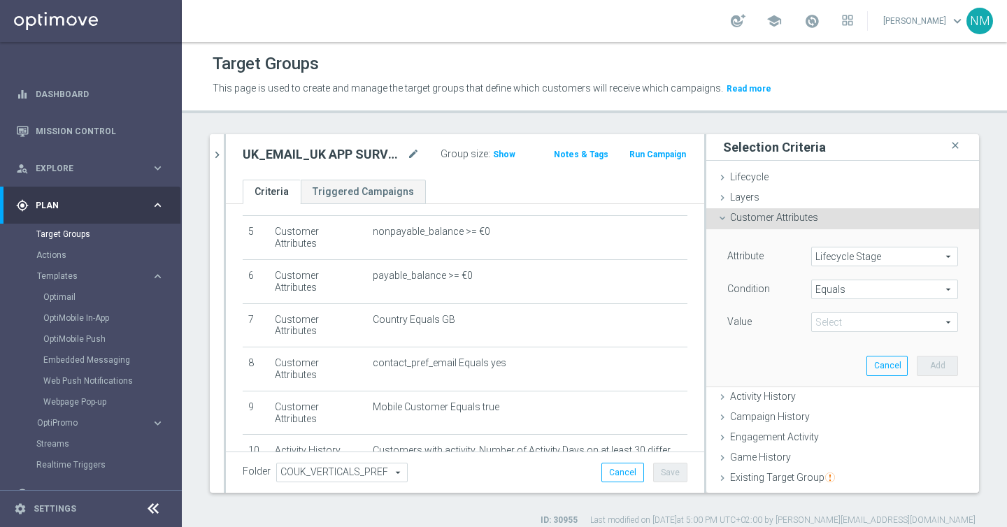
click at [840, 324] on span at bounding box center [884, 322] width 145 height 18
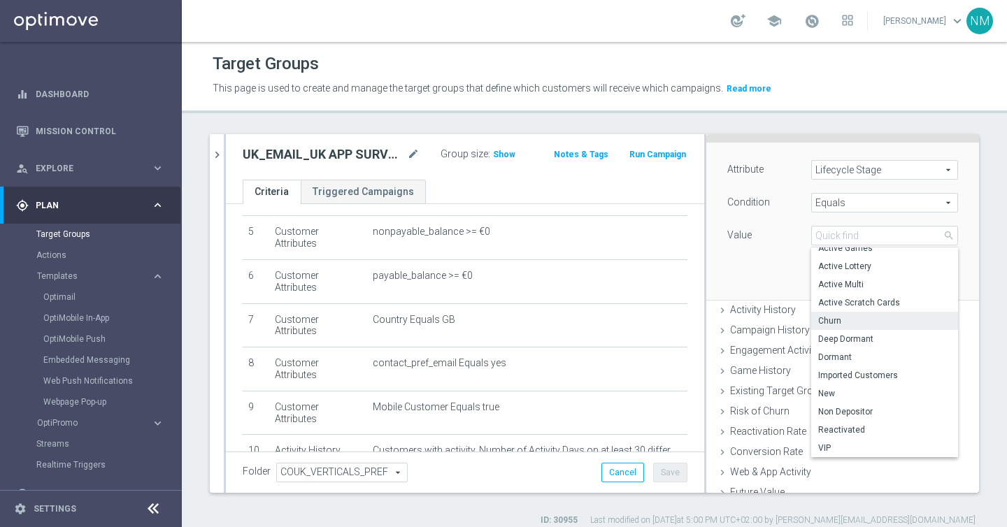
scroll to position [101, 0]
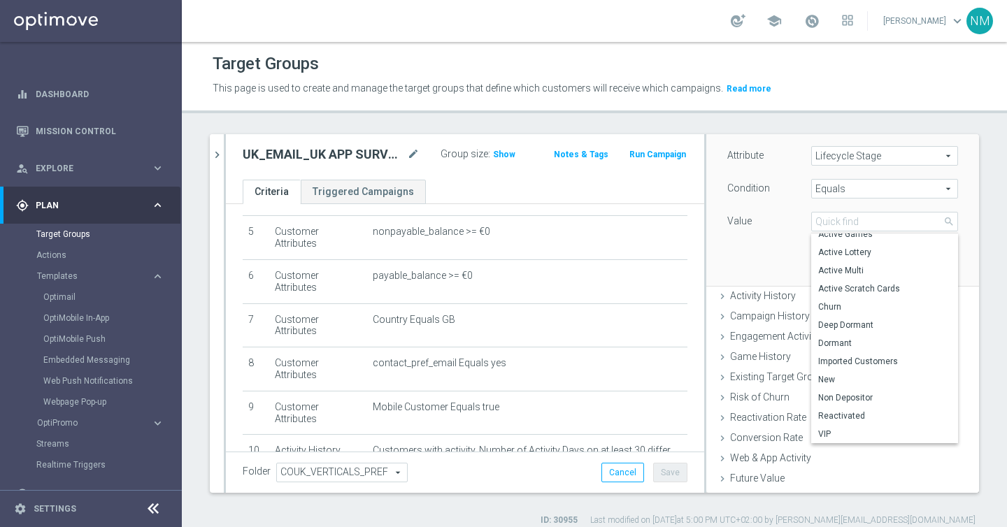
click at [763, 249] on div "Attribute Lifecycle Stage Lifecycle Stage arrow_drop_down search Condition Equa…" at bounding box center [843, 207] width 252 height 157
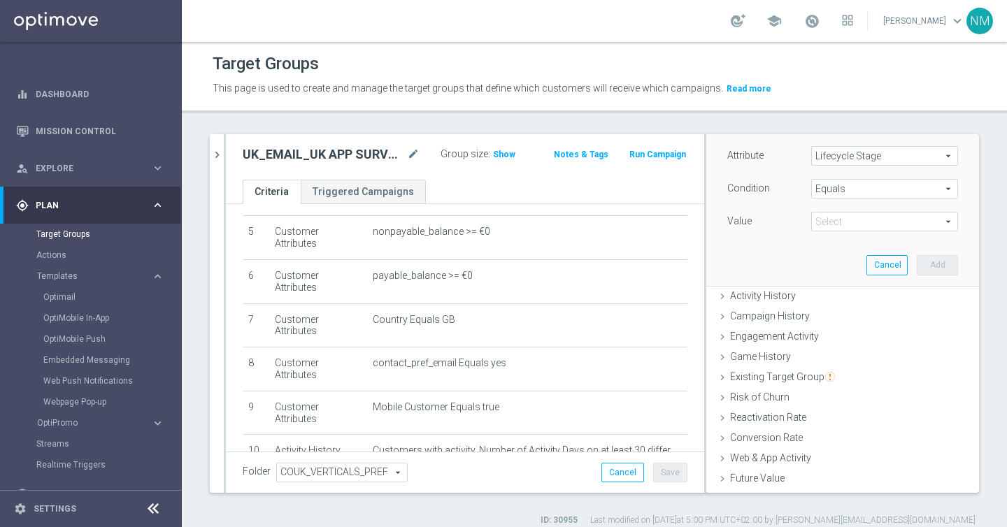
click at [835, 192] on span "Equals" at bounding box center [884, 189] width 145 height 18
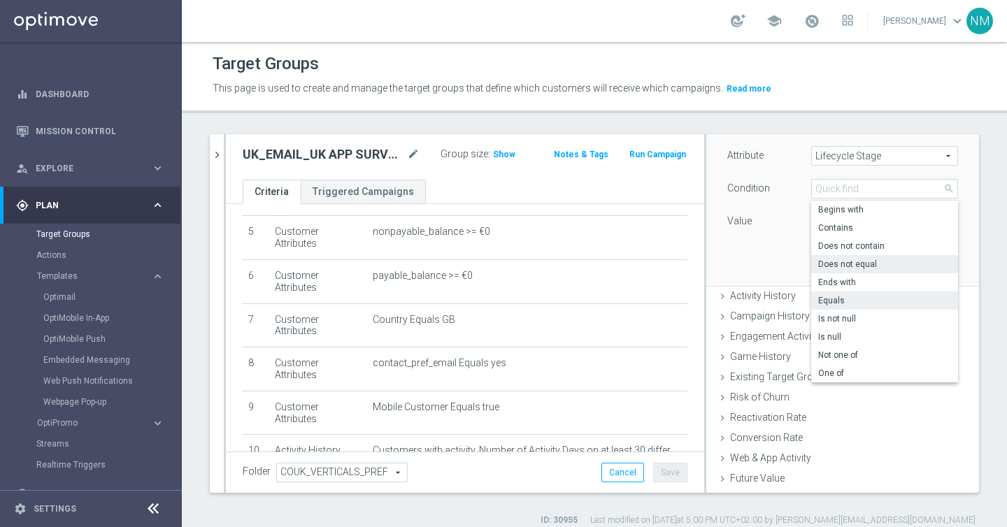
click at [855, 266] on span "Does not equal" at bounding box center [884, 264] width 133 height 11
type input "Does not equal"
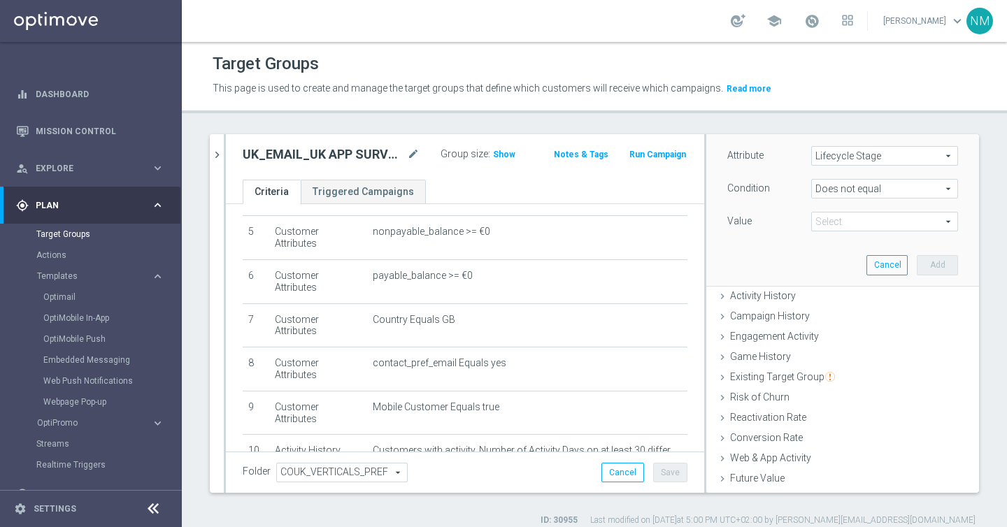
click at [844, 222] on span at bounding box center [884, 222] width 145 height 18
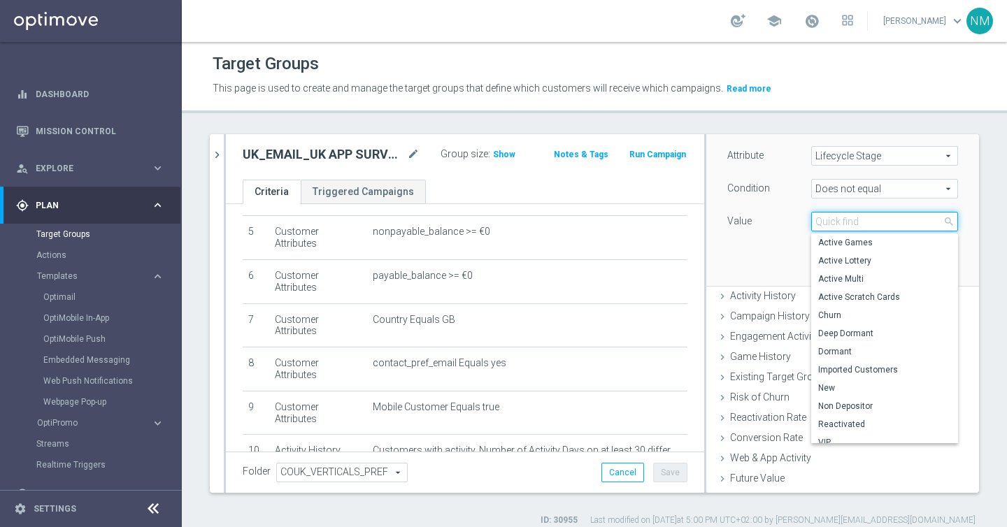
click at [837, 222] on input "search" at bounding box center [884, 222] width 147 height 20
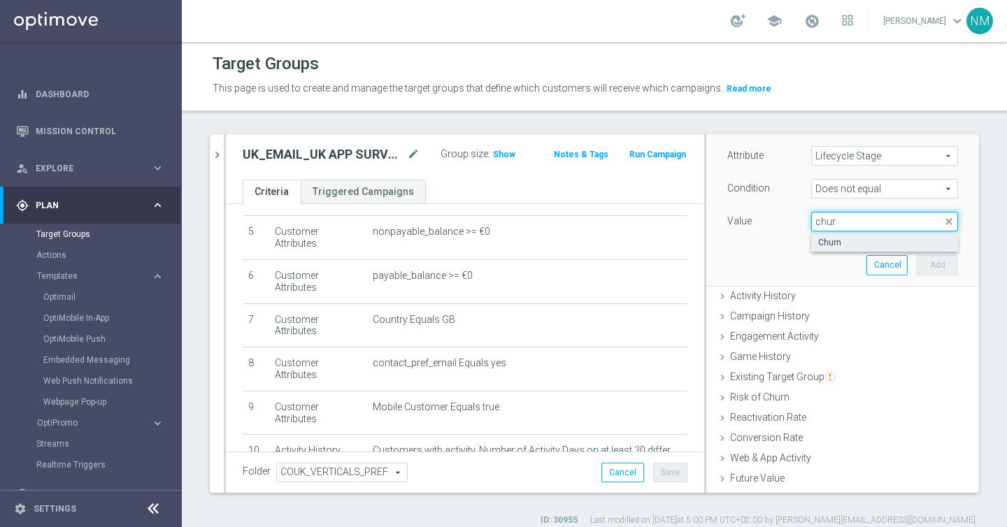
type input "chur"
click at [836, 243] on span "Churn" at bounding box center [884, 242] width 133 height 11
type input "Churn"
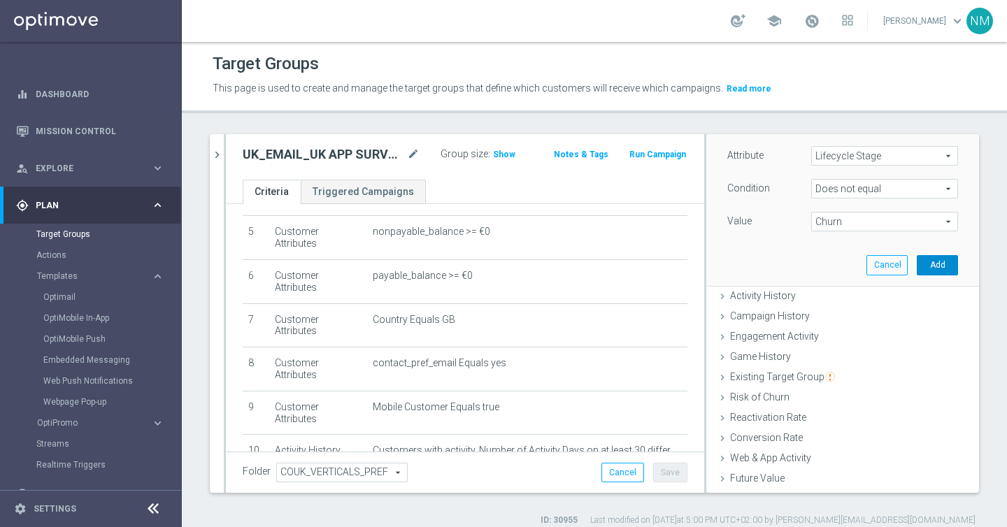
click at [942, 271] on button "Add" at bounding box center [937, 265] width 41 height 20
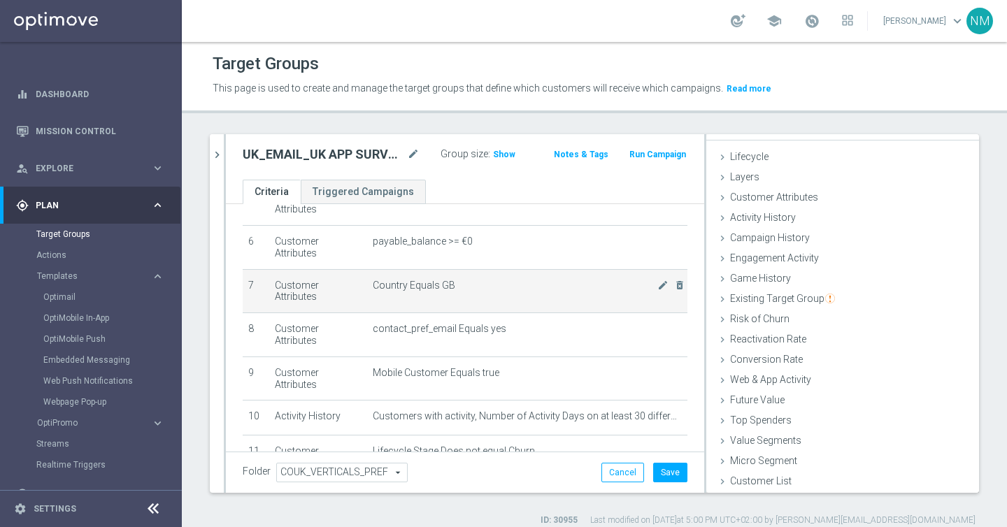
scroll to position [246, 0]
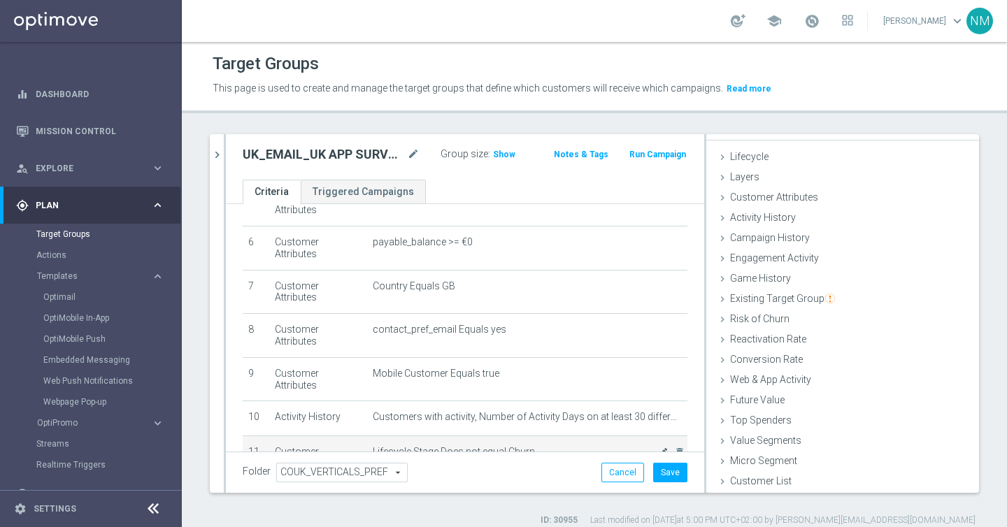
click at [659, 447] on icon "mode_edit" at bounding box center [662, 452] width 11 height 11
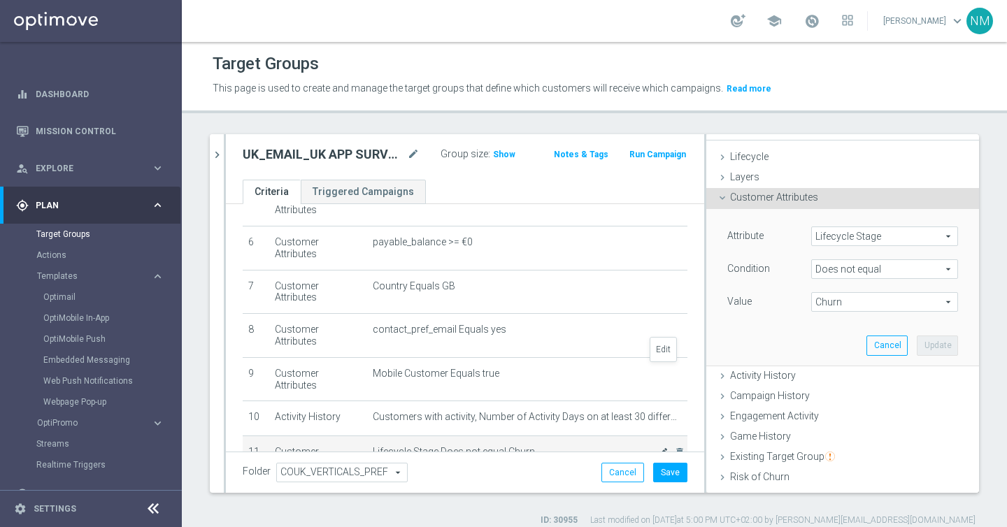
scroll to position [88, 0]
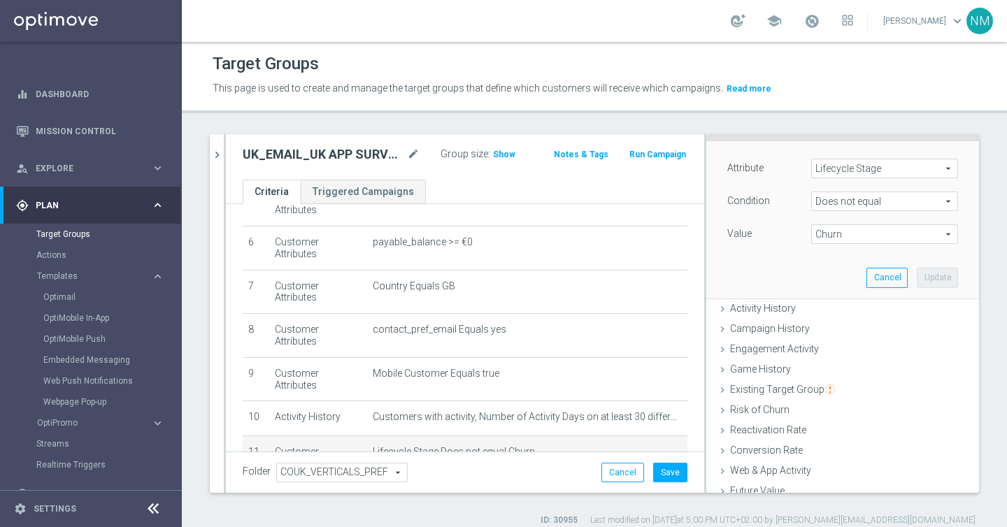
click at [841, 227] on span "Churn" at bounding box center [884, 234] width 145 height 18
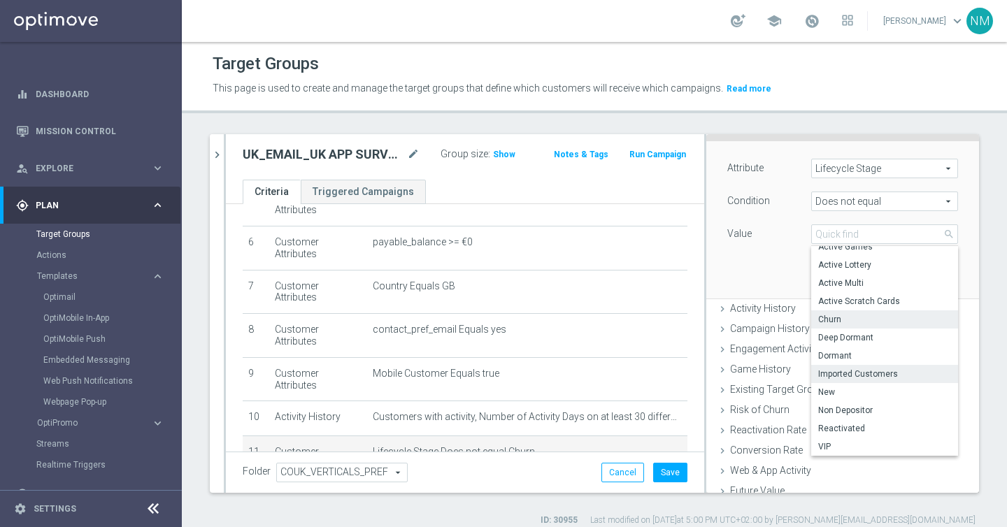
scroll to position [0, 0]
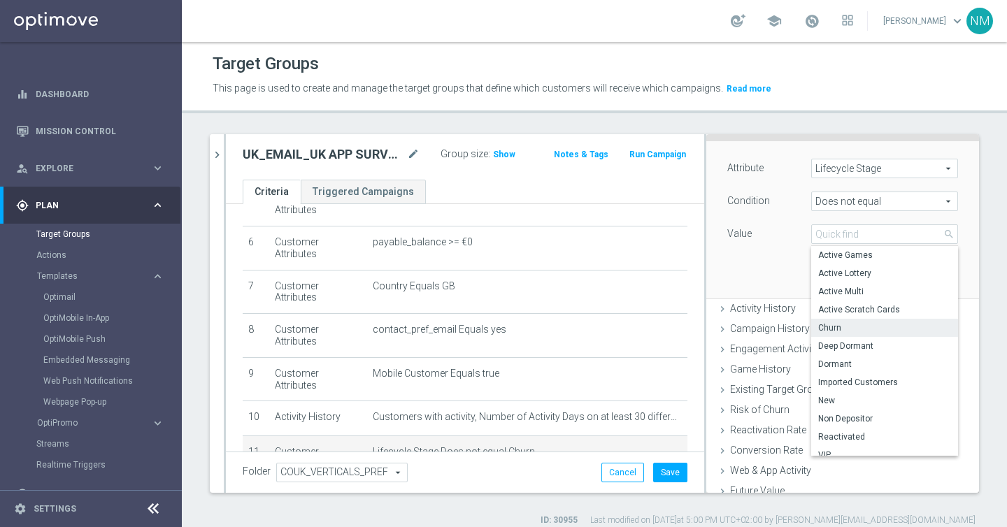
click at [772, 257] on div "Attribute Lifecycle Stage Lifecycle Stage arrow_drop_down search Condition Does…" at bounding box center [843, 219] width 252 height 157
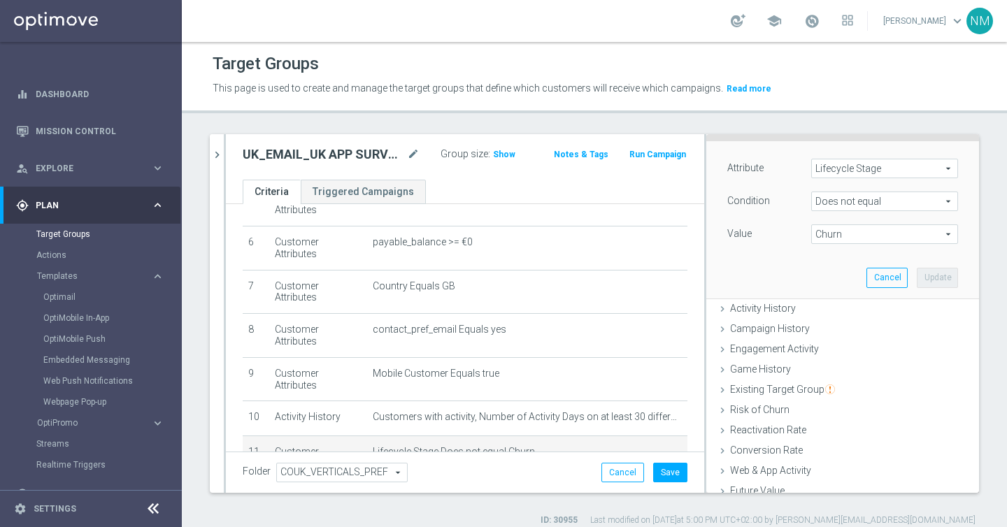
click at [850, 200] on span "Does not equal" at bounding box center [884, 201] width 145 height 18
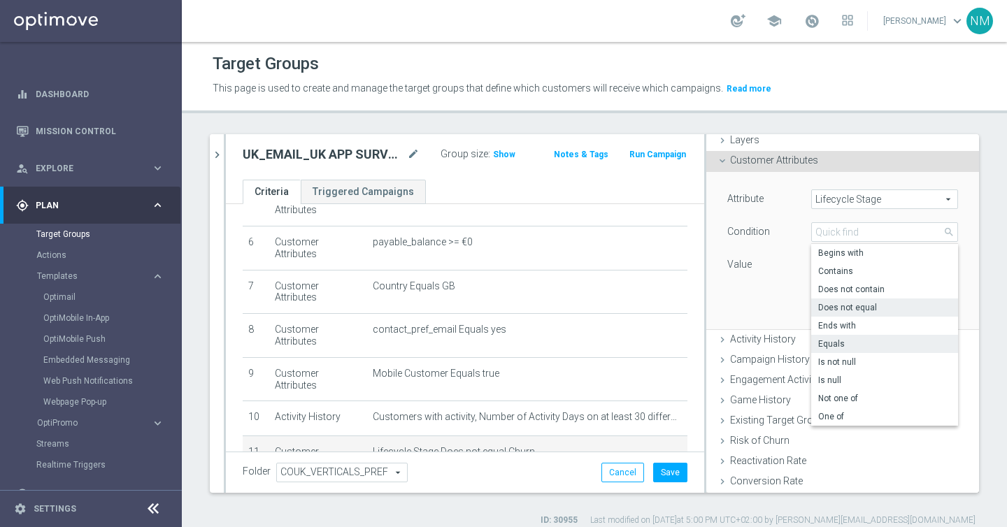
scroll to position [60, 0]
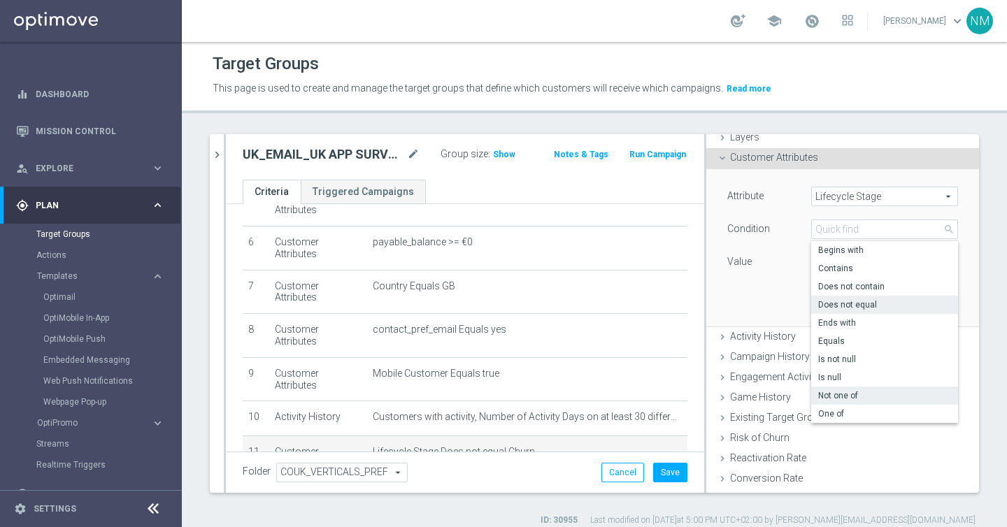
click at [855, 391] on span "Not one of" at bounding box center [884, 395] width 133 height 11
type input "Not one of"
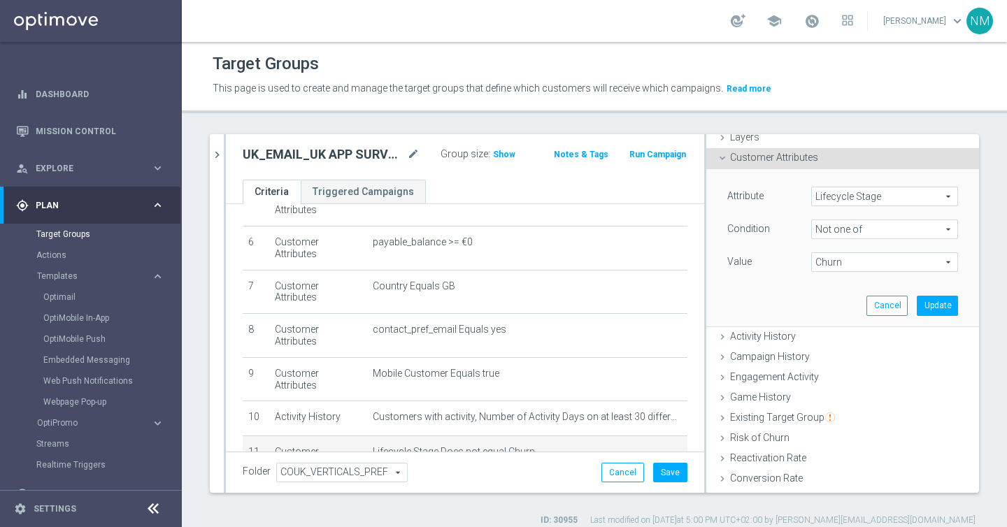
click at [850, 260] on span "Churn" at bounding box center [884, 262] width 145 height 18
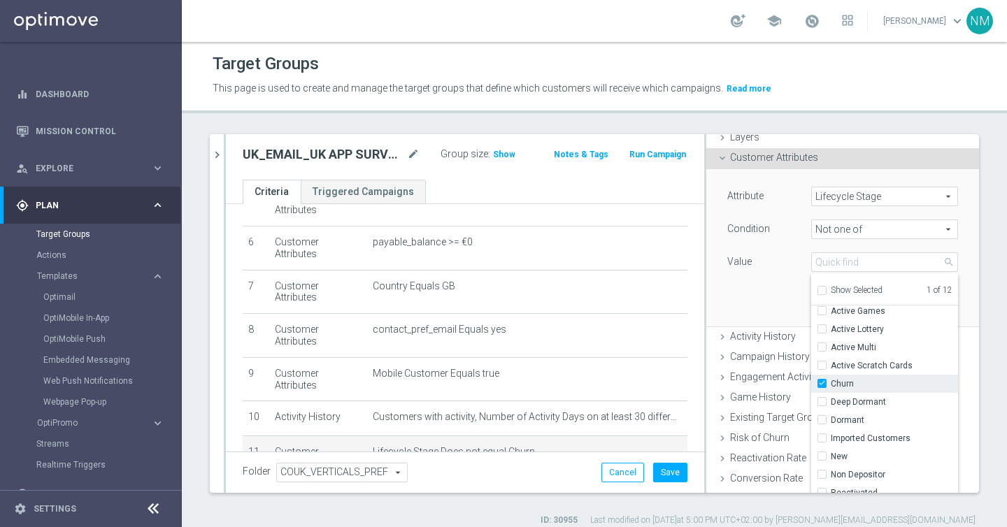
scroll to position [27, 0]
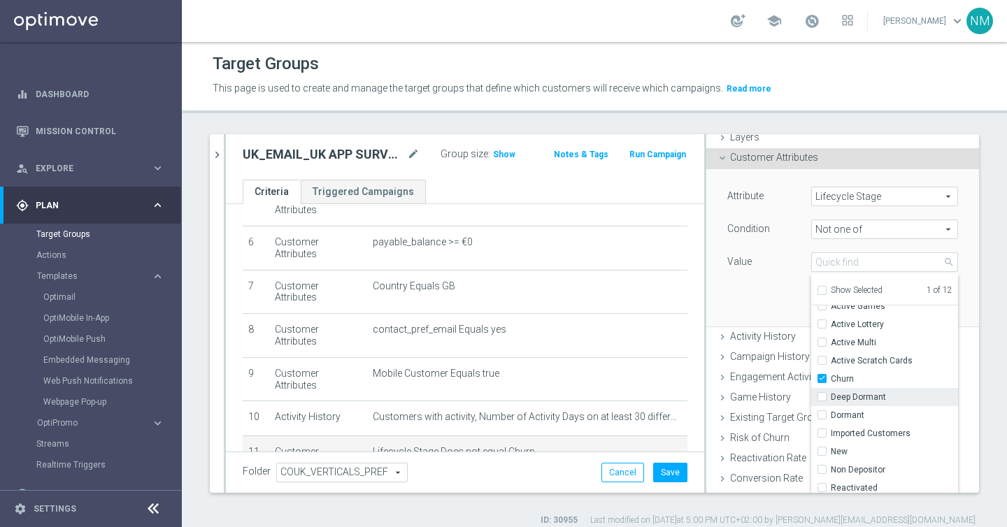
click at [831, 393] on label "Deep Dormant" at bounding box center [894, 397] width 127 height 18
click at [822, 393] on input "Deep Dormant" at bounding box center [826, 397] width 9 height 9
checkbox input "true"
type input "Selected 2 of 12"
click at [823, 413] on input "Dormant" at bounding box center [826, 415] width 9 height 9
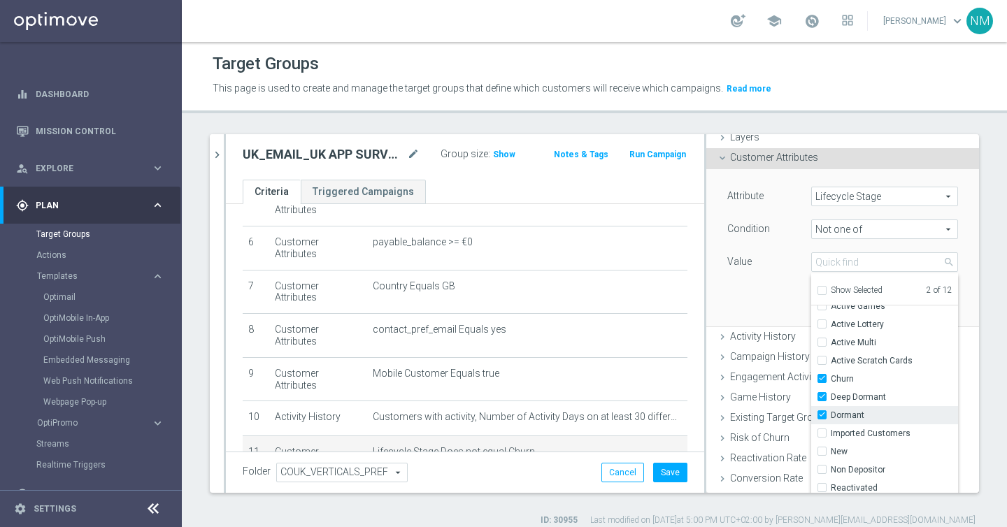
checkbox input "true"
type input "Selected 3 of 12"
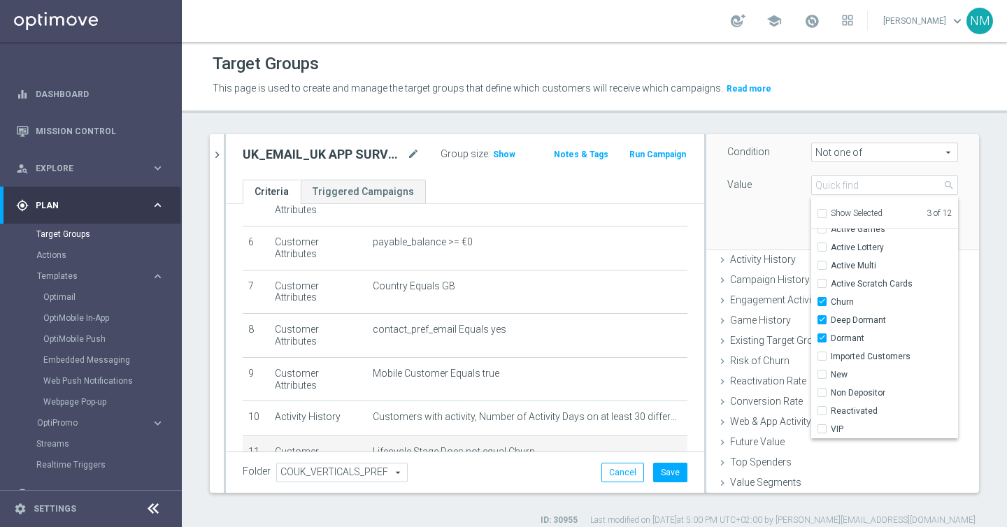
scroll to position [145, 0]
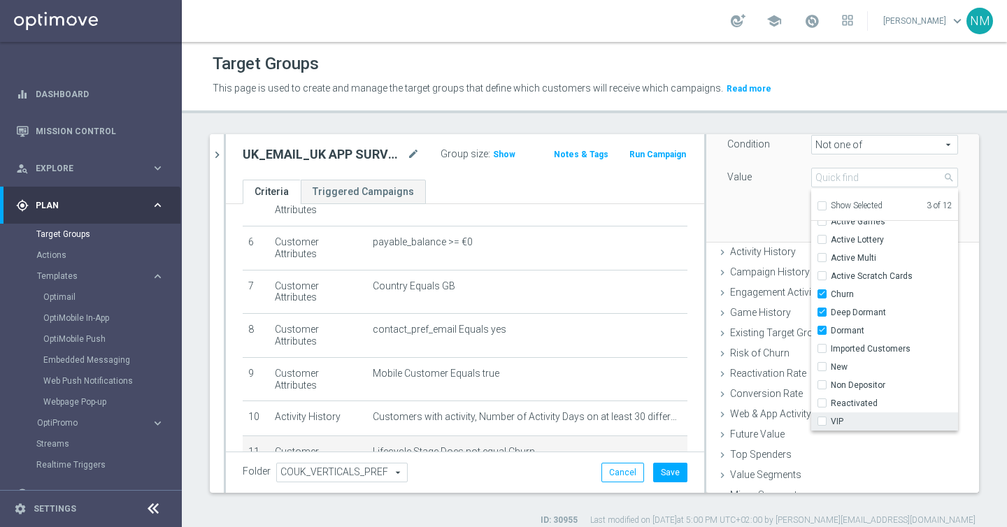
click at [842, 415] on label "VIP" at bounding box center [894, 422] width 127 height 18
click at [831, 418] on input "VIP" at bounding box center [826, 422] width 9 height 9
checkbox input "true"
type input "Selected 4 of 12"
click at [750, 217] on div "Attribute Lifecycle Stage Lifecycle Stage arrow_drop_down search Condition Not …" at bounding box center [843, 163] width 252 height 157
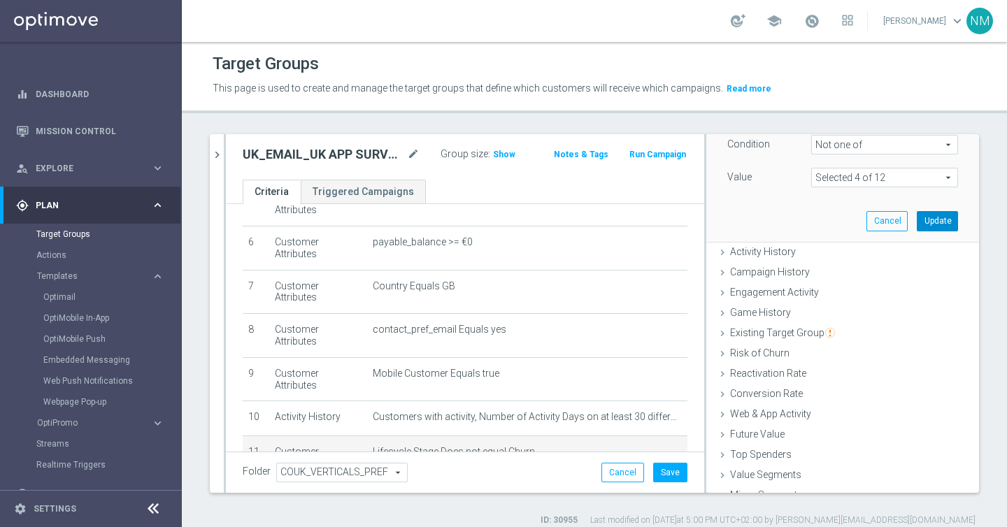
click at [942, 219] on button "Update" at bounding box center [937, 221] width 41 height 20
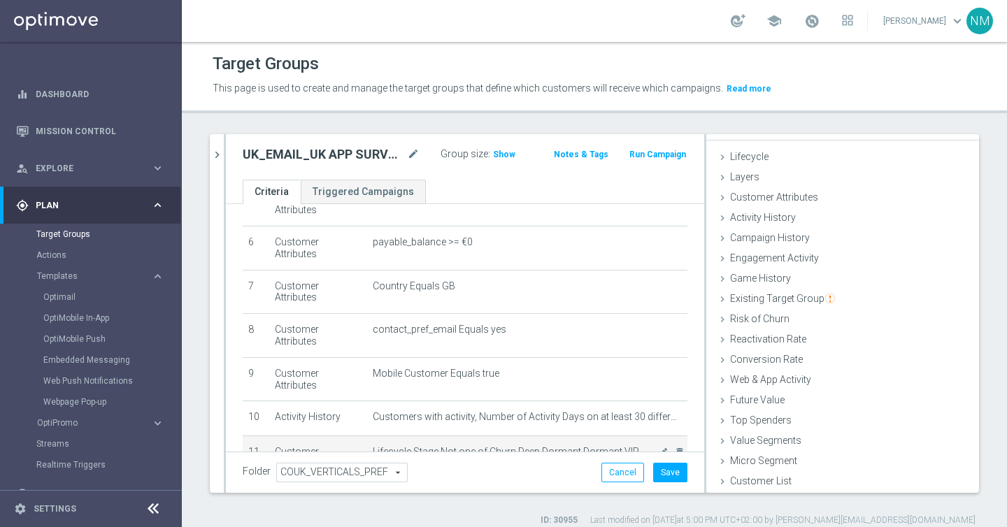
scroll to position [247, 0]
click at [506, 152] on span "Show" at bounding box center [504, 155] width 22 height 10
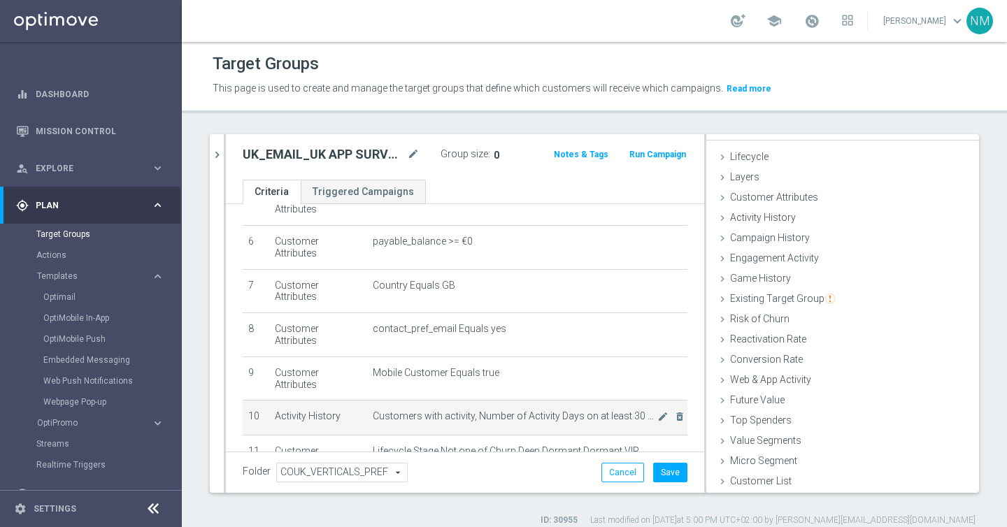
scroll to position [13, 0]
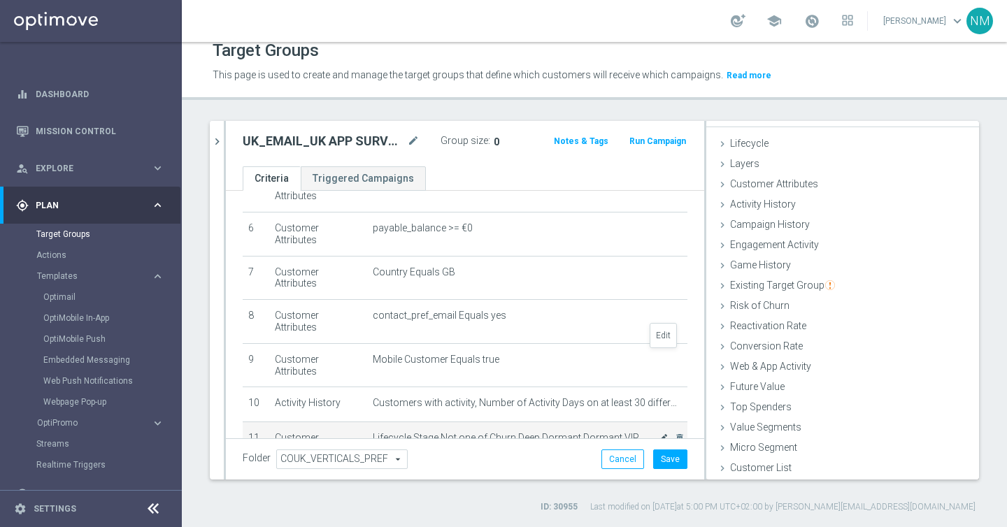
click at [664, 433] on icon "mode_edit" at bounding box center [662, 438] width 11 height 11
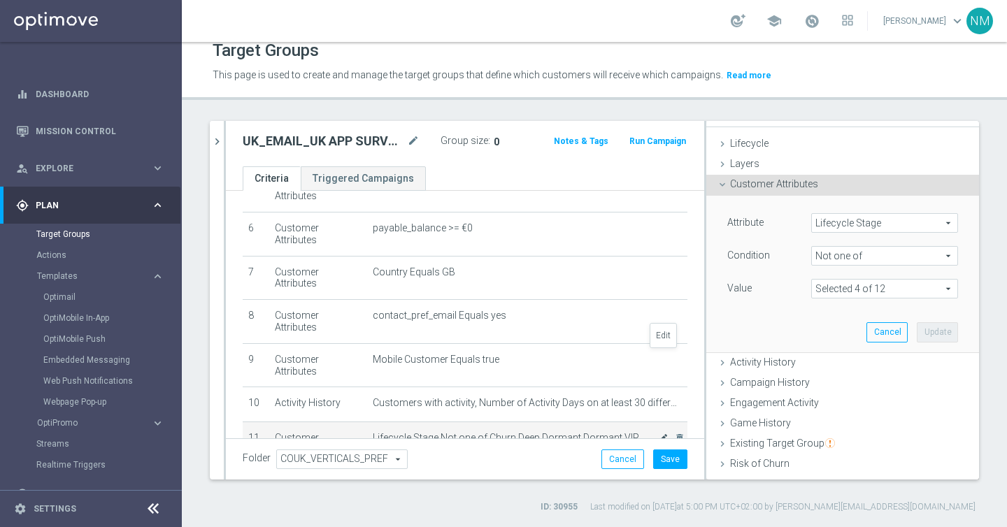
scroll to position [88, 0]
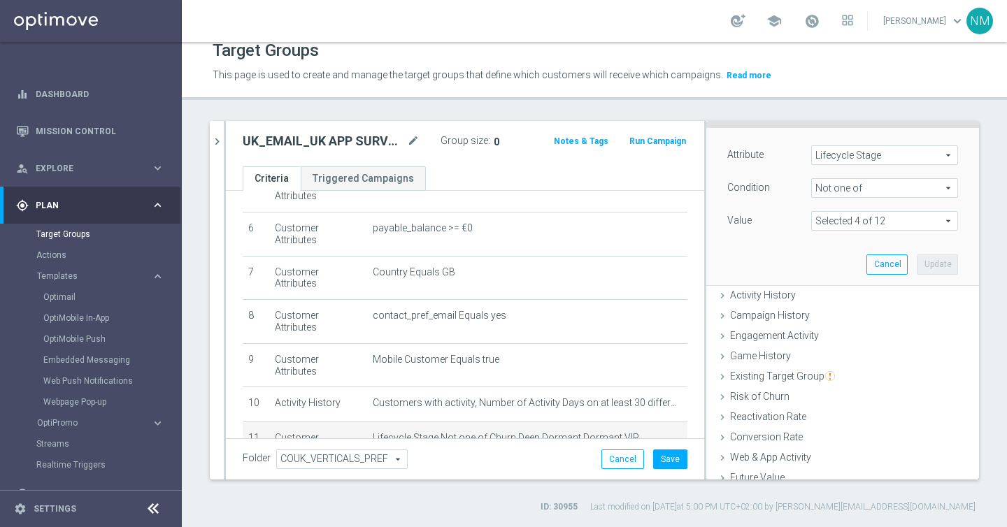
click at [874, 222] on span at bounding box center [884, 221] width 145 height 18
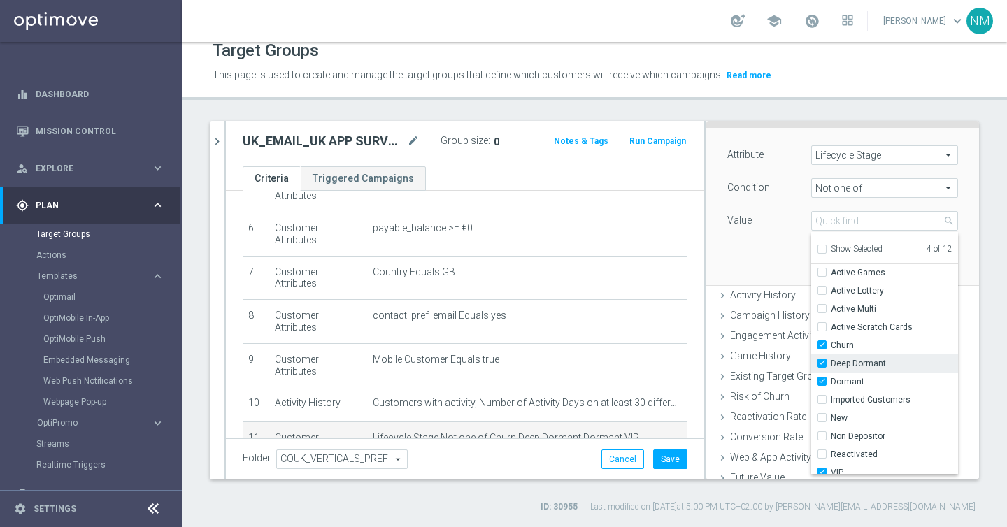
scroll to position [27, 0]
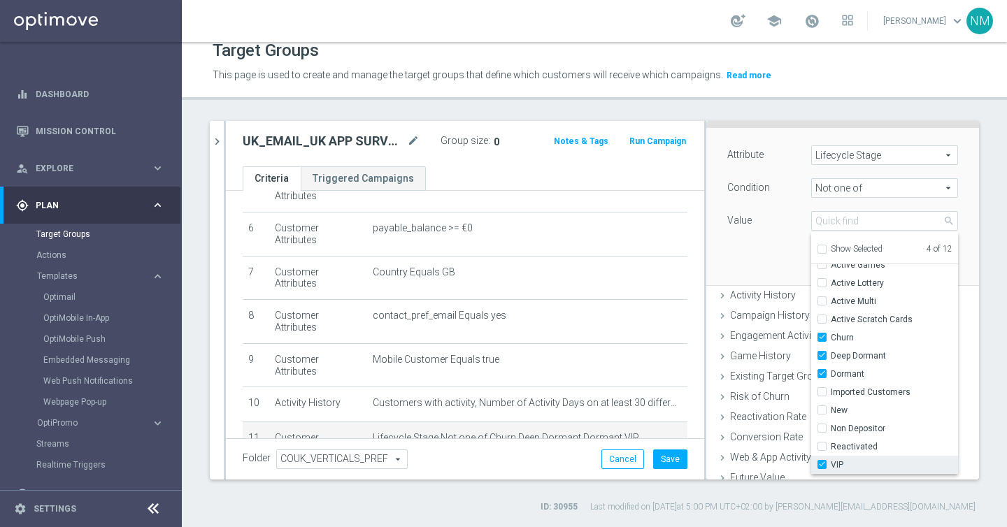
click at [858, 468] on span "VIP" at bounding box center [894, 465] width 127 height 11
click at [831, 468] on input "VIP" at bounding box center [826, 465] width 9 height 9
checkbox input "false"
type input "Selected 3 of 12"
drag, startPoint x: 762, startPoint y: 283, endPoint x: 780, endPoint y: 282, distance: 18.2
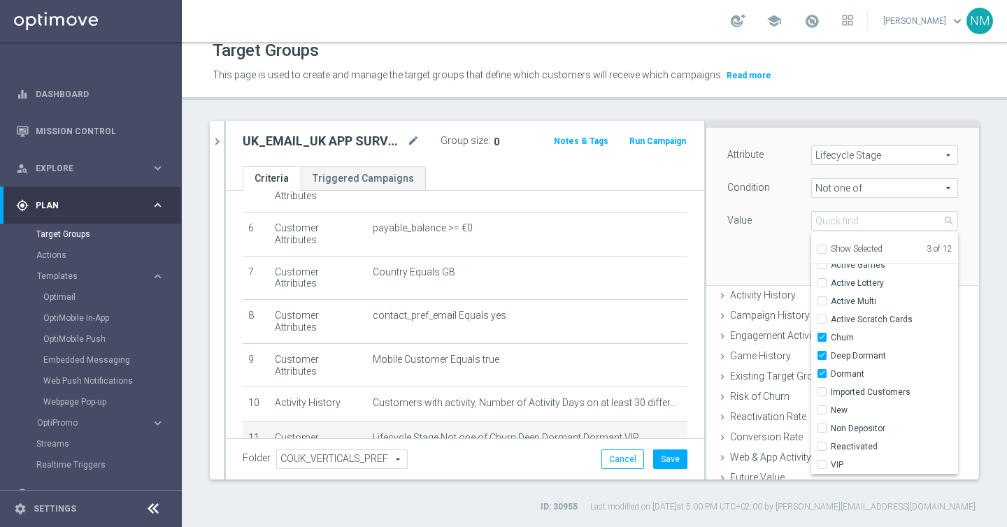
click at [762, 283] on div "Attribute Lifecycle Stage Lifecycle Stage arrow_drop_down search Condition Not …" at bounding box center [843, 206] width 252 height 157
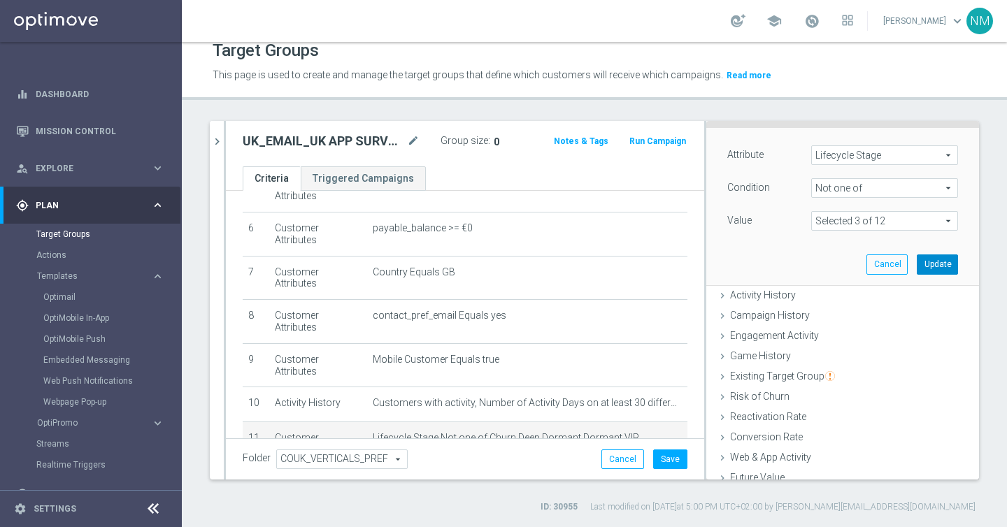
click at [936, 265] on button "Update" at bounding box center [937, 265] width 41 height 20
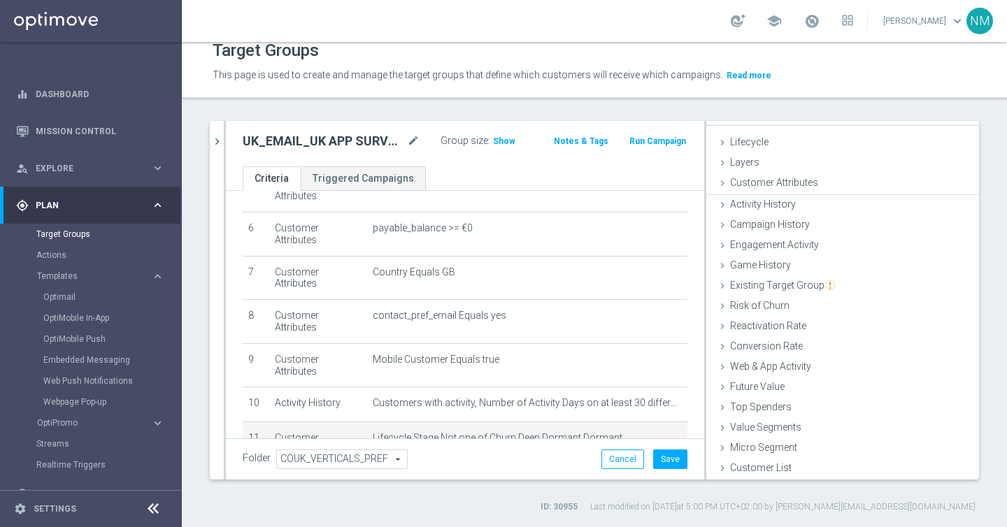
scroll to position [20, 0]
click at [500, 139] on span "Show" at bounding box center [504, 141] width 22 height 10
click at [660, 433] on icon "mode_edit" at bounding box center [662, 438] width 11 height 11
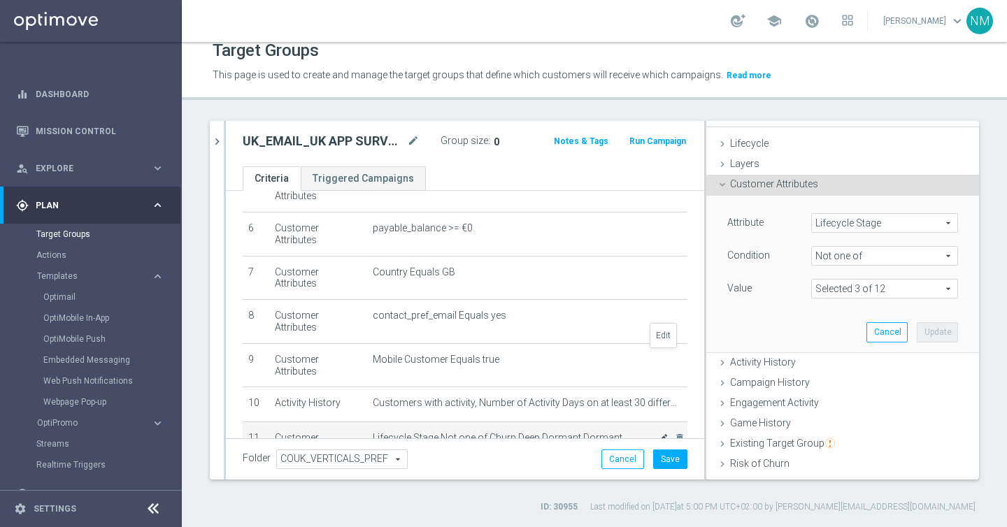
scroll to position [88, 0]
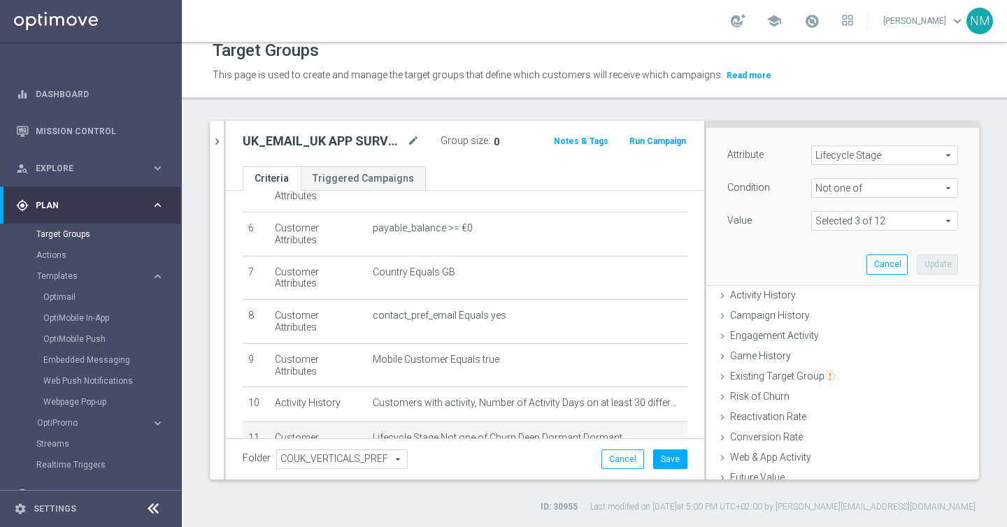
click at [871, 219] on span at bounding box center [884, 221] width 145 height 18
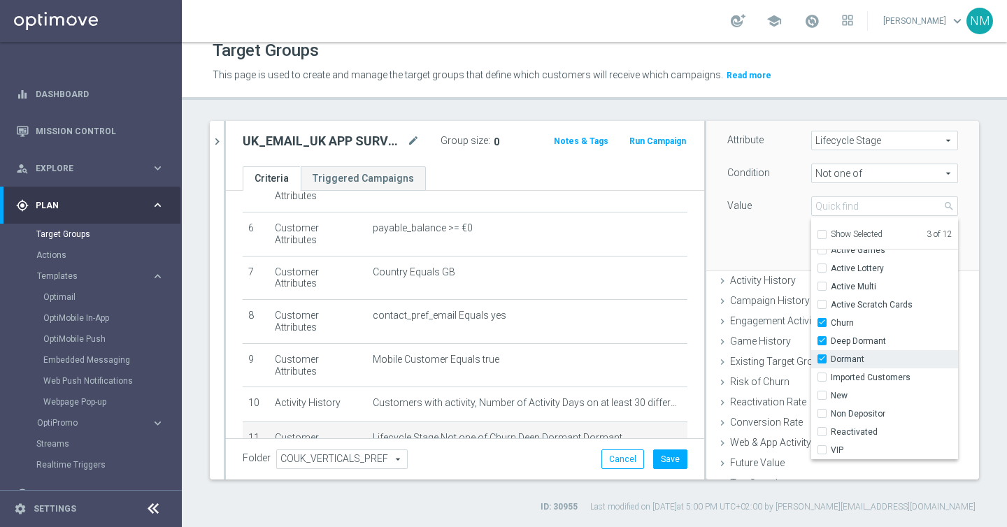
scroll to position [123, 0]
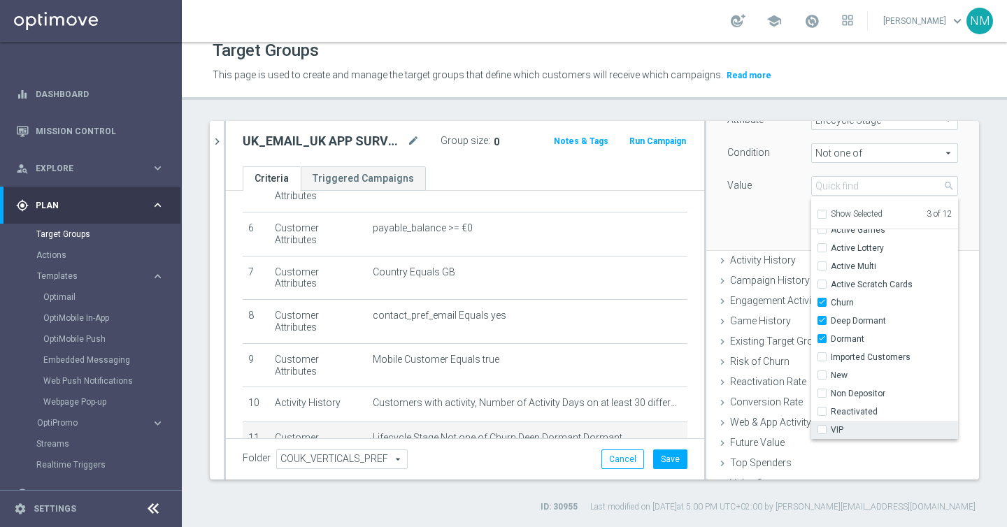
click at [840, 427] on span "VIP" at bounding box center [894, 430] width 127 height 11
click at [831, 427] on input "VIP" at bounding box center [826, 430] width 9 height 9
checkbox input "true"
type input "Selected 4 of 12"
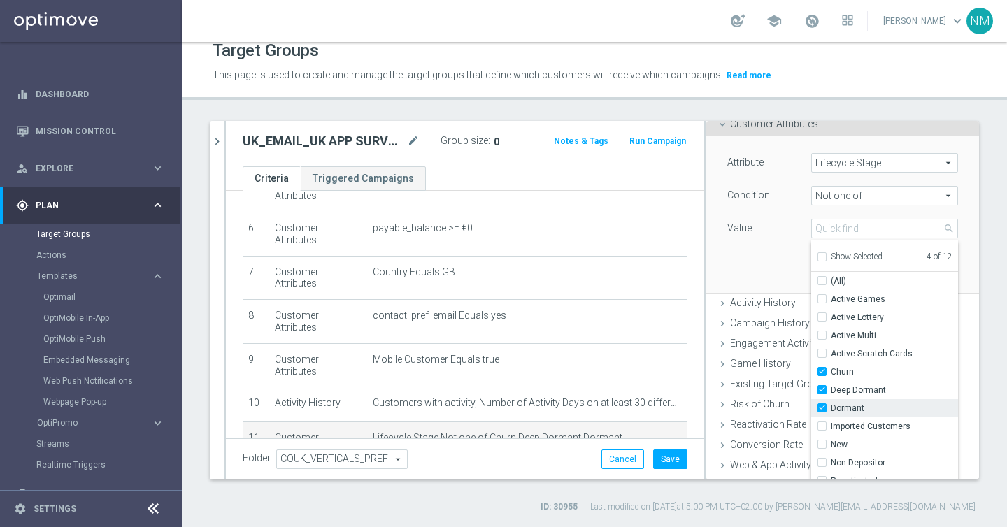
scroll to position [35, 0]
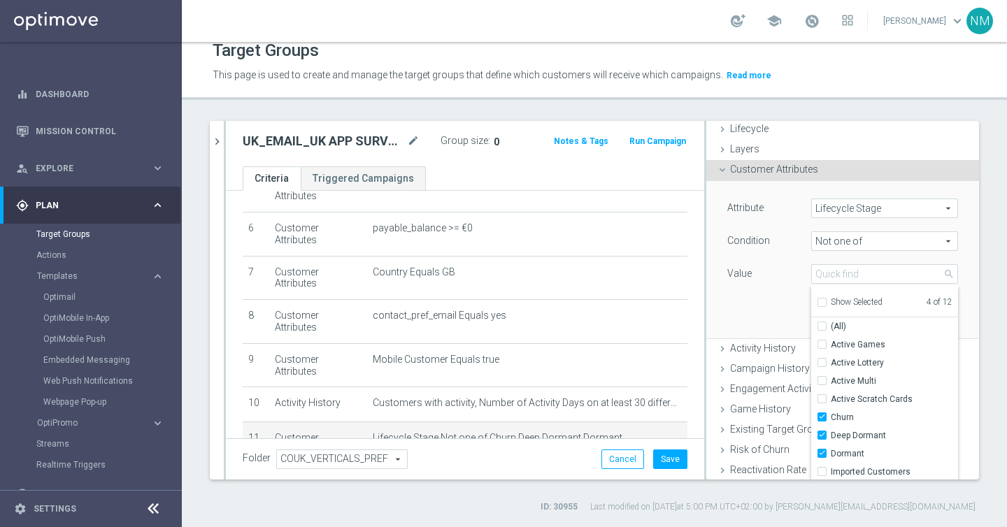
click at [802, 224] on div "Attribute Lifecycle Stage Lifecycle Stage arrow_drop_down search Condition Not …" at bounding box center [842, 243] width 231 height 88
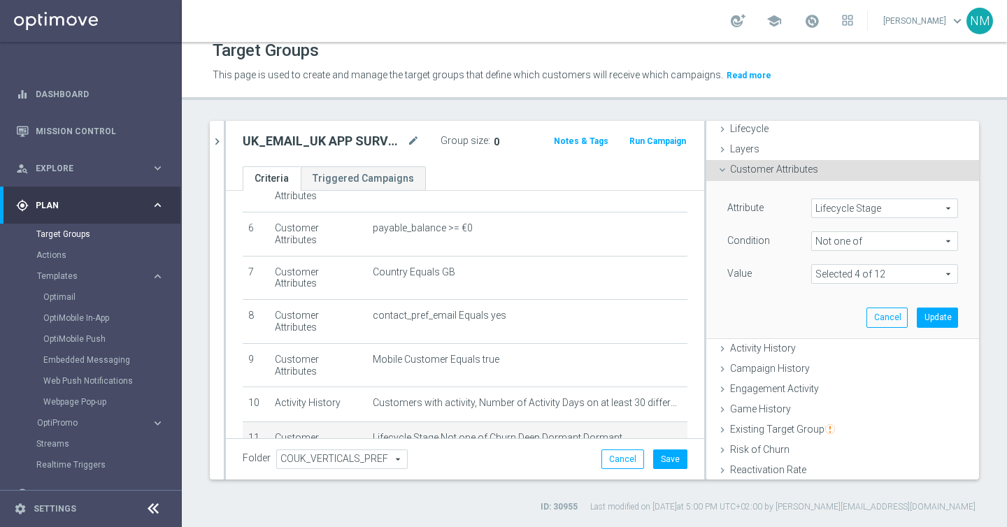
click at [835, 208] on span "Lifecycle Stage" at bounding box center [884, 208] width 145 height 18
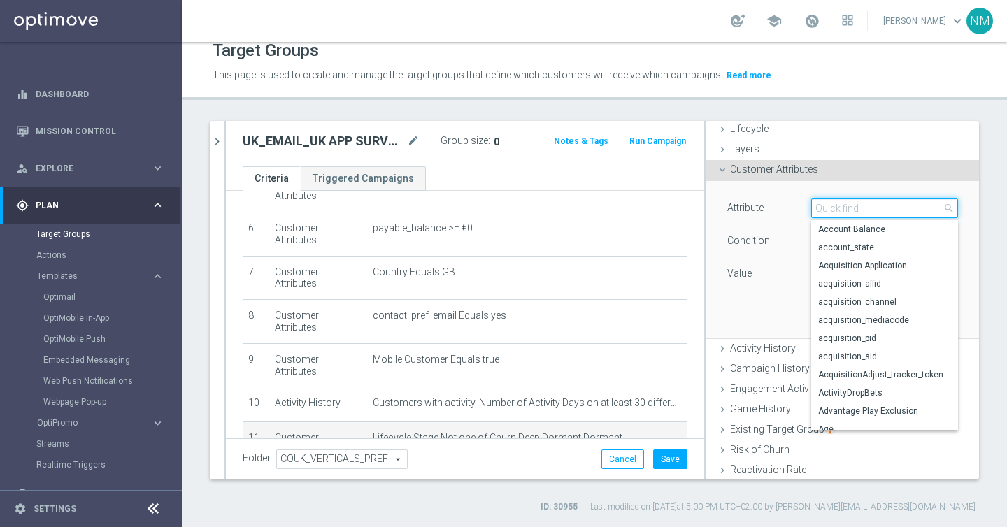
click at [850, 204] on input "search" at bounding box center [884, 209] width 147 height 20
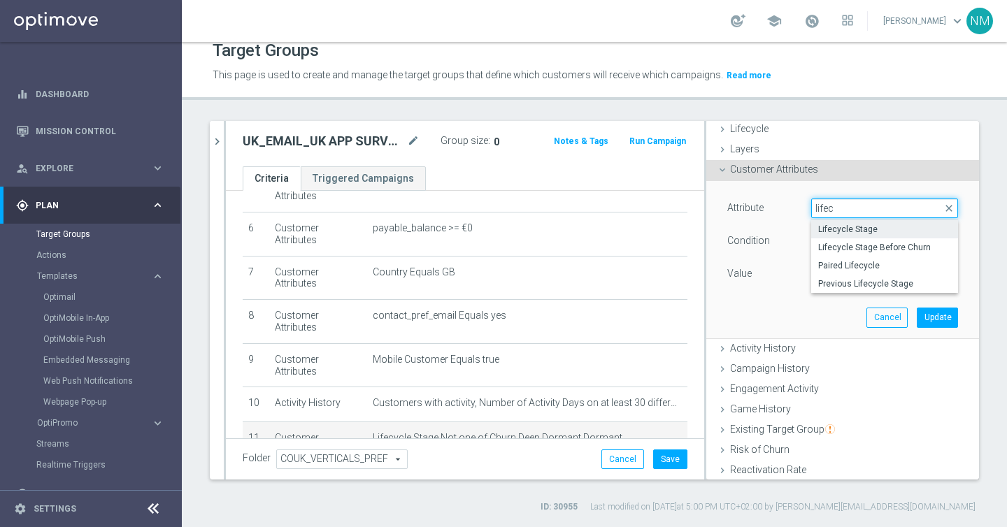
type input "lifec"
click at [771, 294] on div "Attribute Lifecycle Stage Lifecycle Stage arrow_drop_down lifec close Lifecycle…" at bounding box center [843, 259] width 252 height 157
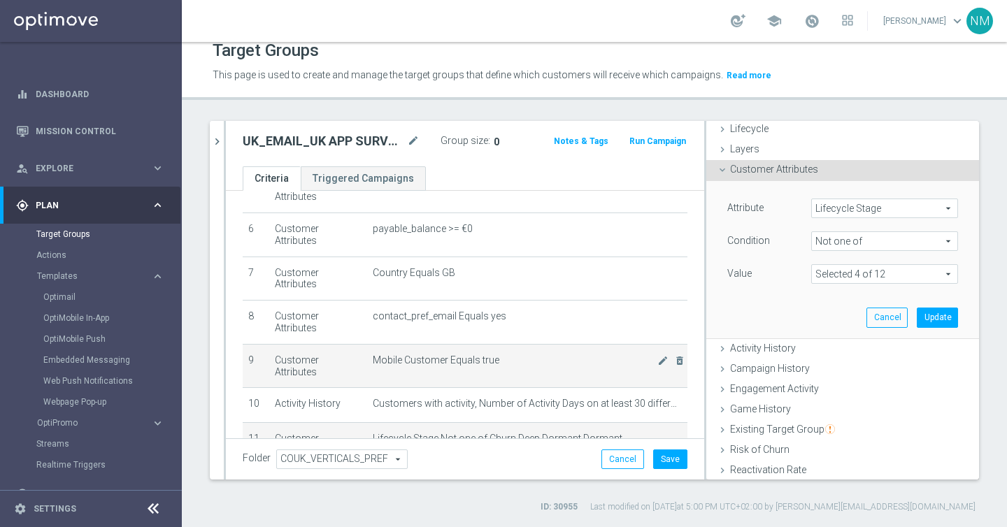
scroll to position [247, 0]
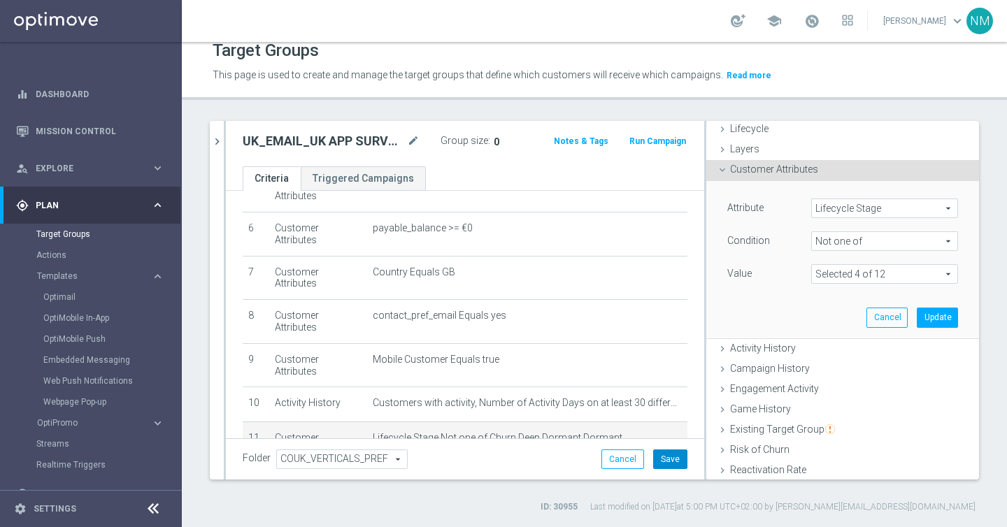
click at [676, 451] on button "Save" at bounding box center [670, 460] width 34 height 20
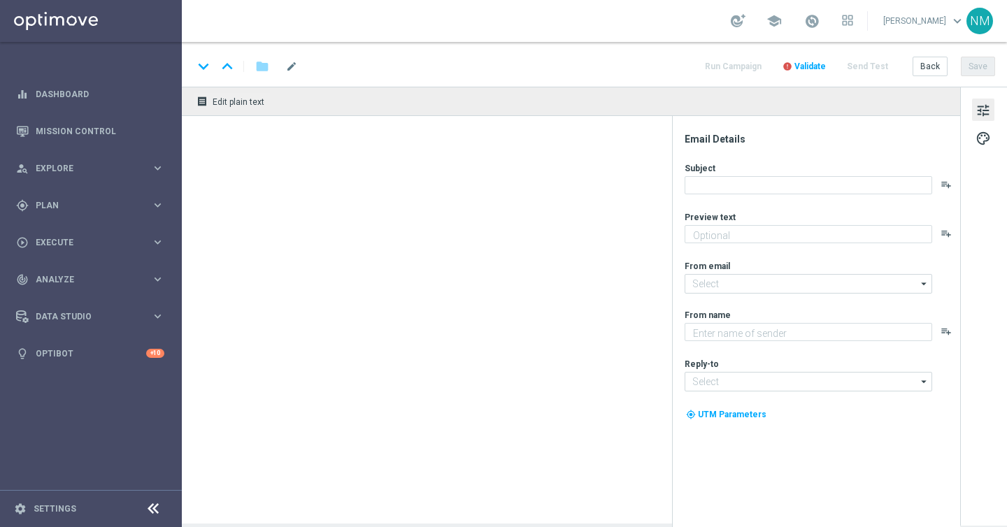
type textarea "You play. You know what works. Tell us what doesn’t."
type textarea "Lottoland"
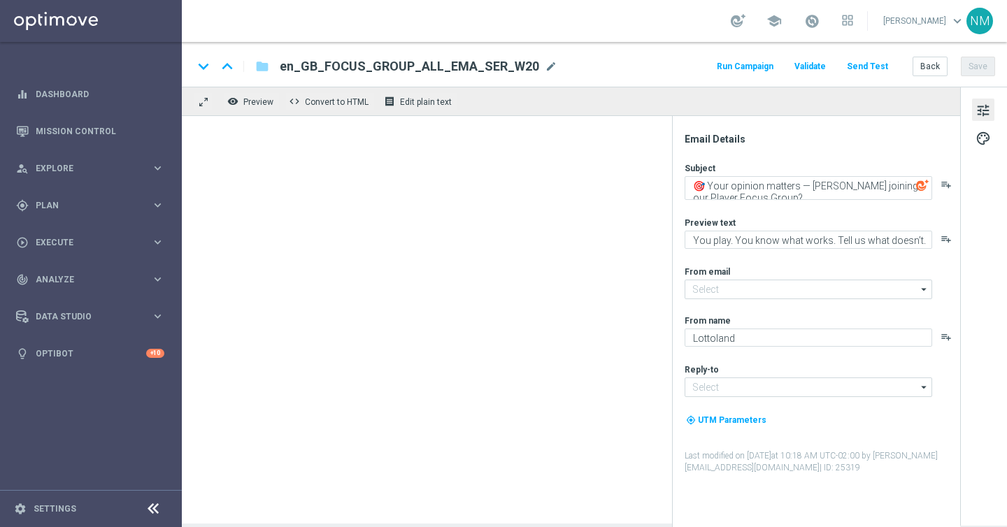
type input "mail@crm.lottoland.com"
type input "support@lottoland.co.uk"
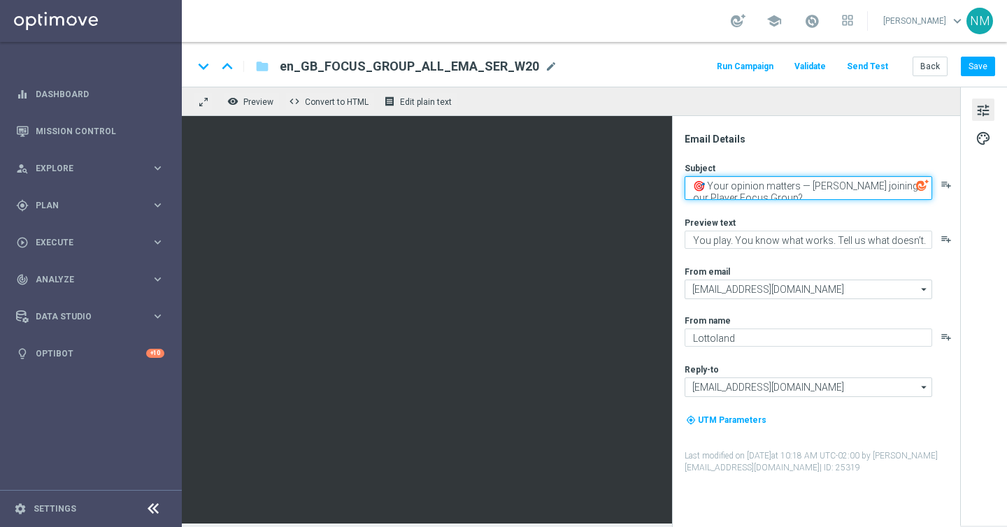
drag, startPoint x: 795, startPoint y: 185, endPoint x: 677, endPoint y: 185, distance: 118.2
click at [676, 185] on div "Email Details Subject 🎯 Your opinion matters — Fancy joining our Player Focus G…" at bounding box center [816, 321] width 288 height 411
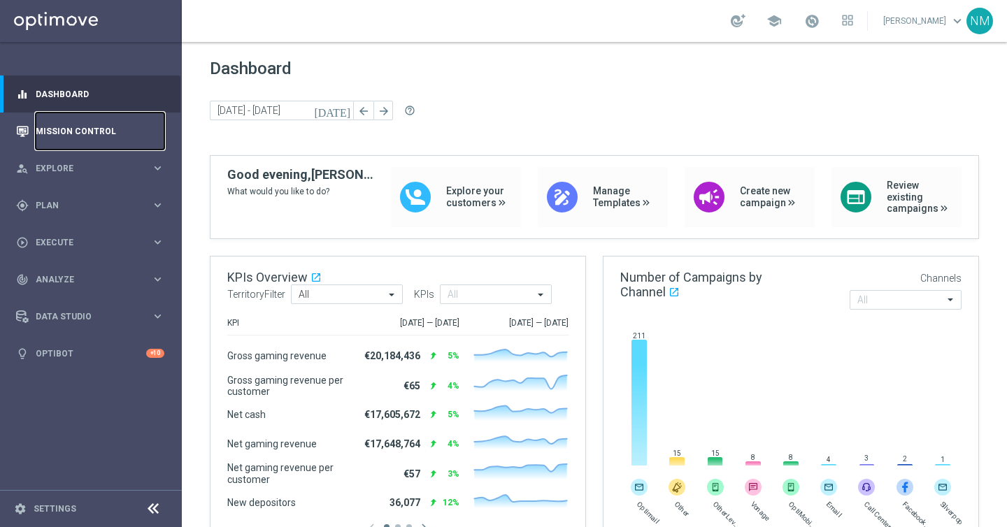
click at [89, 134] on link "Mission Control" at bounding box center [100, 131] width 129 height 37
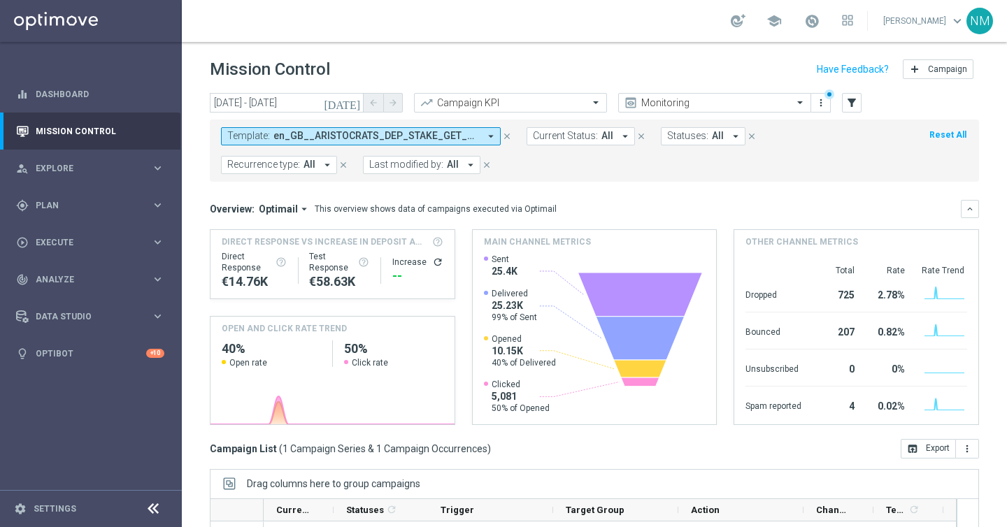
click at [510, 138] on icon "close" at bounding box center [507, 136] width 10 height 10
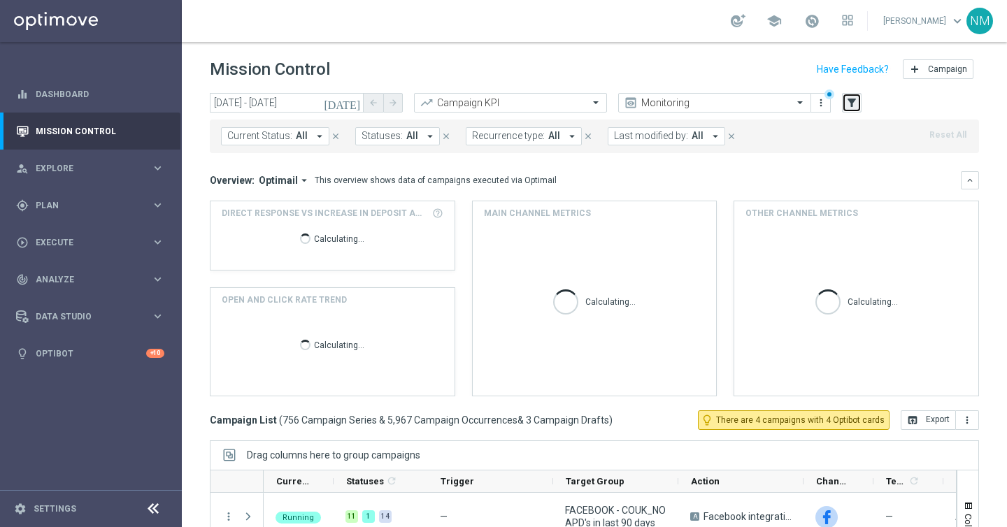
click at [850, 101] on icon "filter_alt" at bounding box center [852, 103] width 13 height 13
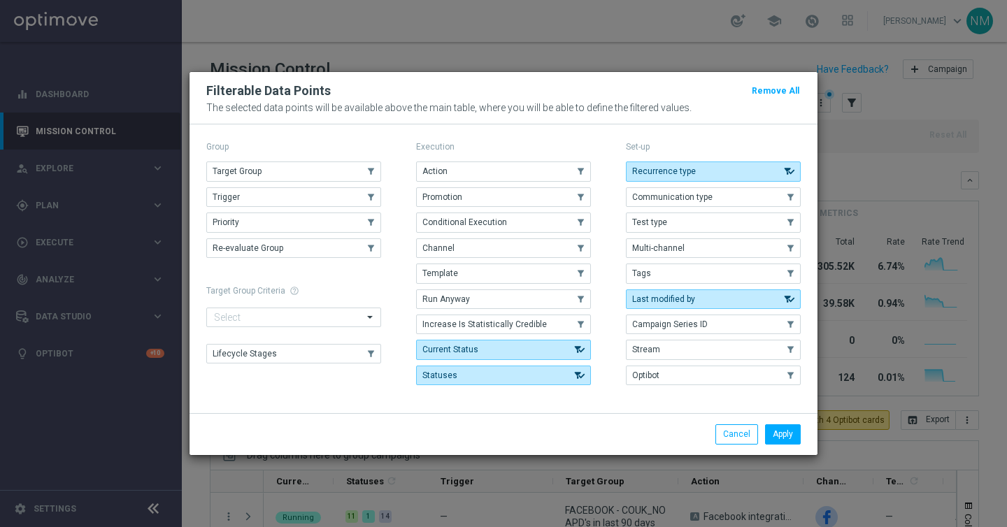
click at [341, 183] on div "Target Group .cls-1{fill:none;} .cls-1{fill:none;} Trigger .cls-1{fill:none;} .…" at bounding box center [293, 210] width 175 height 97
click at [341, 177] on button "Target Group" at bounding box center [293, 172] width 175 height 20
click at [772, 432] on button "Apply" at bounding box center [783, 435] width 36 height 20
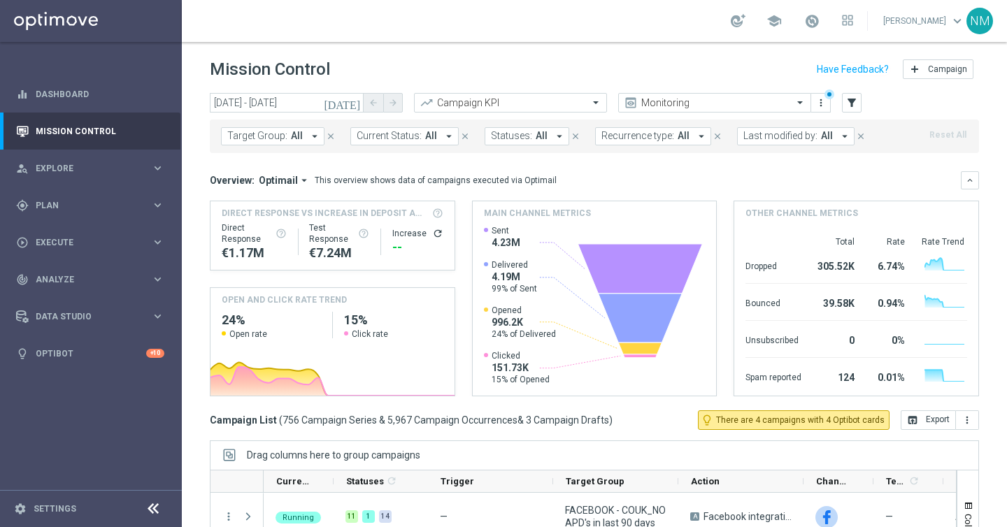
click at [297, 130] on span "All" at bounding box center [297, 136] width 12 height 12
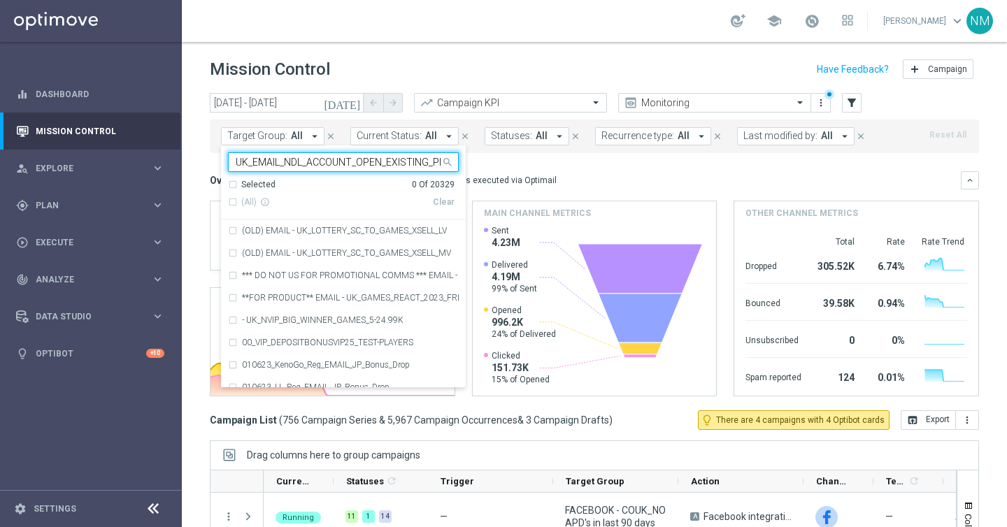
scroll to position [0, 31]
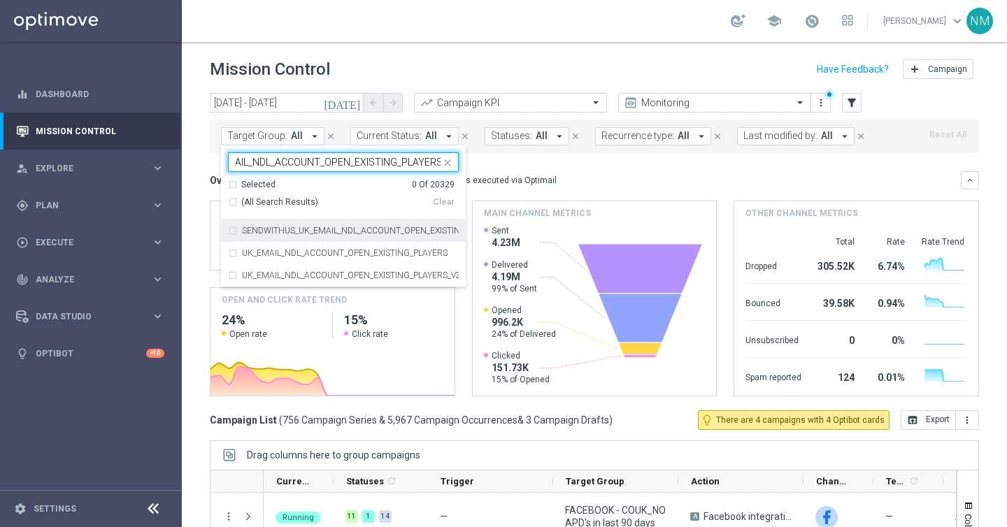
type input "UK_EMAIL_NDL_ACCOUNT_OPEN_EXISTING_PLAYERS"
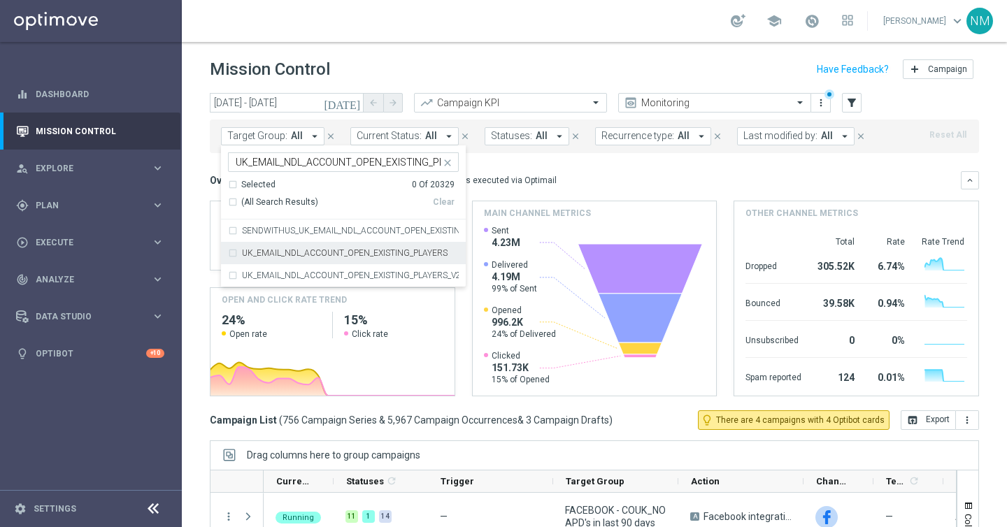
click at [331, 255] on label "UK_EMAIL_NDL_ACCOUNT_OPEN_EXISTING_PLAYERS" at bounding box center [345, 253] width 206 height 8
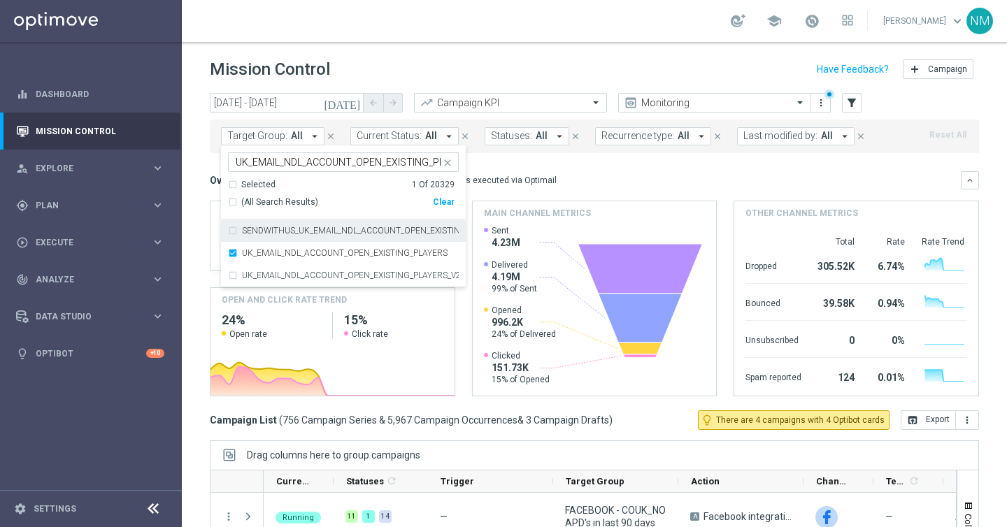
click at [548, 186] on div "Overview: Optimail arrow_drop_down This overview shows data of campaigns execut…" at bounding box center [585, 180] width 751 height 13
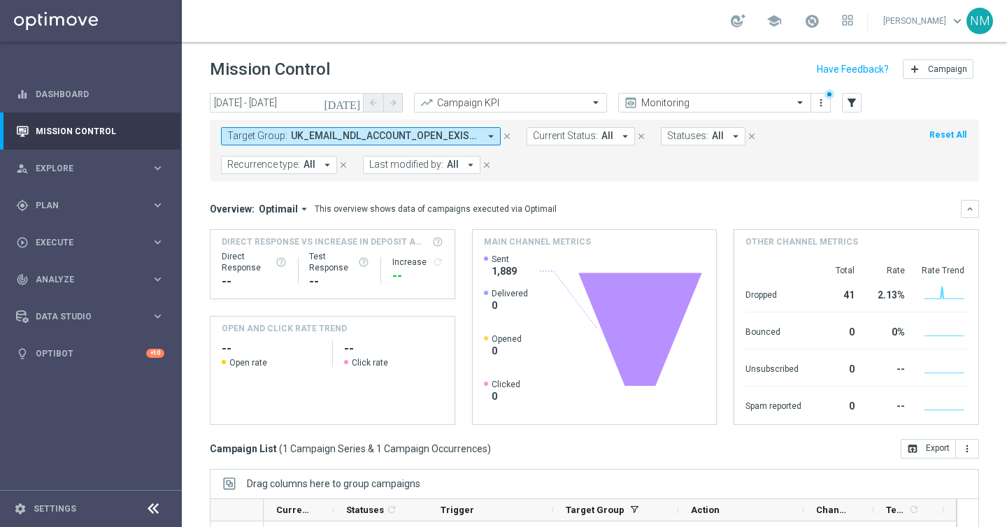
click at [319, 136] on span "UK_EMAIL_NDL_ACCOUNT_OPEN_EXISTING_PLAYERS" at bounding box center [385, 136] width 188 height 12
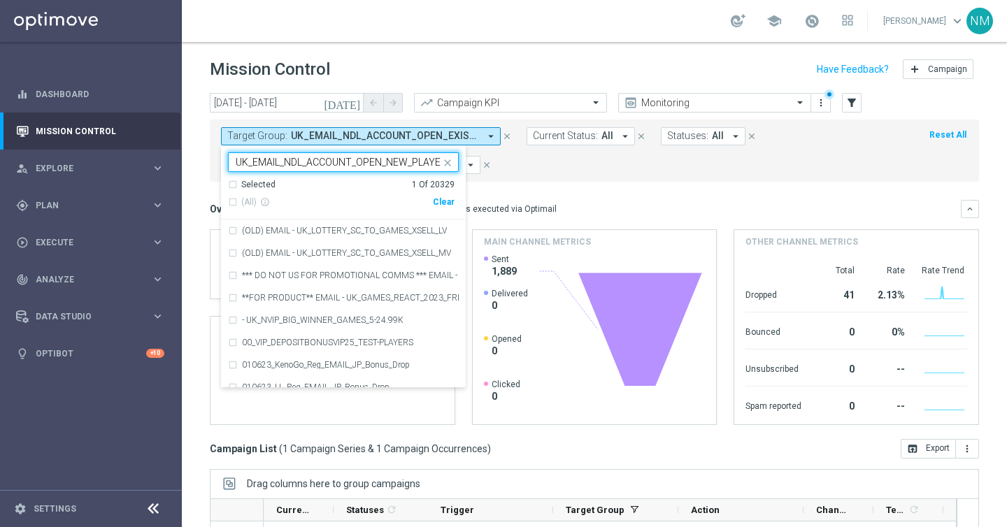
scroll to position [0, 10]
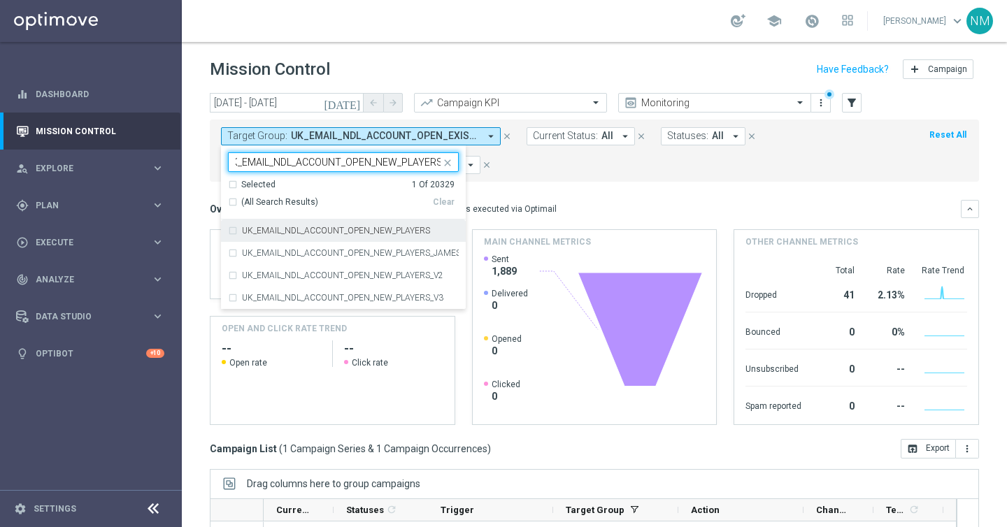
type input "UK_EMAIL_NDL_ACCOUNT_OPEN_NEW_PLAYERS"
click at [332, 227] on label "UK_EMAIL_NDL_ACCOUNT_OPEN_NEW_PLAYERS" at bounding box center [336, 231] width 188 height 8
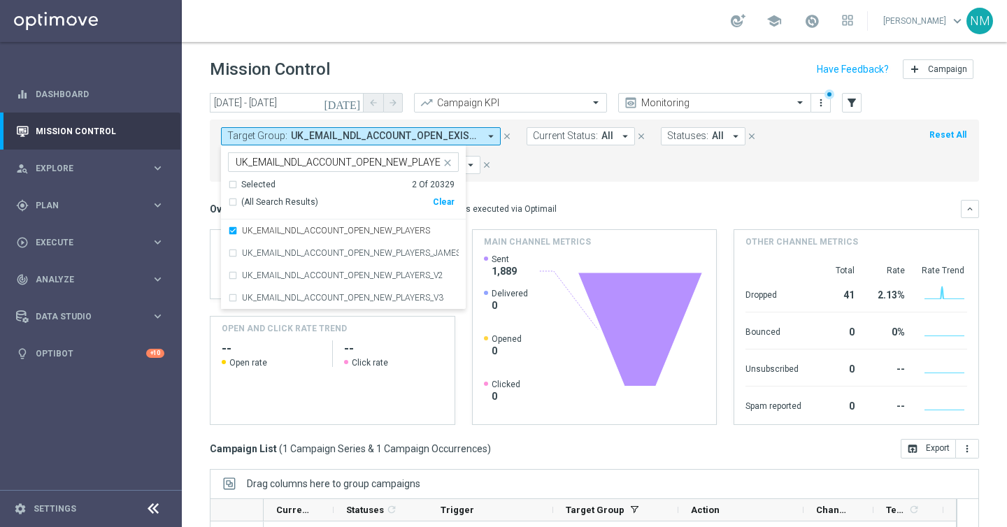
click at [564, 201] on div "Overview: Optimail arrow_drop_down This overview shows data of campaigns execut…" at bounding box center [594, 209] width 769 height 18
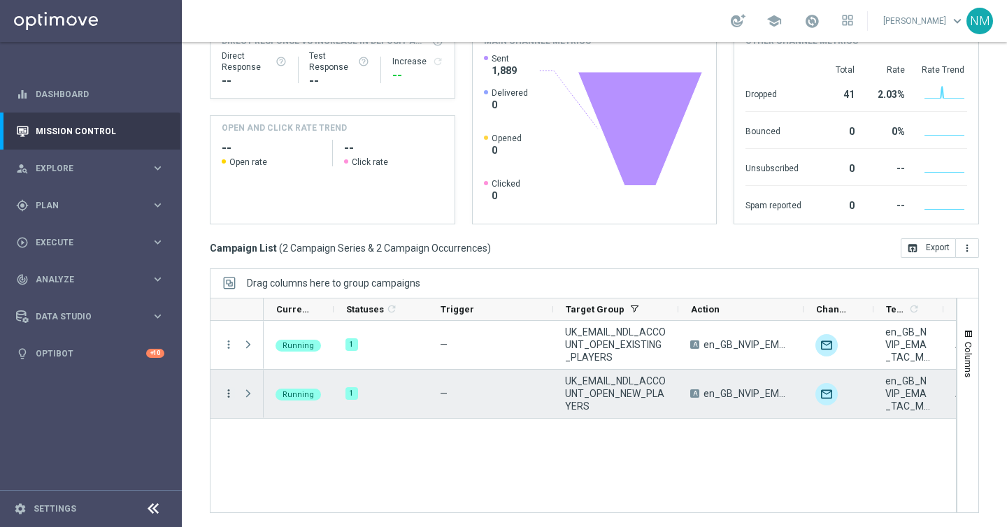
click at [229, 392] on icon "more_vert" at bounding box center [228, 393] width 13 height 13
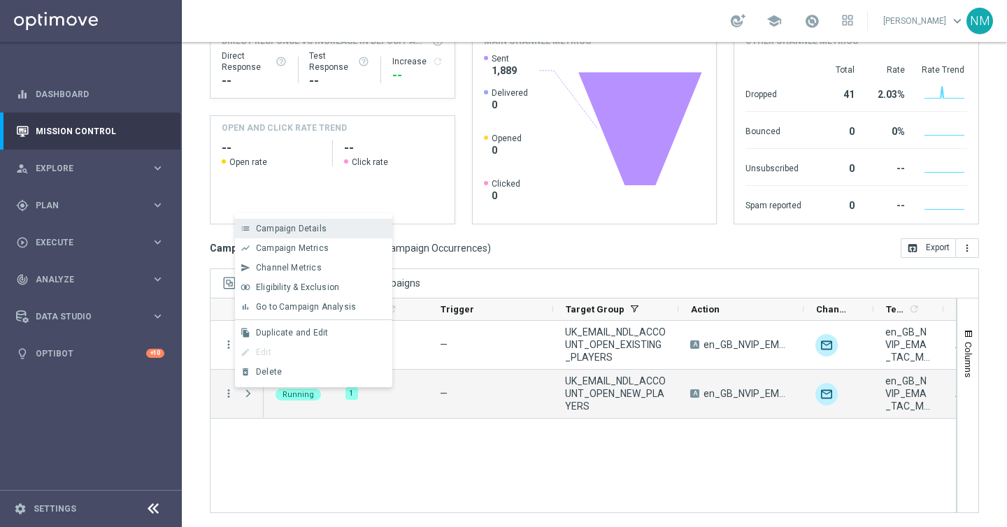
click at [306, 227] on span "Campaign Details" at bounding box center [291, 229] width 71 height 10
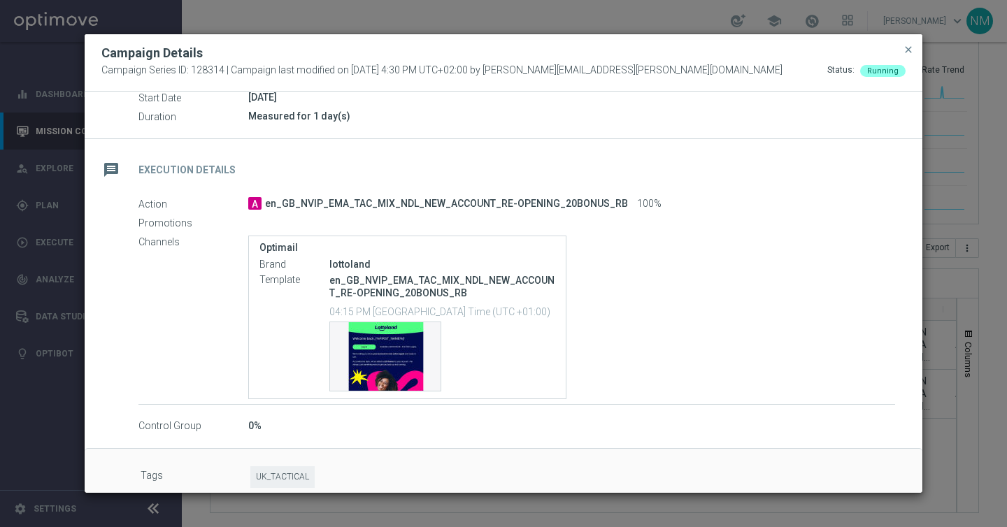
scroll to position [167, 0]
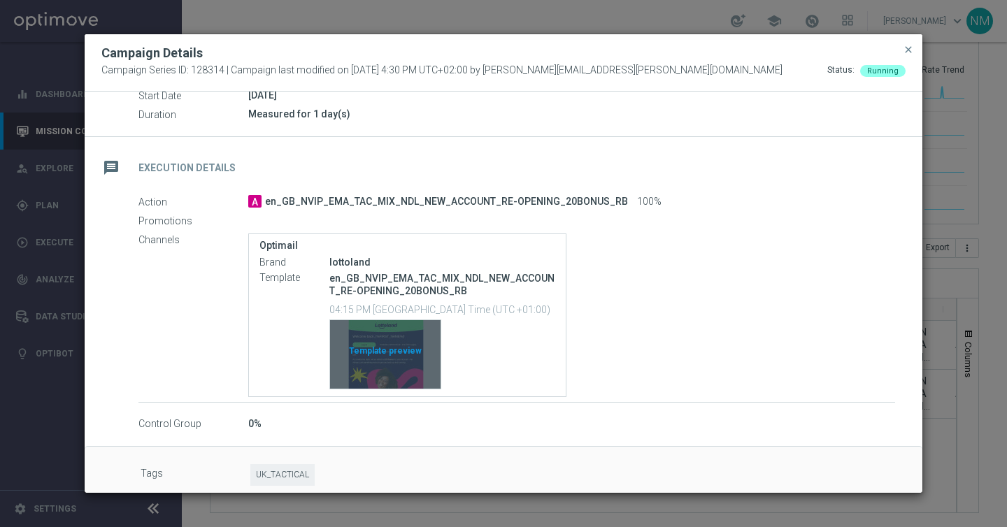
click at [385, 346] on div "Template preview" at bounding box center [385, 354] width 111 height 69
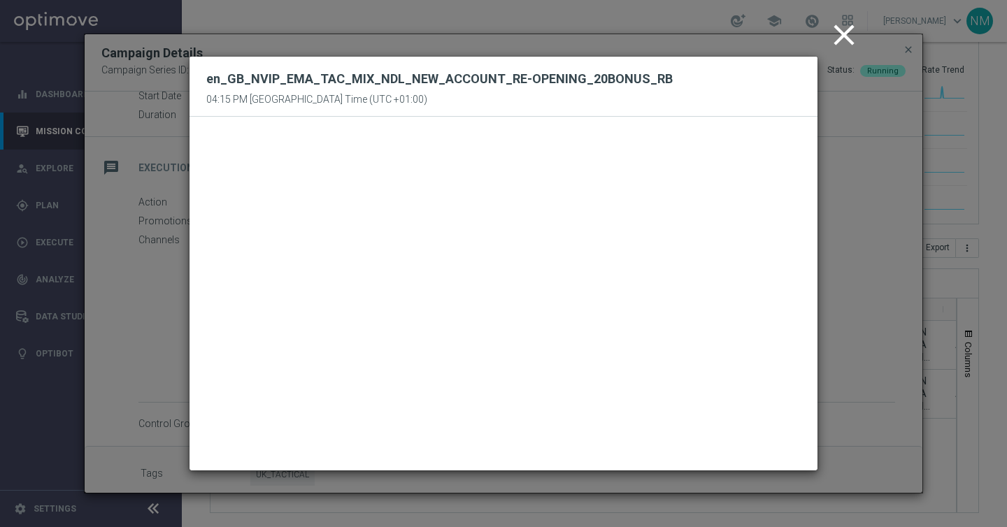
click at [847, 31] on icon "close" at bounding box center [844, 34] width 35 height 35
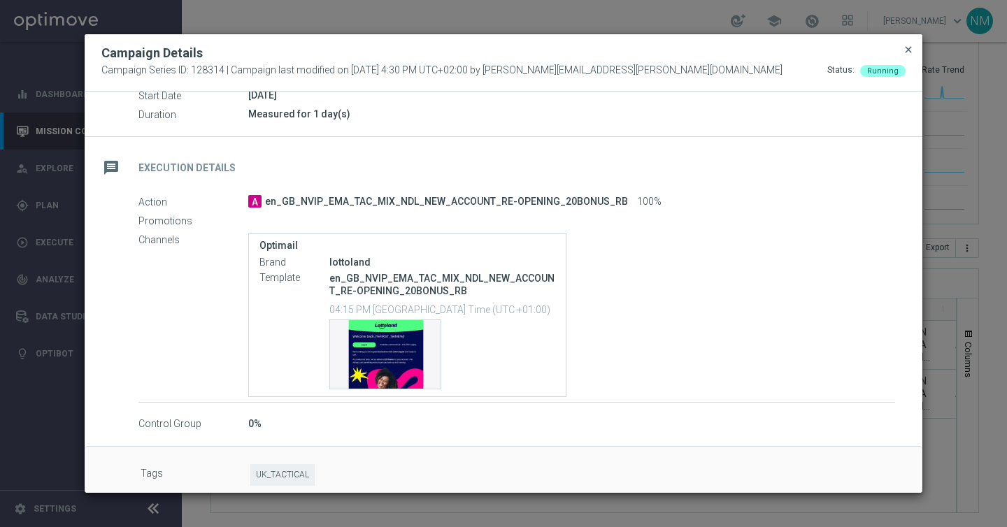
click at [911, 50] on span "close" at bounding box center [908, 49] width 11 height 11
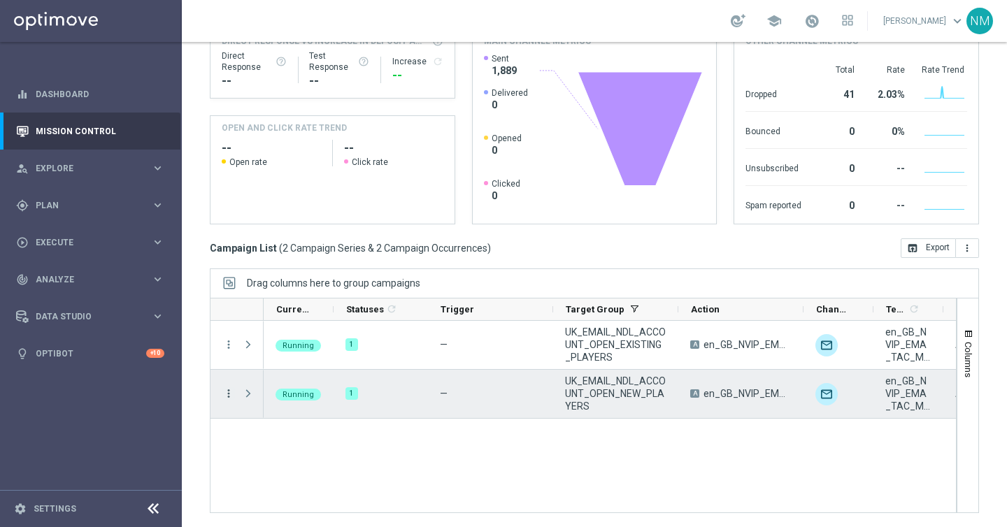
click at [224, 395] on icon "more_vert" at bounding box center [228, 393] width 13 height 13
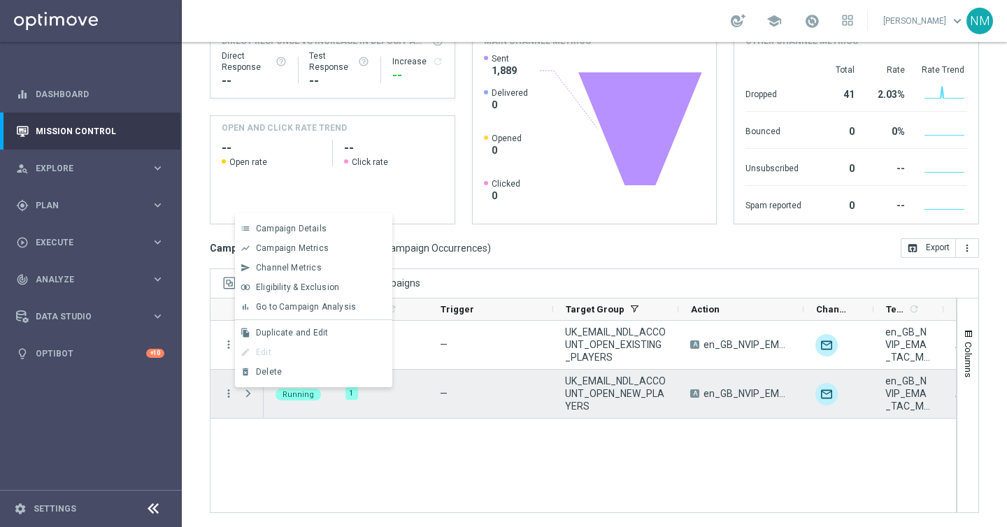
click at [389, 417] on div "1" at bounding box center [381, 394] width 94 height 48
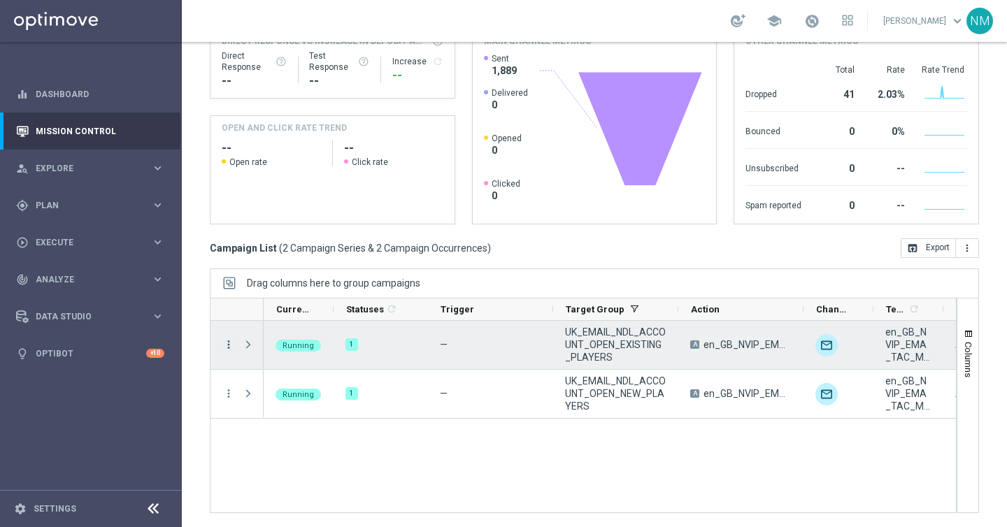
click at [224, 344] on icon "more_vert" at bounding box center [228, 345] width 13 height 13
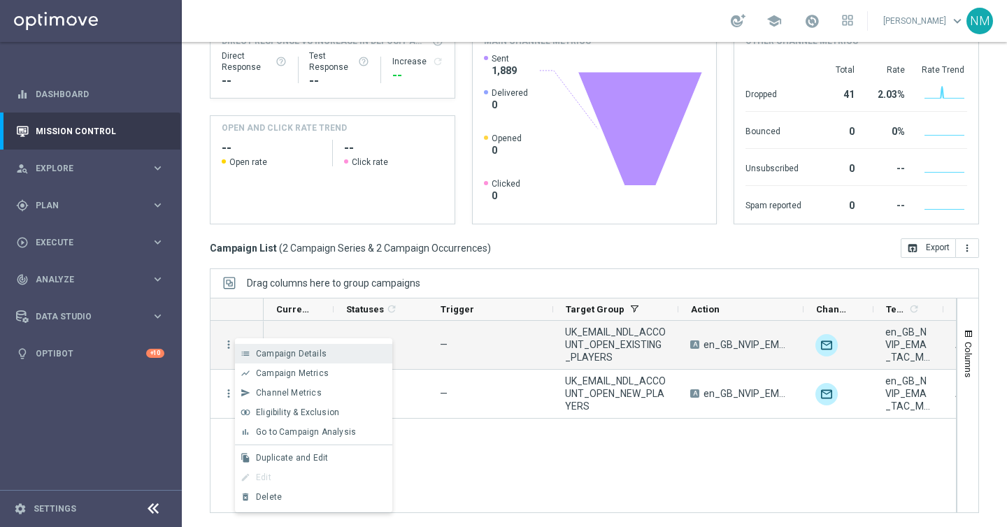
click at [285, 354] on span "Campaign Details" at bounding box center [291, 354] width 71 height 10
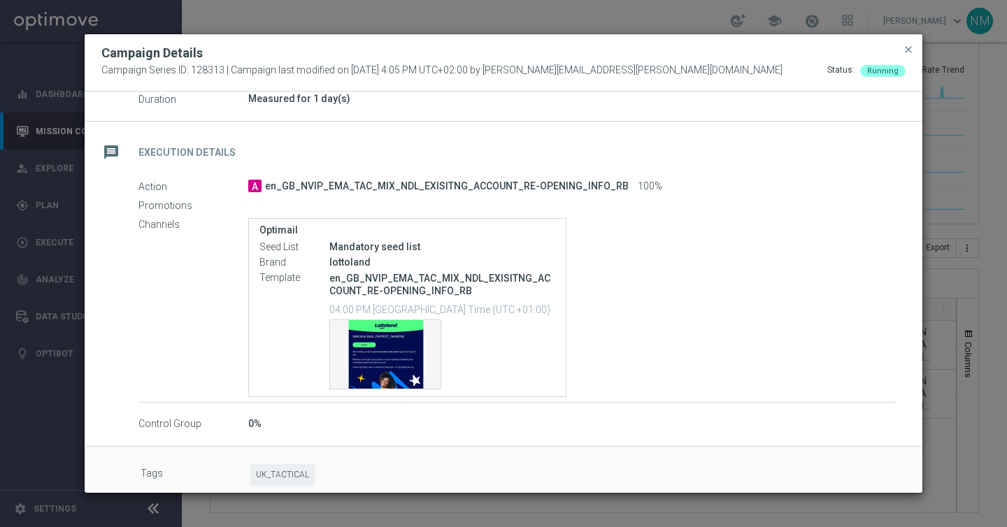
scroll to position [0, 0]
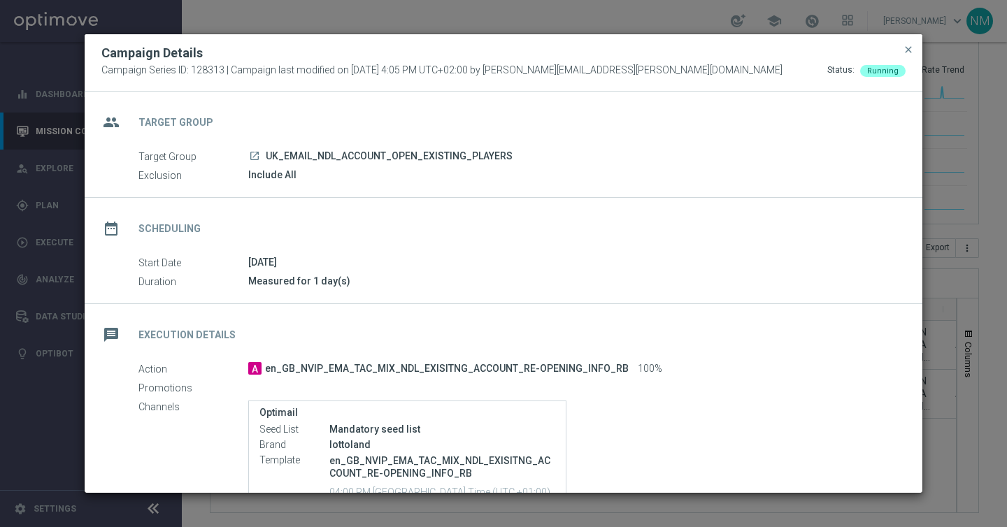
click at [909, 41] on button "close" at bounding box center [909, 49] width 14 height 17
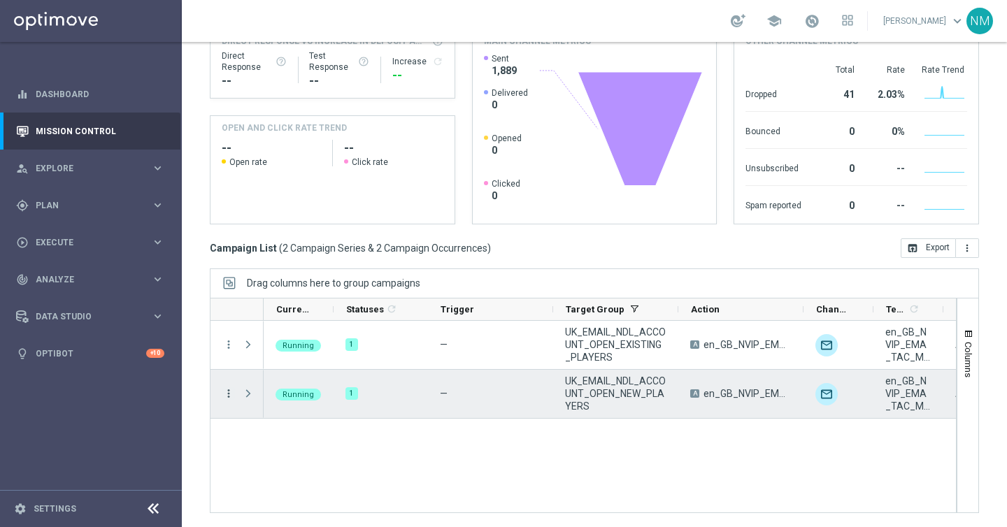
click at [227, 393] on icon "more_vert" at bounding box center [228, 393] width 13 height 13
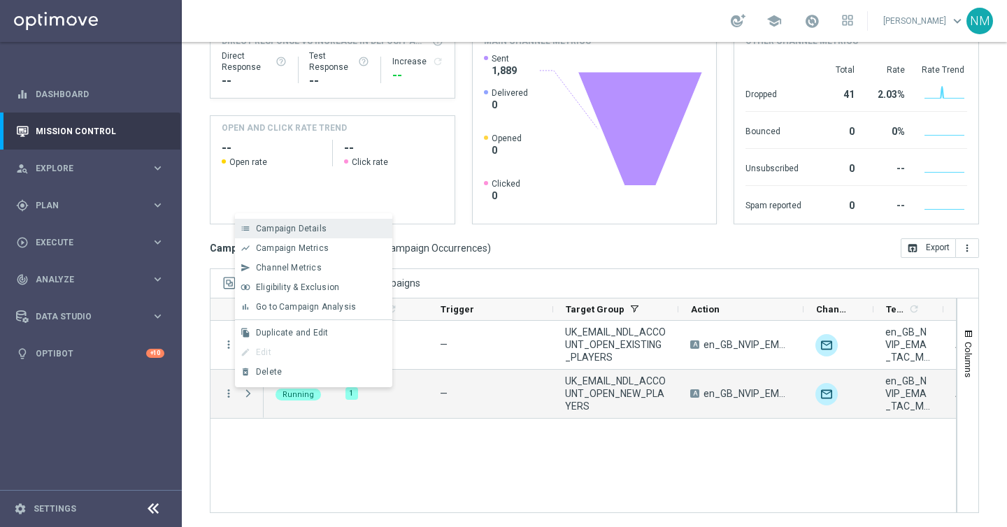
click at [301, 236] on div "list Campaign Details" at bounding box center [313, 229] width 157 height 20
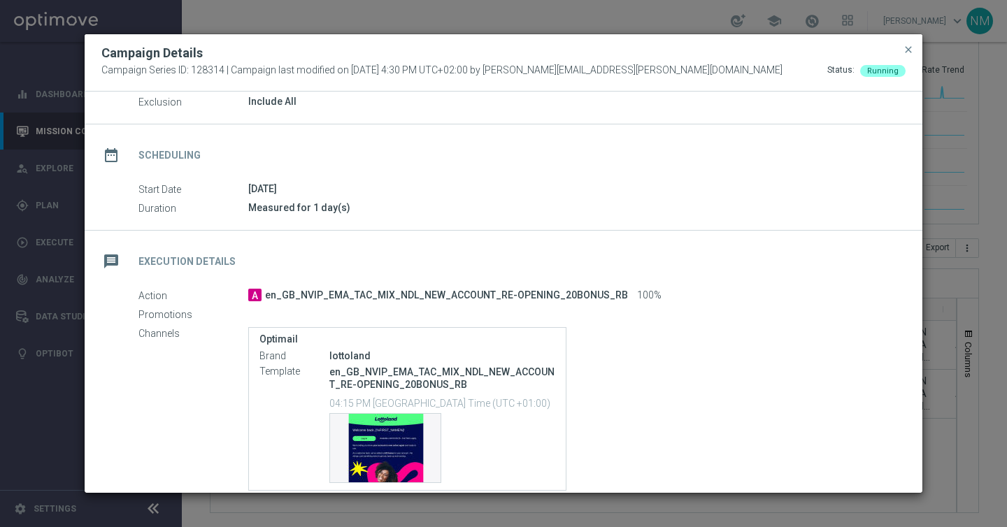
scroll to position [180, 0]
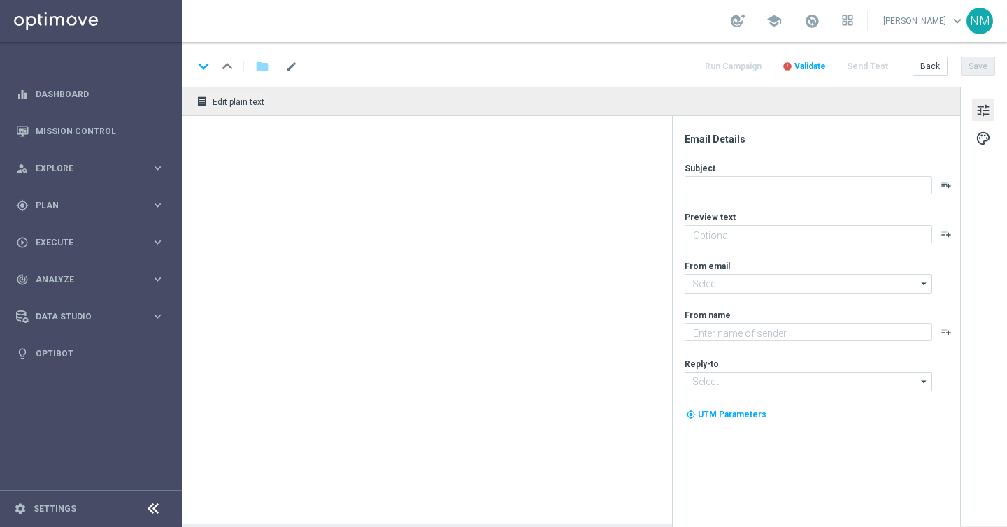
type input "en_GB__APP_SURVEY__NVIP_EMA_SER_MIX_W35"
type textarea "We Value Your Opinion! 🌟"
type textarea "Lottoland"
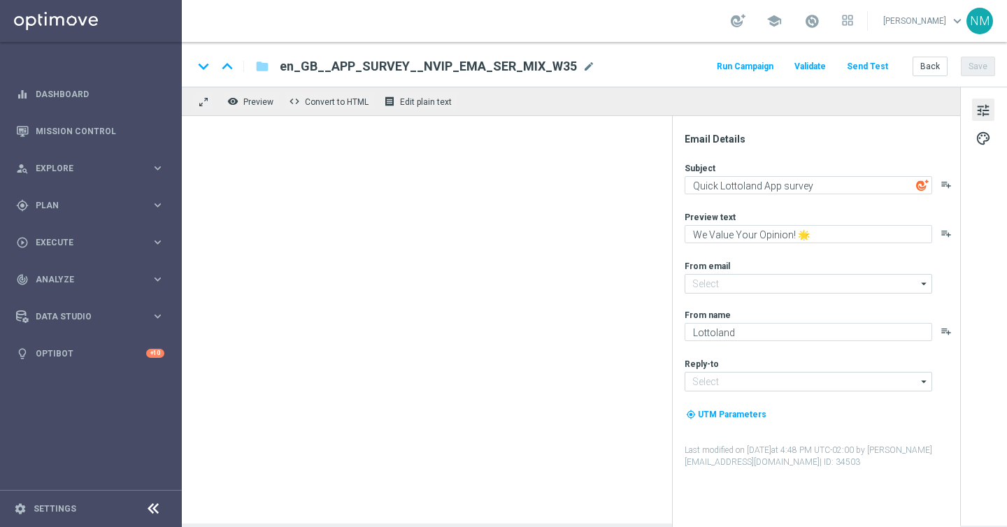
type input "[EMAIL_ADDRESS][DOMAIN_NAME]"
click at [583, 66] on span "mode_edit" at bounding box center [589, 66] width 13 height 13
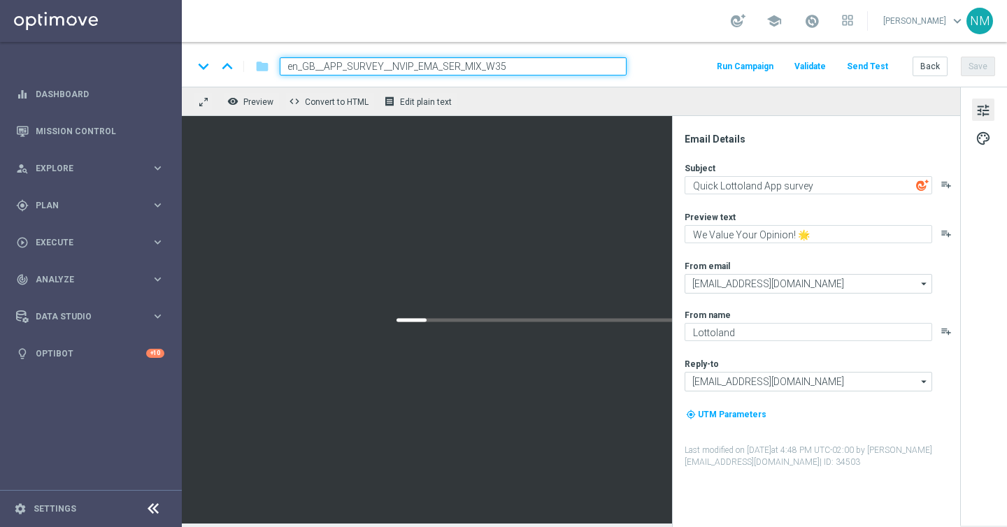
click at [567, 66] on input "en_GB__APP_SURVEY__NVIP_EMA_SER_MIX_W35" at bounding box center [453, 66] width 347 height 18
type input "en_GB__APP_SURVEY__NVIP_EMA_SER_MIX_W36"
click at [971, 71] on button "Save" at bounding box center [978, 67] width 34 height 20
